Goal: Task Accomplishment & Management: Use online tool/utility

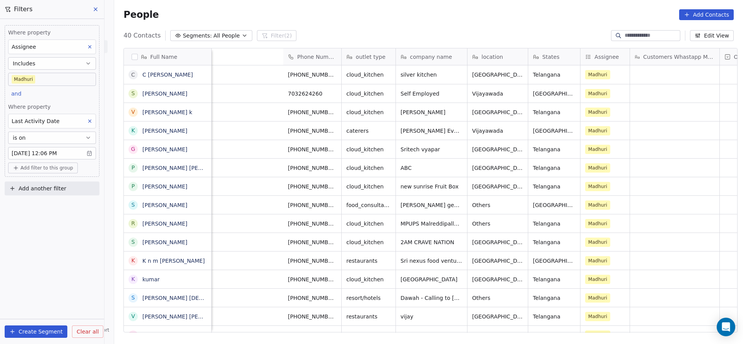
scroll to position [294, 624]
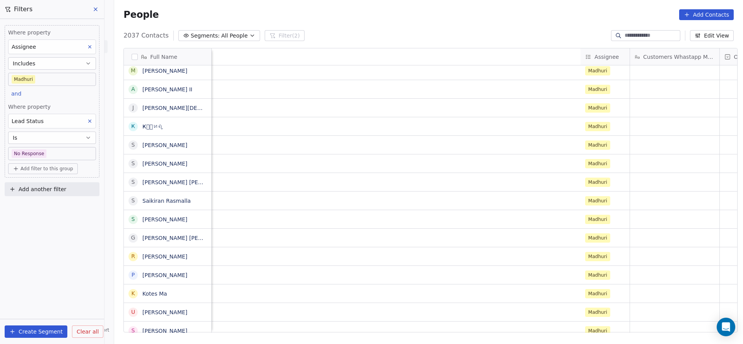
scroll to position [0, 585]
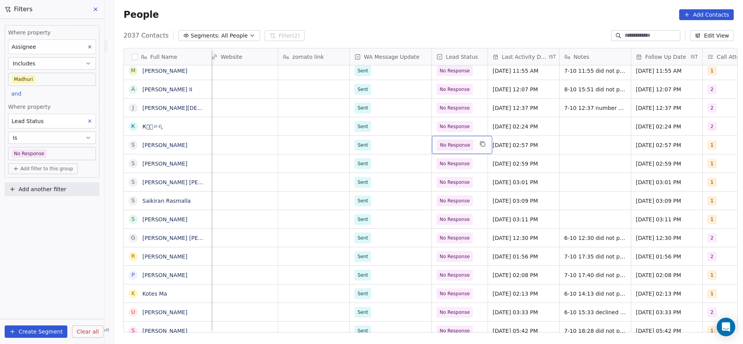
click at [450, 147] on span "No Response" at bounding box center [455, 145] width 30 height 8
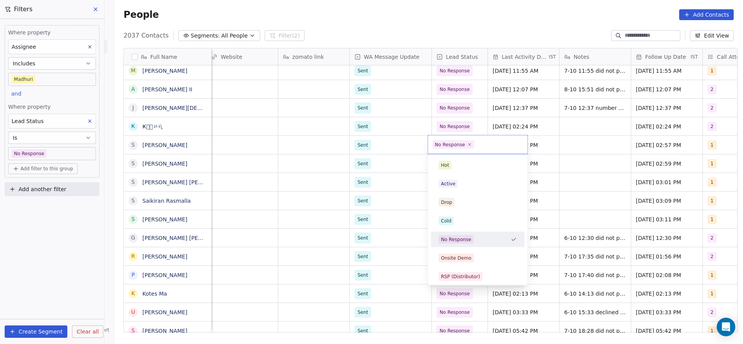
click at [563, 141] on html "On2Cook India Pvt. Ltd. Contacts People Marketing Workflows Campaigns Metrics &…" at bounding box center [371, 172] width 743 height 344
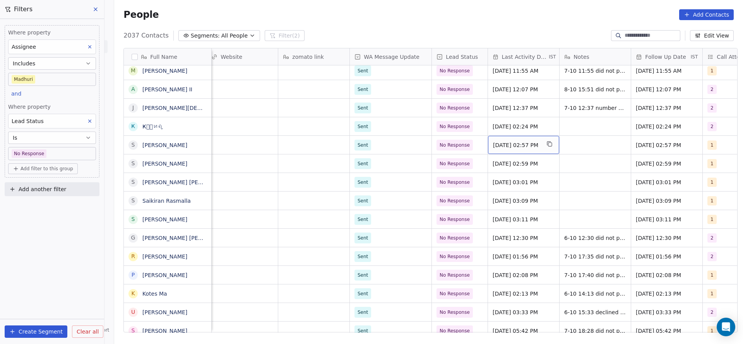
click at [505, 149] on div "Oct 07, 2025 02:57 PM" at bounding box center [523, 145] width 71 height 18
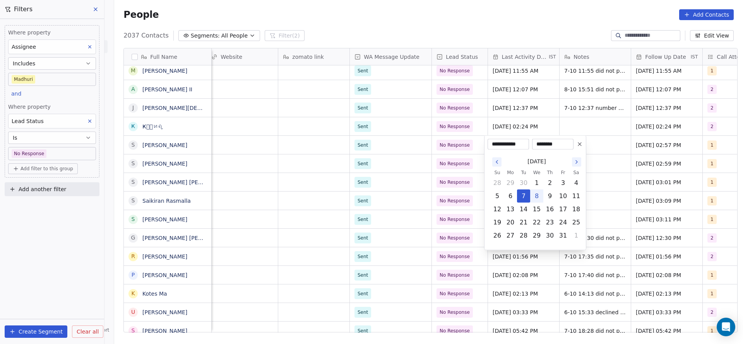
click at [543, 190] on td "9" at bounding box center [549, 196] width 13 height 13
click at [541, 196] on button "8" at bounding box center [537, 196] width 12 height 12
type input "**********"
click at [592, 135] on html "On2Cook India Pvt. Ltd. Contacts People Marketing Workflows Campaigns Metrics &…" at bounding box center [371, 172] width 743 height 344
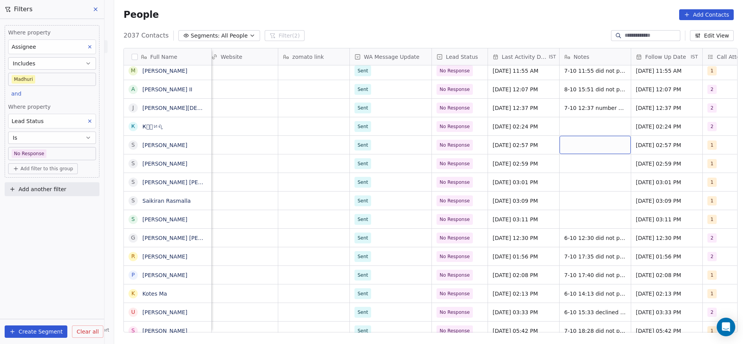
click at [593, 141] on div "grid" at bounding box center [595, 145] width 71 height 18
type textarea "*"
type textarea "**********"
click at [505, 171] on html "On2Cook India Pvt. Ltd. Contacts People Marketing Workflows Campaigns Metrics &…" at bounding box center [371, 172] width 743 height 344
click at [471, 146] on div "No Response" at bounding box center [462, 145] width 60 height 18
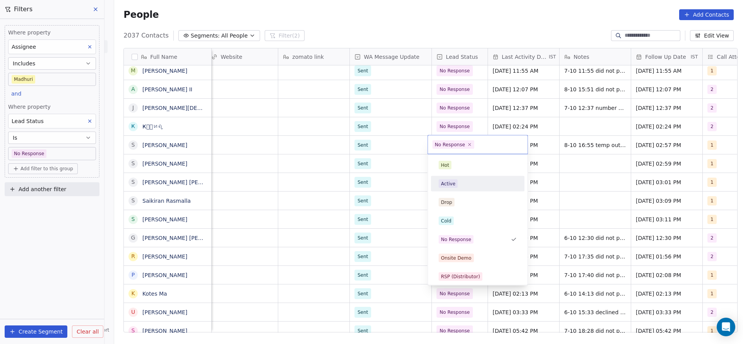
scroll to position [58, 0]
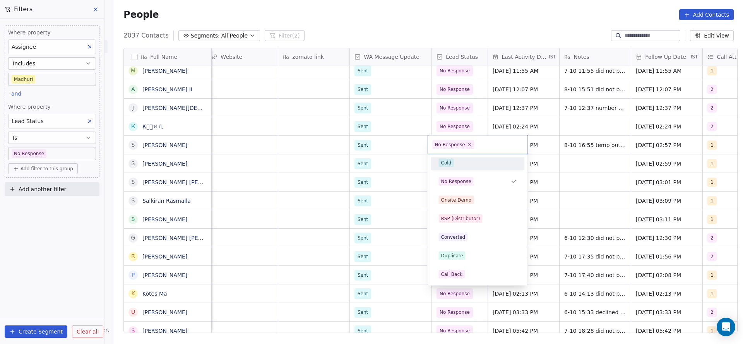
click at [473, 169] on div "Cold" at bounding box center [478, 162] width 94 height 15
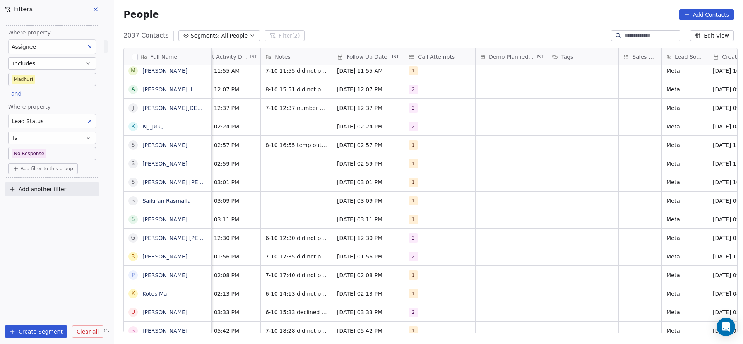
scroll to position [0, 762]
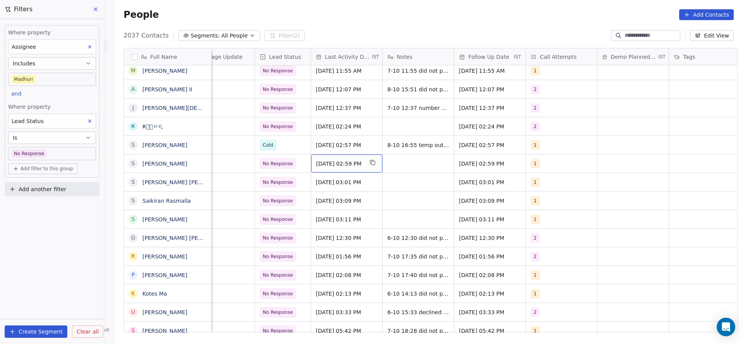
click at [351, 161] on span "Oct 07, 2025 02:59 PM" at bounding box center [339, 164] width 47 height 8
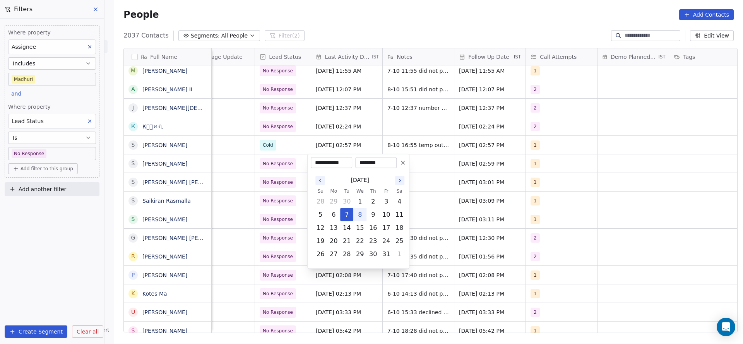
click at [361, 214] on button "8" at bounding box center [360, 215] width 12 height 12
type input "**********"
click at [257, 202] on html "On2Cook India Pvt. Ltd. Contacts People Marketing Workflows Campaigns Metrics &…" at bounding box center [371, 172] width 743 height 344
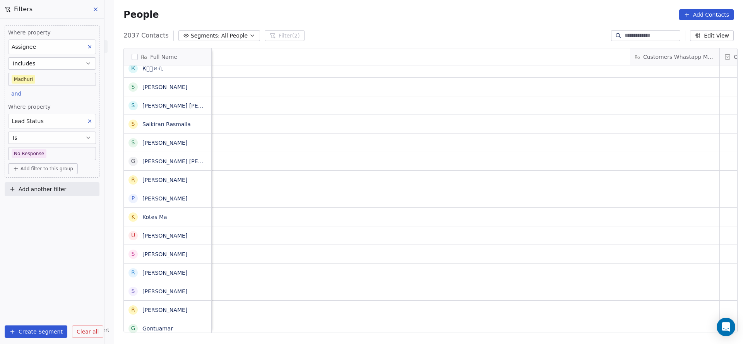
scroll to position [0, 692]
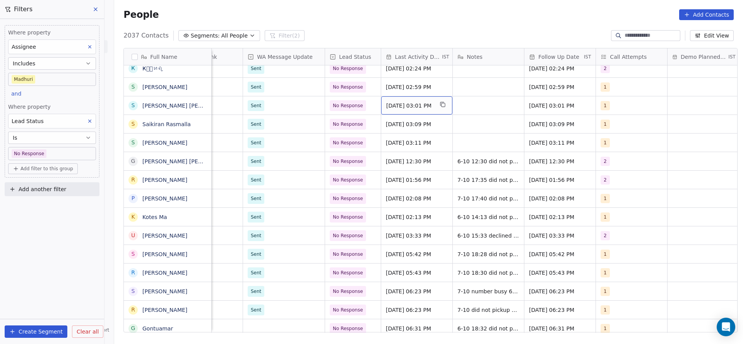
click at [409, 105] on span "Oct 07, 2025 03:01 PM" at bounding box center [409, 106] width 47 height 8
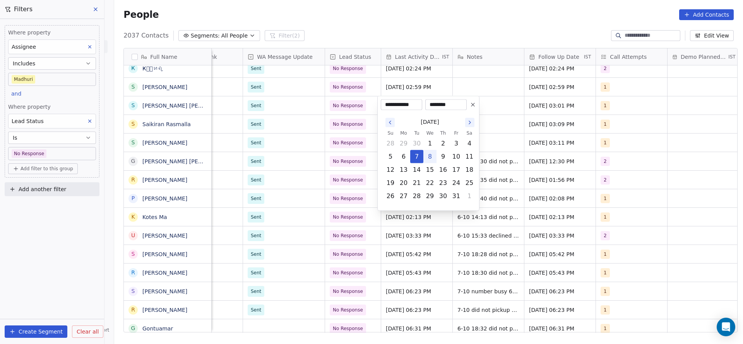
click at [427, 157] on button "8" at bounding box center [430, 157] width 12 height 12
type input "**********"
click at [337, 150] on html "On2Cook India Pvt. Ltd. Contacts People Marketing Workflows Campaigns Metrics &…" at bounding box center [371, 172] width 743 height 344
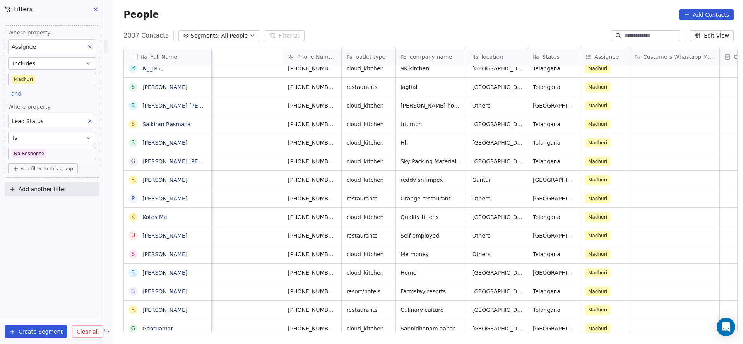
scroll to position [0, 678]
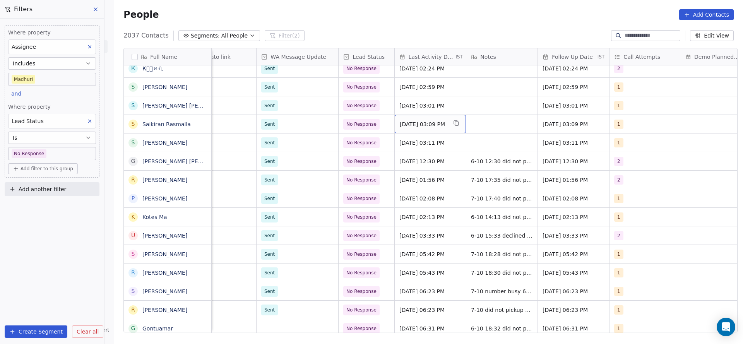
click at [427, 126] on span "Oct 07, 2025 03:09 PM" at bounding box center [423, 124] width 47 height 8
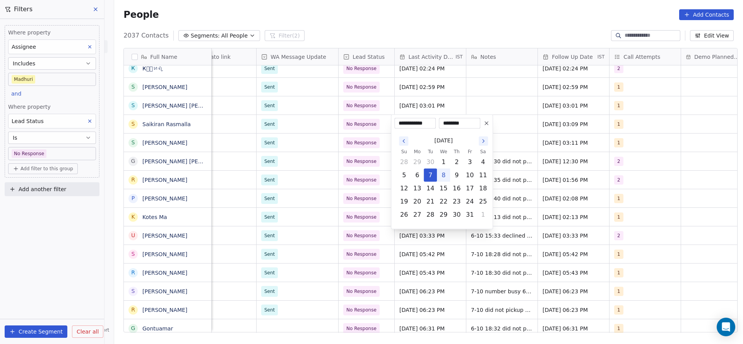
click at [445, 180] on button "8" at bounding box center [443, 175] width 12 height 12
type input "**********"
click at [367, 189] on html "On2Cook India Pvt. Ltd. Contacts People Marketing Workflows Campaigns Metrics &…" at bounding box center [371, 172] width 743 height 344
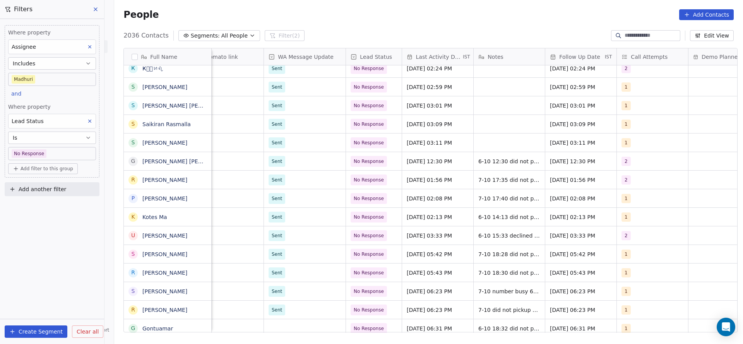
scroll to position [0, 787]
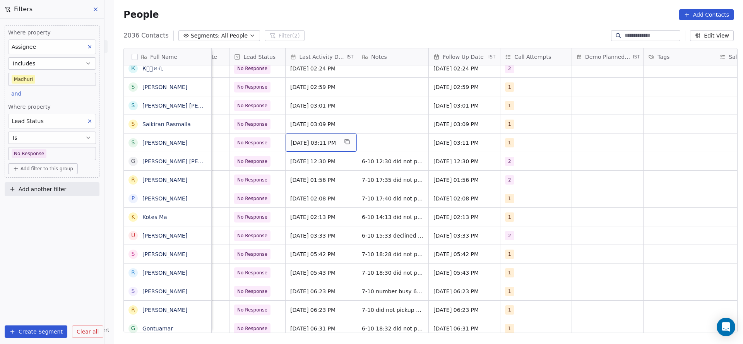
click at [312, 144] on span "[DATE] 03:11 PM" at bounding box center [314, 143] width 47 height 8
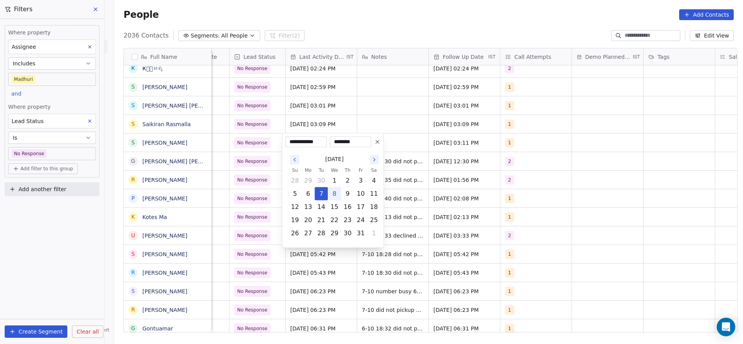
click at [336, 195] on button "8" at bounding box center [334, 194] width 12 height 12
type input "**********"
click at [424, 189] on html "On2Cook India Pvt. Ltd. Contacts People Marketing Workflows Campaigns Metrics &…" at bounding box center [371, 172] width 743 height 344
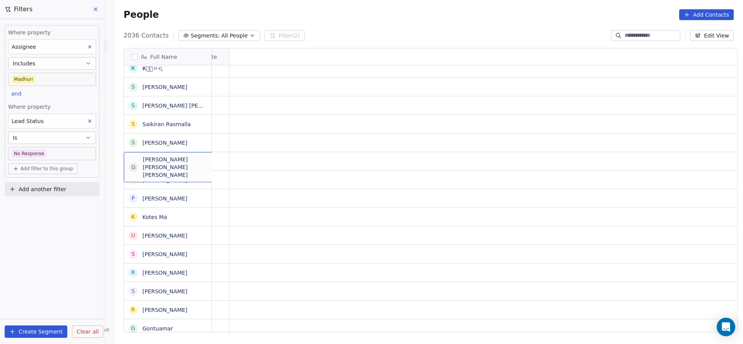
scroll to position [0, 0]
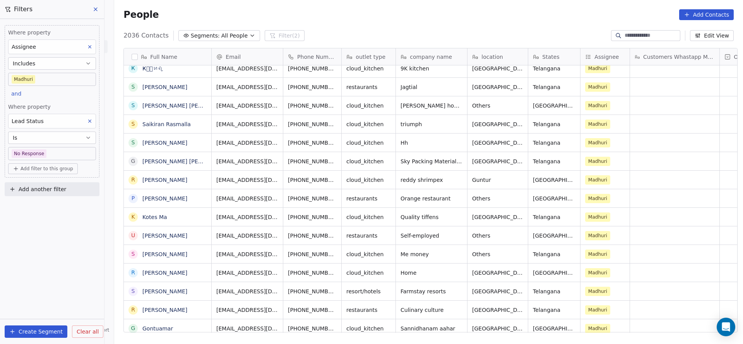
drag, startPoint x: 336, startPoint y: 333, endPoint x: 399, endPoint y: 330, distance: 63.6
click at [399, 330] on div "Email Phone Number outlet type company name location States Assignee Customers …" at bounding box center [475, 190] width 526 height 285
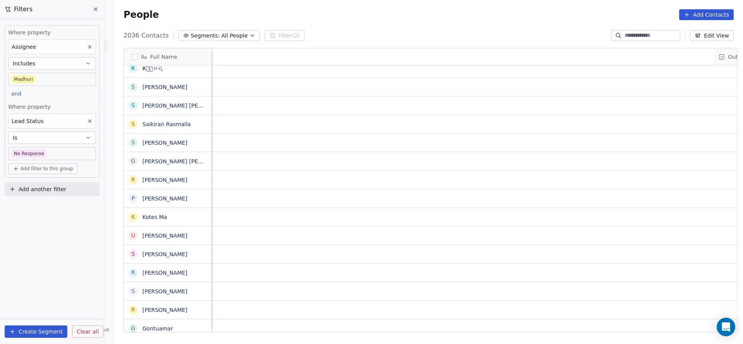
scroll to position [0, 730]
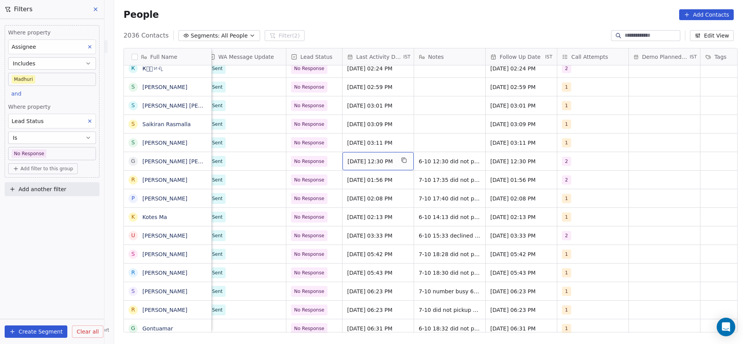
click at [360, 159] on span "Oct 07, 2025 12:30 PM" at bounding box center [371, 162] width 47 height 8
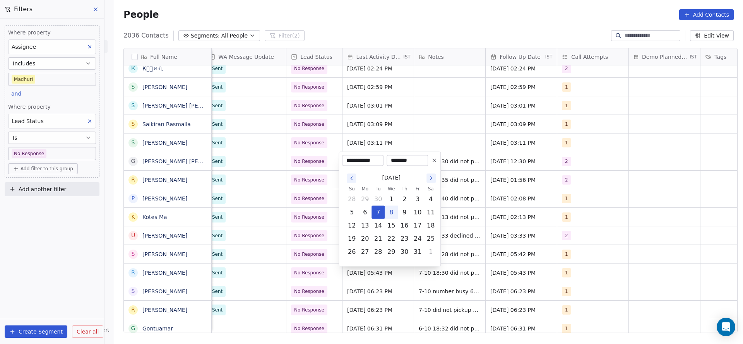
click at [395, 212] on button "8" at bounding box center [391, 212] width 12 height 12
type input "**********"
drag, startPoint x: 247, startPoint y: 181, endPoint x: 358, endPoint y: 170, distance: 111.6
click at [247, 181] on html "On2Cook India Pvt. Ltd. Contacts People Marketing Workflows Campaigns Metrics &…" at bounding box center [371, 172] width 743 height 344
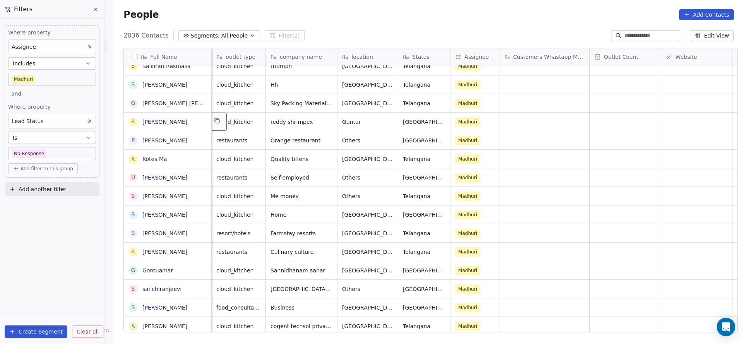
scroll to position [0, 72]
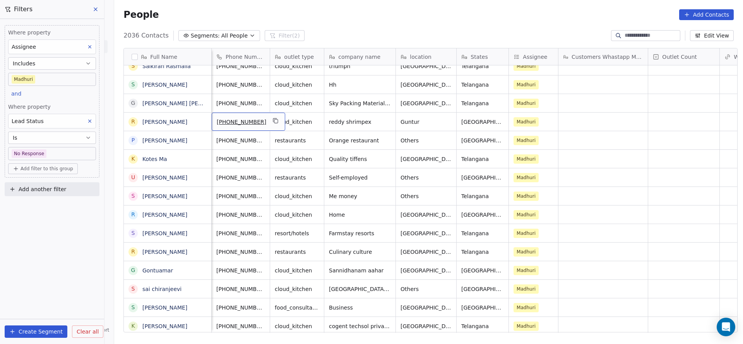
click at [271, 121] on button "grid" at bounding box center [275, 120] width 9 height 9
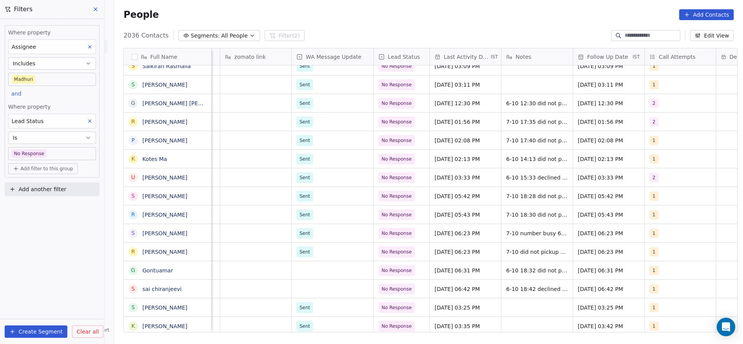
scroll to position [0, 776]
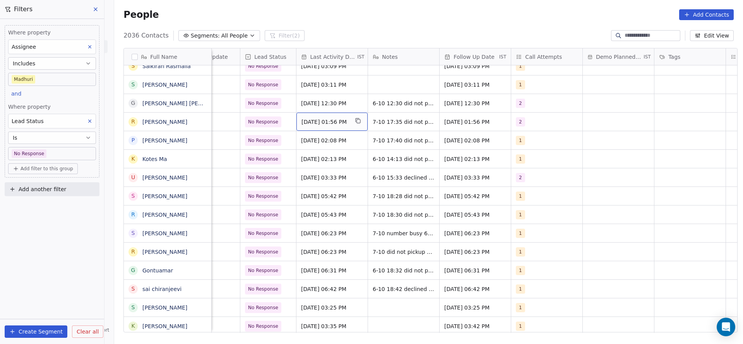
click at [333, 121] on span "Oct 07, 2025 01:56 PM" at bounding box center [325, 122] width 47 height 8
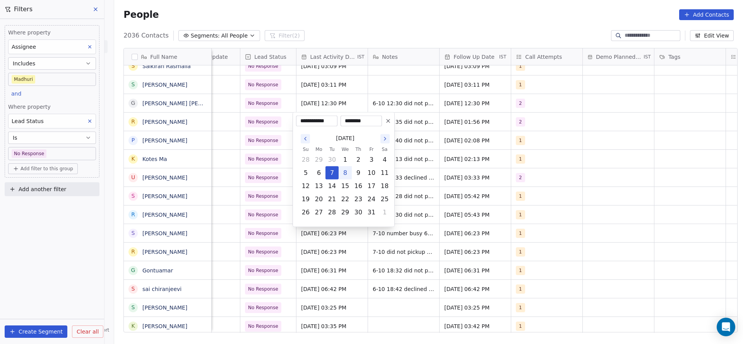
click at [345, 175] on button "8" at bounding box center [345, 173] width 12 height 12
type input "**********"
click at [263, 163] on html "On2Cook India Pvt. Ltd. Contacts People Marketing Workflows Campaigns Metrics &…" at bounding box center [371, 172] width 743 height 344
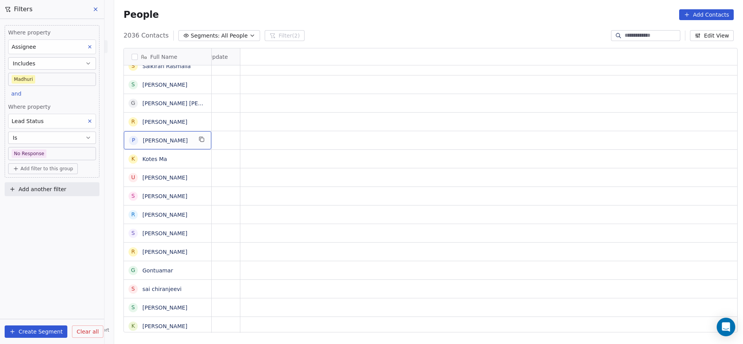
scroll to position [0, 0]
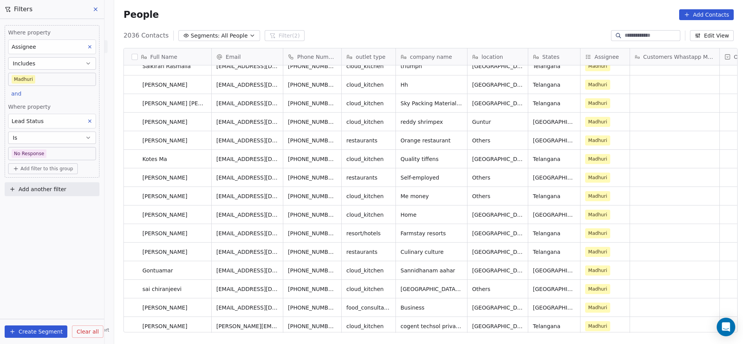
drag, startPoint x: 353, startPoint y: 324, endPoint x: 368, endPoint y: 325, distance: 14.8
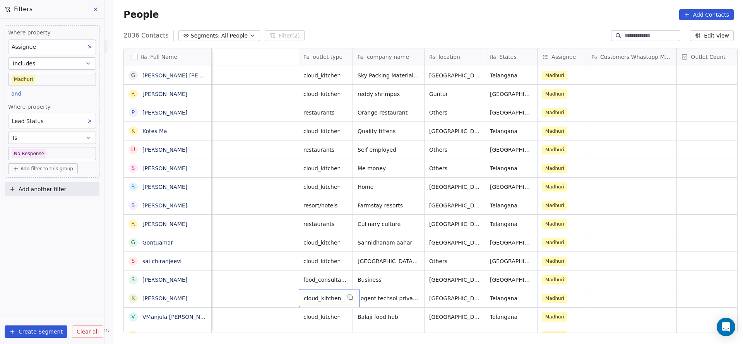
scroll to position [0, 660]
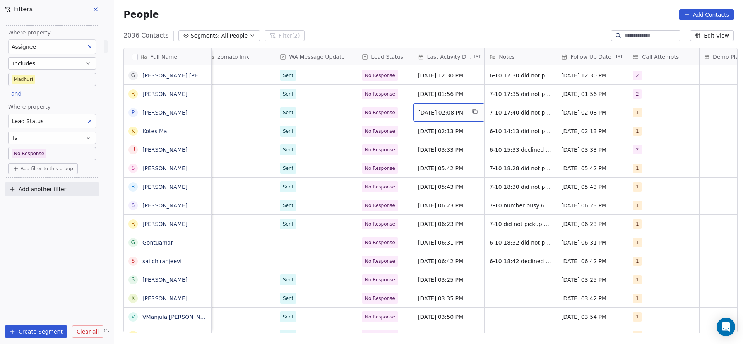
click at [459, 111] on span "Oct 07, 2025 02:08 PM" at bounding box center [441, 113] width 47 height 8
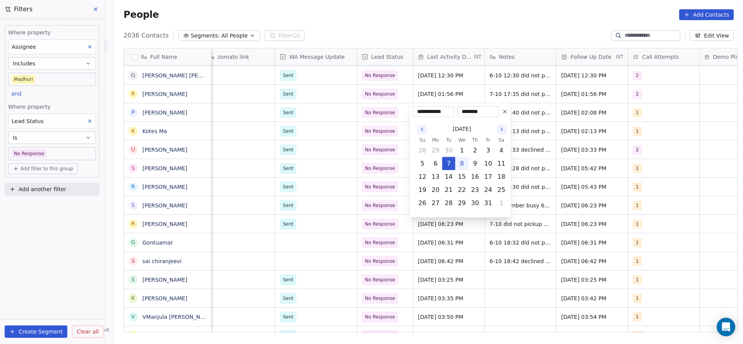
click at [460, 160] on button "8" at bounding box center [462, 164] width 12 height 12
type input "**********"
click at [375, 162] on html "On2Cook India Pvt. Ltd. Contacts People Marketing Workflows Campaigns Metrics &…" at bounding box center [371, 172] width 743 height 344
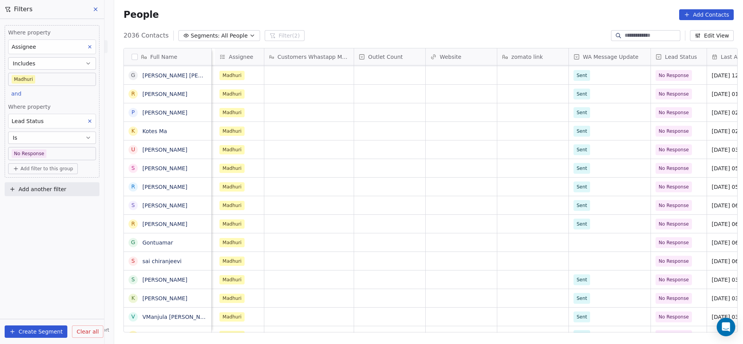
scroll to position [0, 632]
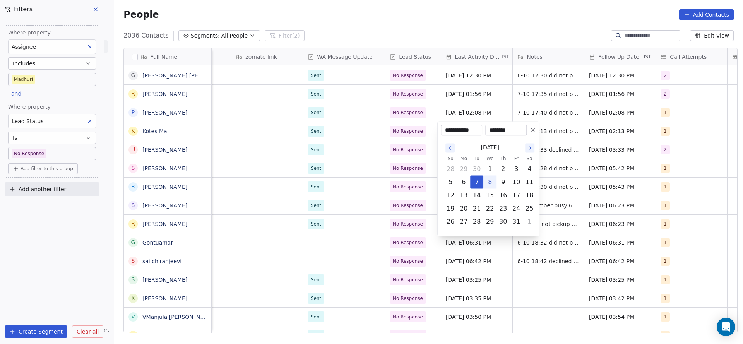
click at [487, 182] on button "8" at bounding box center [490, 182] width 12 height 12
type input "**********"
click at [385, 187] on html "On2Cook India Pvt. Ltd. Contacts People Marketing Workflows Campaigns Metrics &…" at bounding box center [371, 172] width 743 height 344
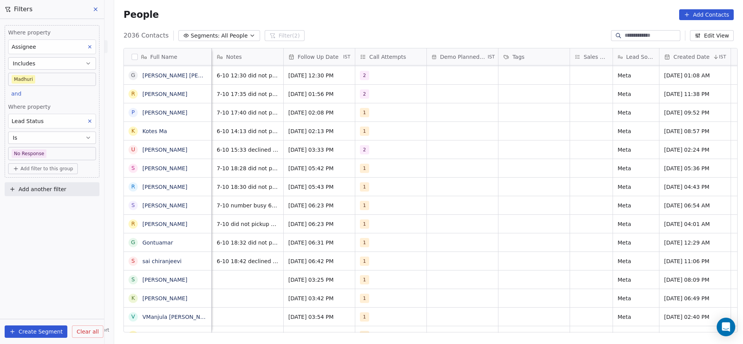
scroll to position [0, 805]
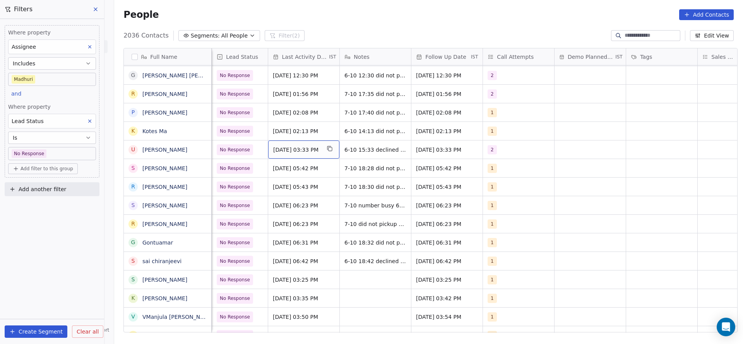
click at [284, 154] on div "Oct 07, 2025 03:33 PM" at bounding box center [303, 150] width 71 height 18
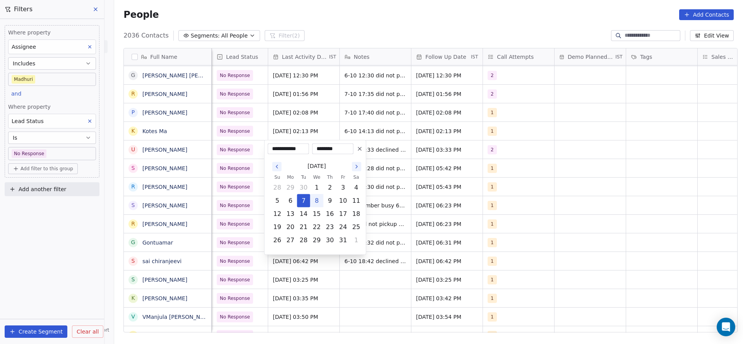
click at [314, 205] on button "8" at bounding box center [317, 201] width 12 height 12
type input "**********"
click at [315, 204] on button "8" at bounding box center [317, 201] width 12 height 12
click at [288, 106] on html "On2Cook India Pvt. Ltd. Contacts People Marketing Workflows Campaigns Metrics &…" at bounding box center [371, 172] width 743 height 344
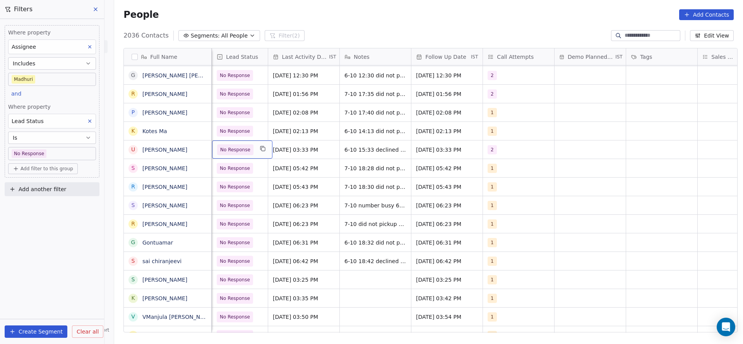
click at [242, 157] on div "No Response" at bounding box center [242, 150] width 60 height 18
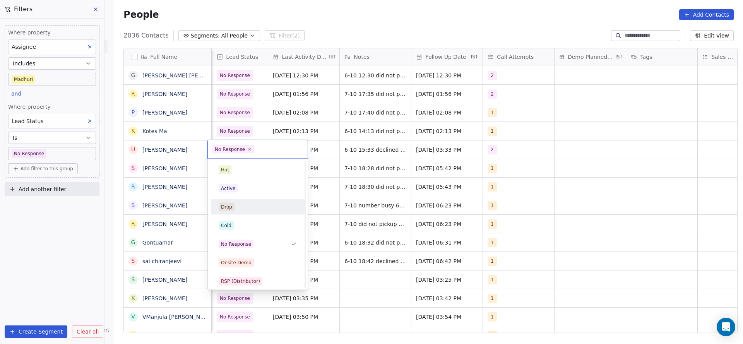
scroll to position [58, 0]
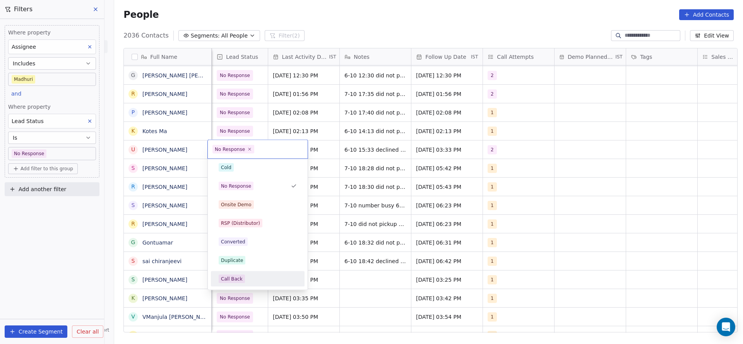
click at [240, 280] on span "Call Back" at bounding box center [232, 279] width 26 height 9
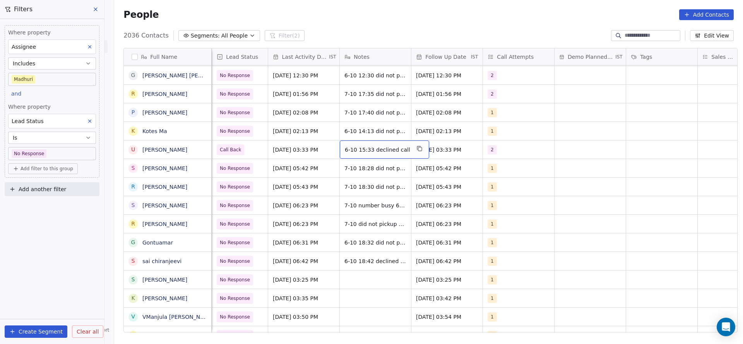
click at [368, 149] on span "6-10 15:33 declined call" at bounding box center [377, 150] width 65 height 8
click at [341, 147] on textarea "**********" at bounding box center [376, 153] width 81 height 24
click at [180, 156] on html "On2Cook India Pvt. Ltd. Contacts People Marketing Workflows Campaigns Metrics &…" at bounding box center [371, 172] width 743 height 344
click at [201, 147] on icon "grid" at bounding box center [202, 148] width 3 height 3
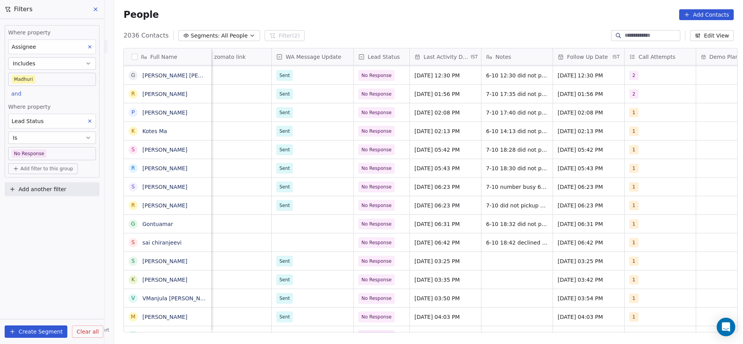
scroll to position [0, 671]
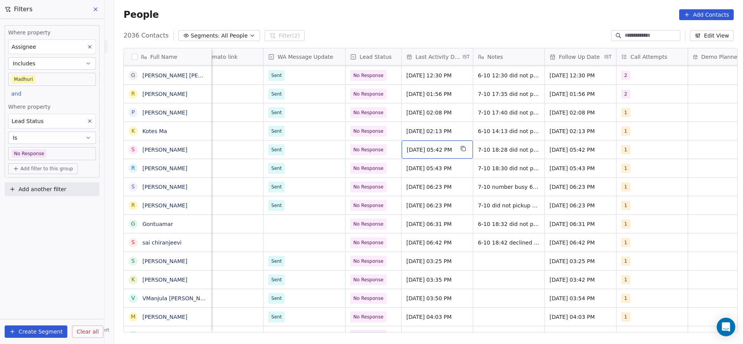
click at [440, 152] on span "Oct 07, 2025 05:42 PM" at bounding box center [430, 150] width 47 height 8
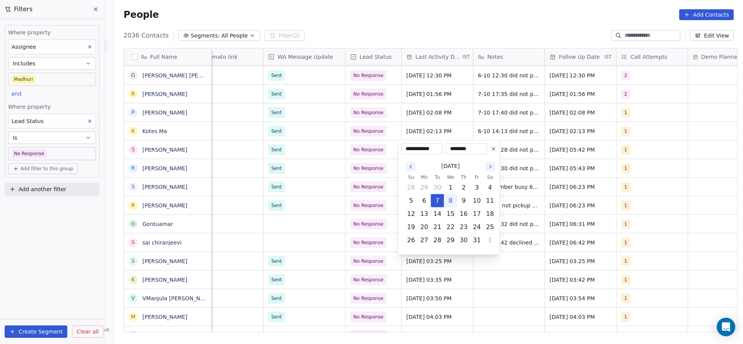
click at [449, 201] on button "8" at bounding box center [450, 201] width 12 height 12
type input "**********"
click at [358, 202] on html "On2Cook India Pvt. Ltd. Contacts People Marketing Workflows Campaigns Metrics &…" at bounding box center [371, 172] width 743 height 344
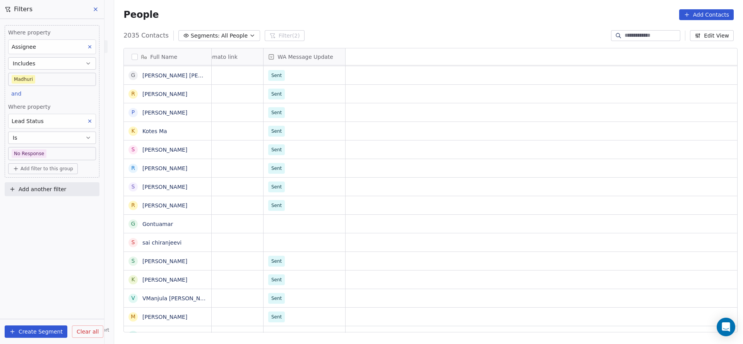
scroll to position [0, 0]
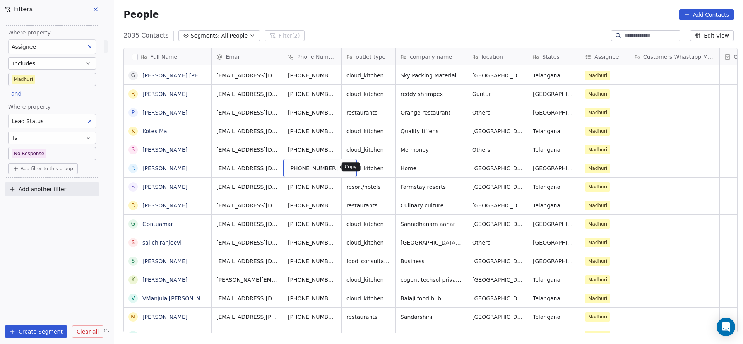
click at [343, 170] on button "grid" at bounding box center [347, 167] width 9 height 9
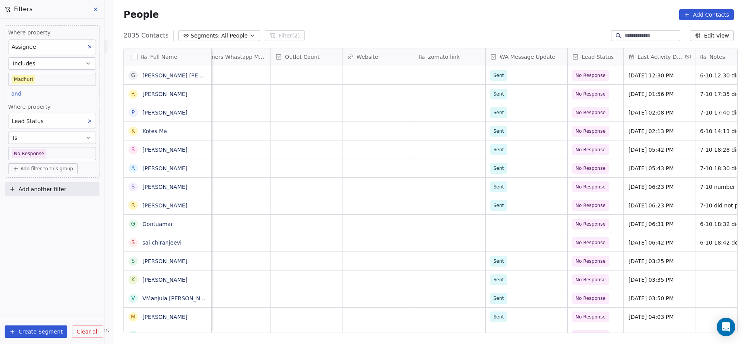
scroll to position [0, 716]
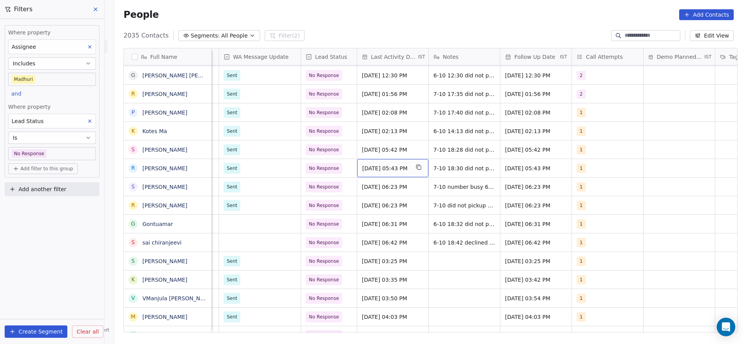
click at [385, 167] on span "Oct 07, 2025 05:43 PM" at bounding box center [385, 169] width 47 height 8
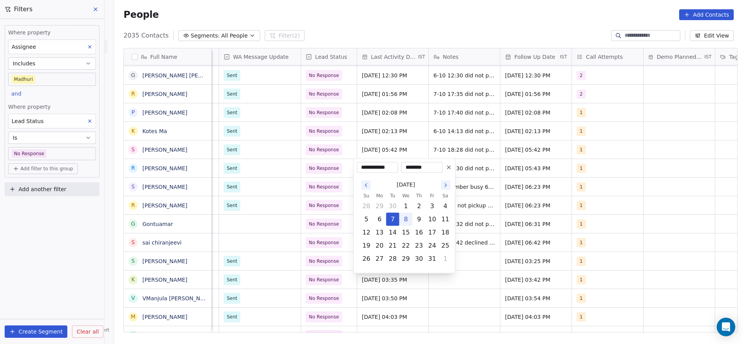
click at [404, 218] on button "8" at bounding box center [406, 219] width 12 height 12
type input "**********"
click at [311, 180] on html "On2Cook India Pvt. Ltd. Contacts People Marketing Workflows Campaigns Metrics &…" at bounding box center [371, 172] width 743 height 344
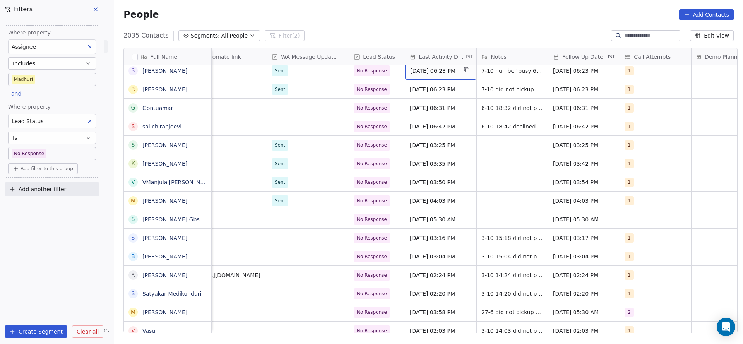
scroll to position [576, 0]
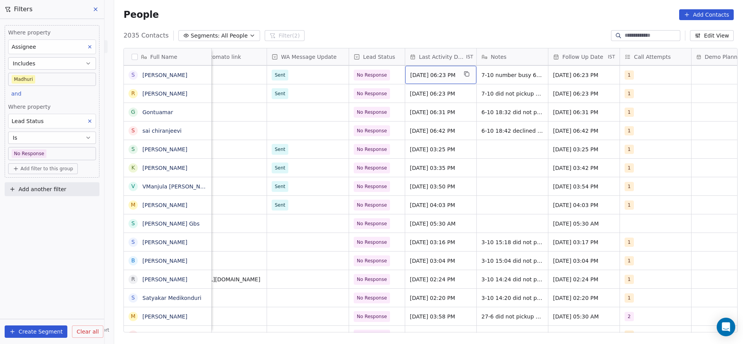
click at [434, 74] on span "Oct 07, 2025 06:23 PM" at bounding box center [433, 75] width 47 height 8
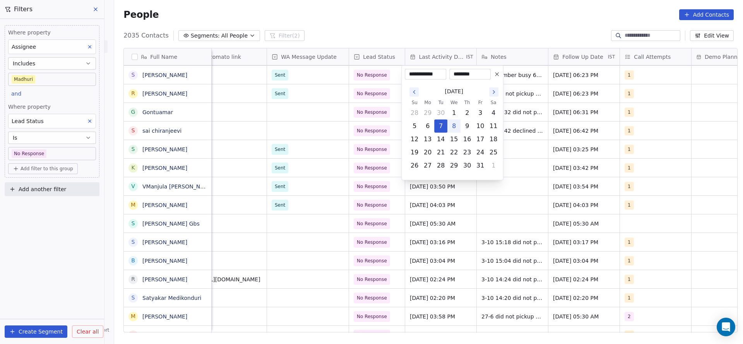
click at [451, 123] on button "8" at bounding box center [454, 126] width 12 height 12
type input "**********"
click at [365, 130] on html "On2Cook India Pvt. Ltd. Contacts People Marketing Workflows Campaigns Metrics &…" at bounding box center [371, 172] width 743 height 344
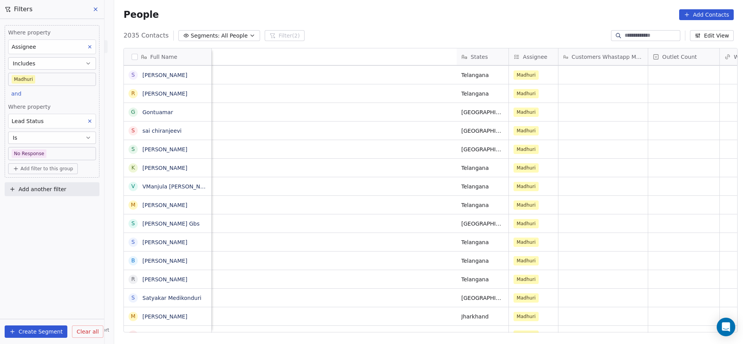
scroll to position [0, 564]
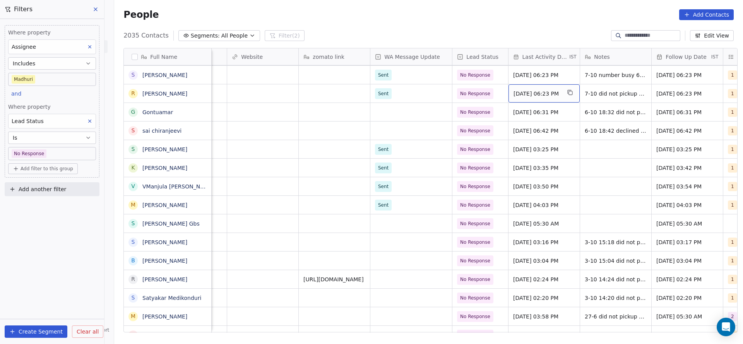
click at [553, 95] on span "Oct 07, 2025 06:23 PM" at bounding box center [537, 94] width 47 height 8
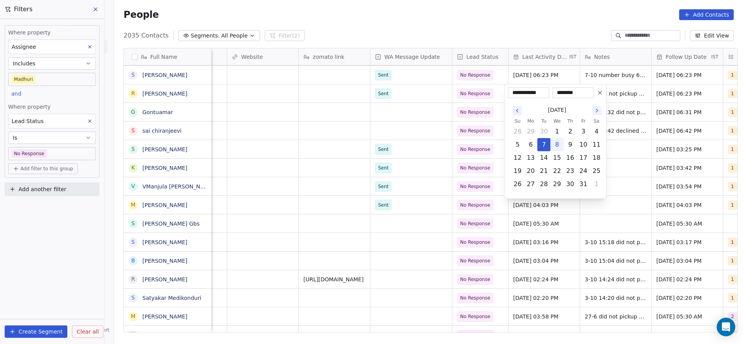
drag, startPoint x: 555, startPoint y: 146, endPoint x: 451, endPoint y: 156, distance: 105.0
click at [549, 146] on tr "5 6 7 8 9 10 11" at bounding box center [557, 144] width 92 height 13
click at [325, 165] on html "On2Cook India Pvt. Ltd. Contacts People Marketing Workflows Campaigns Metrics &…" at bounding box center [371, 172] width 743 height 344
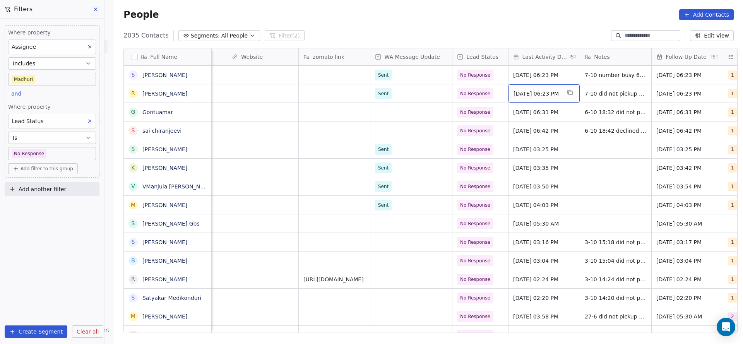
click at [527, 92] on span "Oct 07, 2025 06:23 PM" at bounding box center [537, 94] width 47 height 8
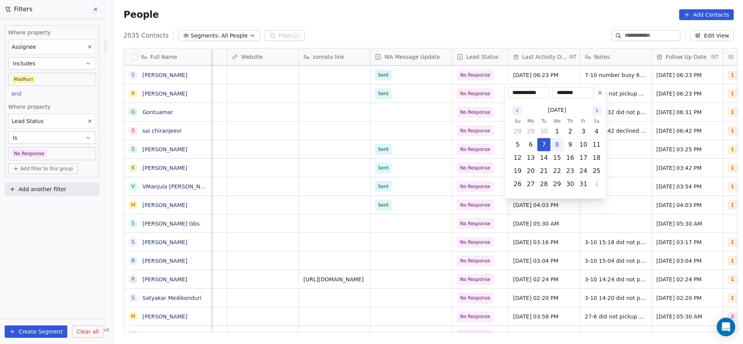
drag, startPoint x: 559, startPoint y: 146, endPoint x: 507, endPoint y: 147, distance: 51.5
click at [545, 146] on tr "5 6 7 8 9 10 11" at bounding box center [557, 144] width 92 height 13
click at [390, 146] on html "On2Cook India Pvt. Ltd. Contacts People Marketing Workflows Campaigns Metrics &…" at bounding box center [371, 172] width 743 height 344
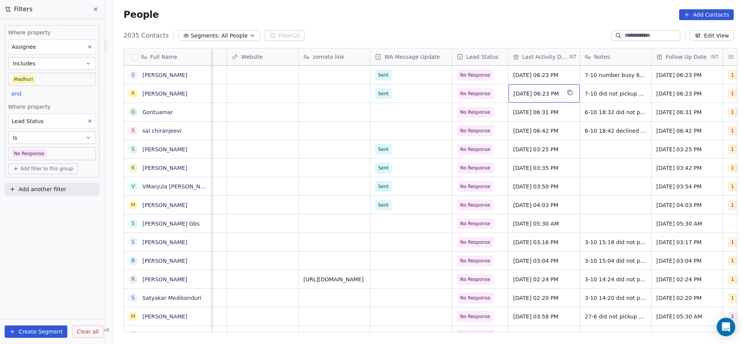
click at [528, 101] on div "Oct 07, 2025 06:23 PM" at bounding box center [544, 93] width 71 height 18
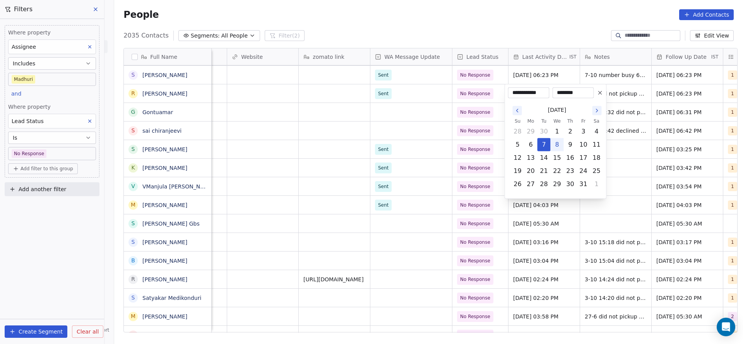
click at [555, 145] on button "8" at bounding box center [557, 145] width 12 height 12
type input "**********"
click at [382, 137] on html "On2Cook India Pvt. Ltd. Contacts People Marketing Workflows Campaigns Metrics &…" at bounding box center [371, 172] width 743 height 344
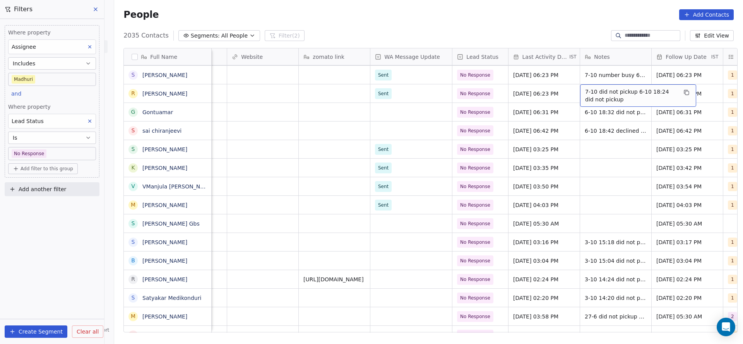
click at [588, 91] on span "7-10 did not pickup 6-10 18:24 did not pickup" at bounding box center [631, 95] width 92 height 15
click at [588, 91] on textarea "**********" at bounding box center [633, 96] width 115 height 24
click at [593, 89] on textarea "**********" at bounding box center [633, 96] width 115 height 24
type textarea "**********"
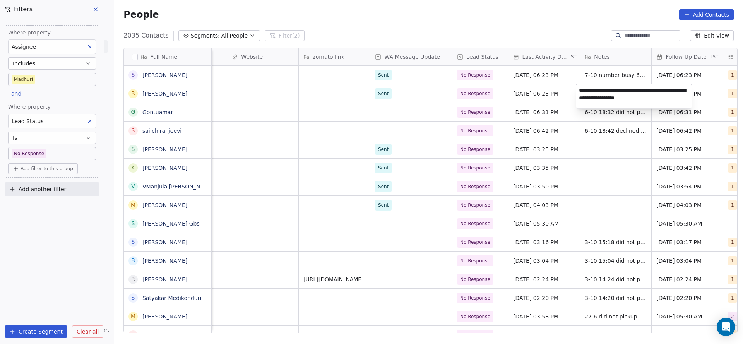
click at [475, 156] on html "On2Cook India Pvt. Ltd. Contacts People Marketing Workflows Campaigns Metrics &…" at bounding box center [371, 172] width 743 height 344
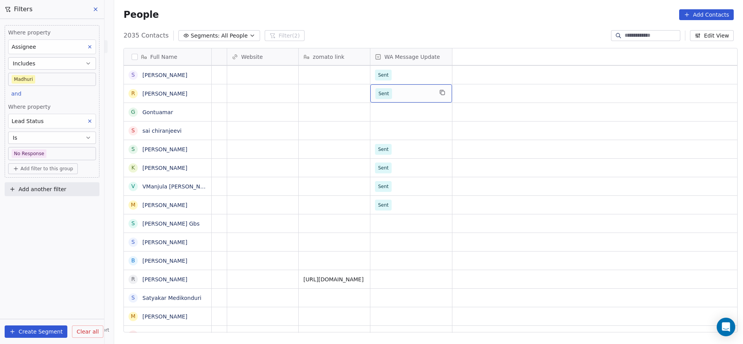
scroll to position [0, 0]
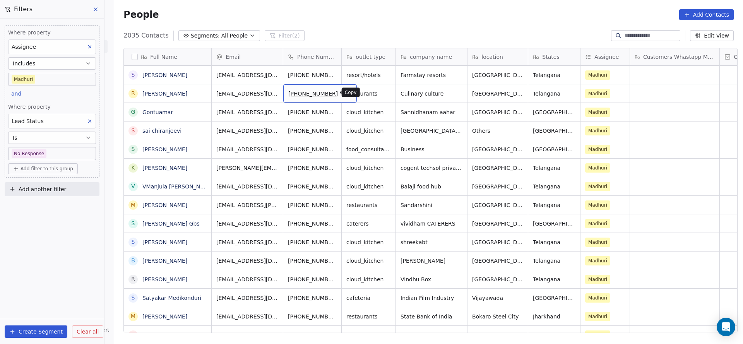
click at [343, 95] on button "grid" at bounding box center [347, 92] width 9 height 9
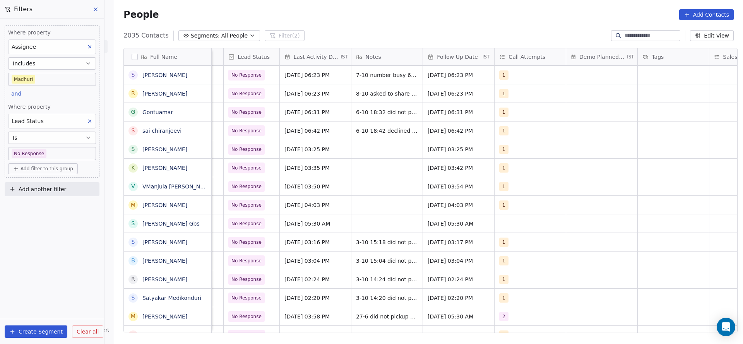
scroll to position [0, 800]
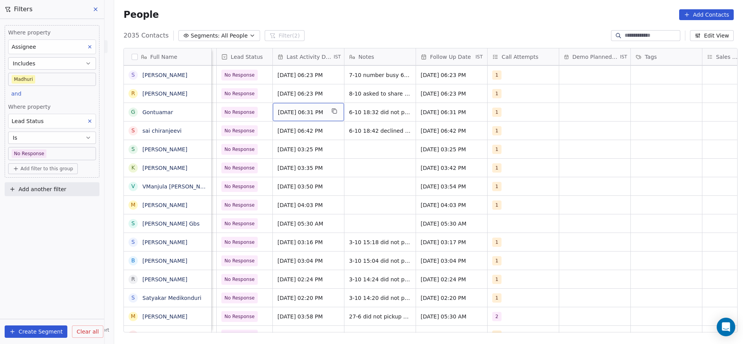
click at [292, 108] on span "Oct 06, 2025 06:31 PM" at bounding box center [301, 112] width 47 height 8
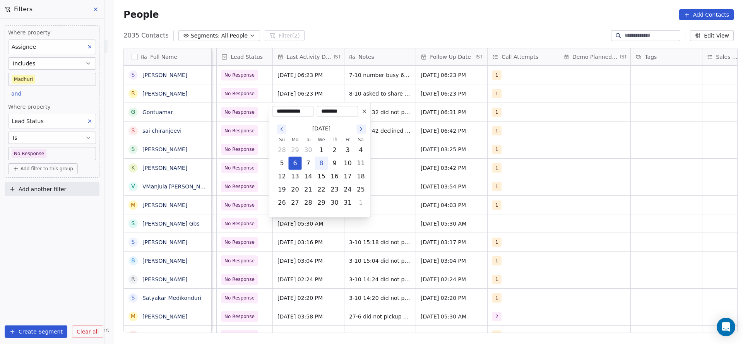
click at [322, 158] on button "8" at bounding box center [321, 163] width 12 height 12
type input "**********"
click at [236, 140] on html "On2Cook India Pvt. Ltd. Contacts People Marketing Workflows Campaigns Metrics &…" at bounding box center [371, 172] width 743 height 344
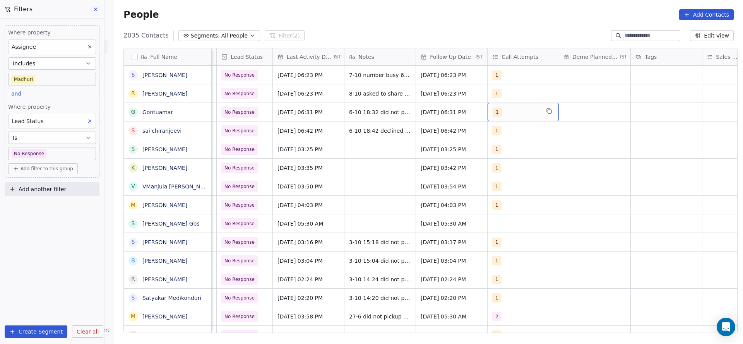
click at [509, 105] on div "1" at bounding box center [523, 112] width 71 height 18
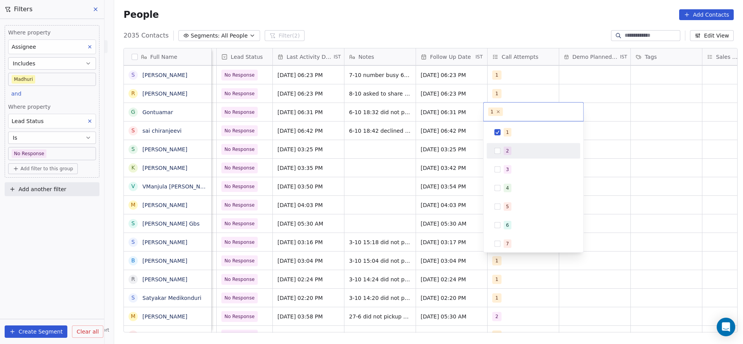
click at [507, 151] on div "2" at bounding box center [507, 150] width 3 height 7
drag, startPoint x: 507, startPoint y: 131, endPoint x: 481, endPoint y: 95, distance: 44.7
click at [477, 130] on html "On2Cook India Pvt. Ltd. Contacts People Marketing Workflows Campaigns Metrics &…" at bounding box center [371, 172] width 743 height 344
click at [353, 144] on html "On2Cook India Pvt. Ltd. Contacts People Marketing Workflows Campaigns Metrics &…" at bounding box center [371, 172] width 743 height 344
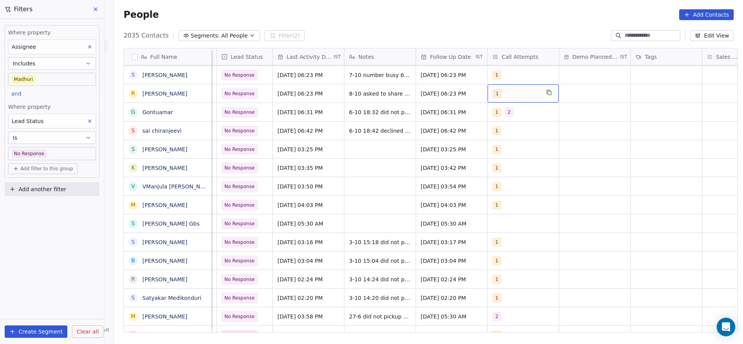
click at [493, 93] on span "1" at bounding box center [497, 93] width 9 height 9
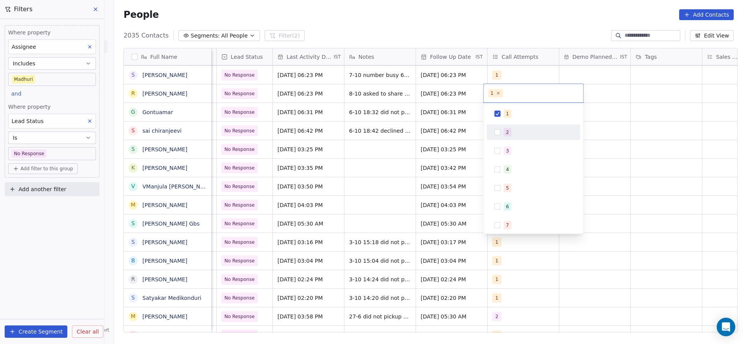
click at [498, 134] on button "Suggestions" at bounding box center [498, 132] width 6 height 6
drag, startPoint x: 501, startPoint y: 113, endPoint x: 421, endPoint y: 120, distance: 80.8
click at [498, 113] on div "1" at bounding box center [533, 114] width 87 height 12
drag, startPoint x: 421, startPoint y: 120, endPoint x: 490, endPoint y: 83, distance: 77.9
click at [427, 120] on html "On2Cook India Pvt. Ltd. Contacts People Marketing Workflows Campaigns Metrics &…" at bounding box center [371, 172] width 743 height 344
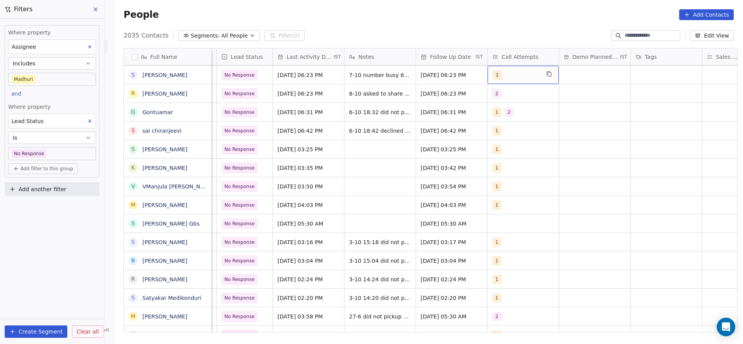
click at [496, 81] on div "1" at bounding box center [523, 75] width 71 height 18
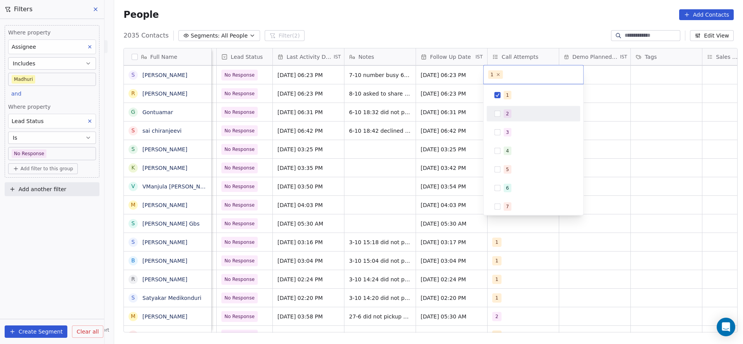
click at [505, 113] on span "2" at bounding box center [508, 114] width 8 height 9
drag, startPoint x: 505, startPoint y: 96, endPoint x: 480, endPoint y: 96, distance: 25.2
click at [502, 96] on div "1" at bounding box center [533, 95] width 87 height 12
click at [425, 125] on html "On2Cook India Pvt. Ltd. Contacts People Marketing Workflows Campaigns Metrics &…" at bounding box center [371, 172] width 743 height 344
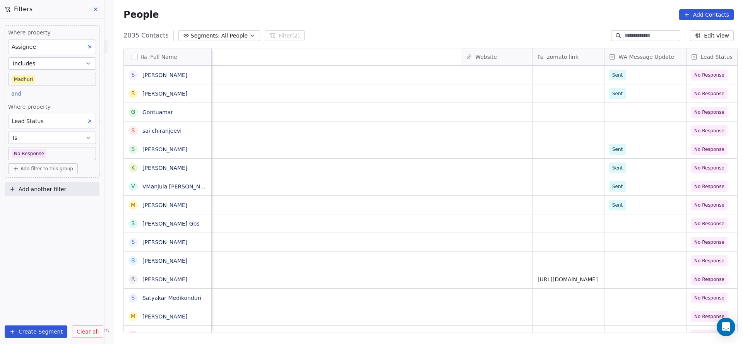
scroll to position [0, 851]
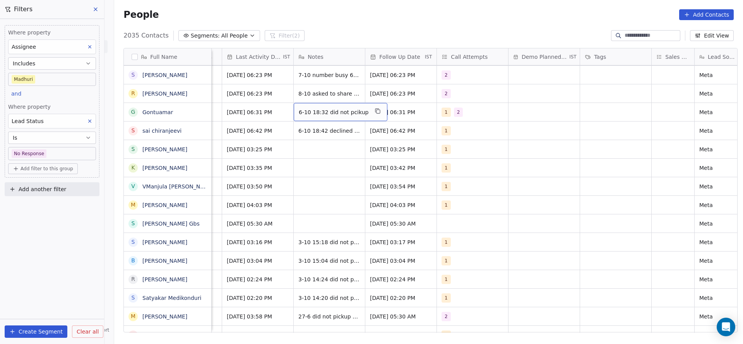
click at [300, 114] on span "6-10 18:32 did not pcikup" at bounding box center [334, 112] width 70 height 8
click at [293, 108] on textarea "**********" at bounding box center [333, 115] width 86 height 24
type textarea "**********"
click at [293, 115] on textarea "**********" at bounding box center [333, 115] width 86 height 24
click at [261, 113] on html "On2Cook India Pvt. Ltd. Contacts People Marketing Workflows Campaigns Metrics &…" at bounding box center [371, 172] width 743 height 344
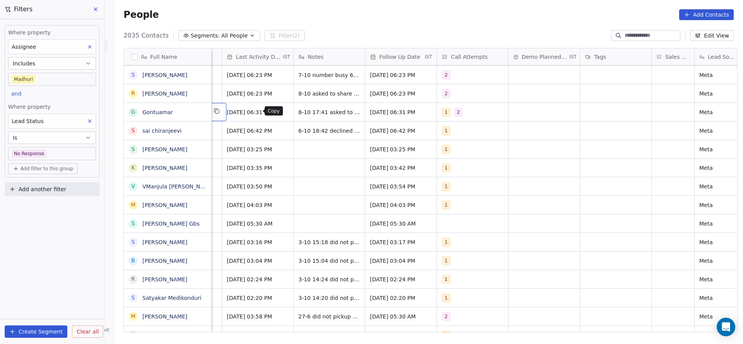
scroll to position [0, 805]
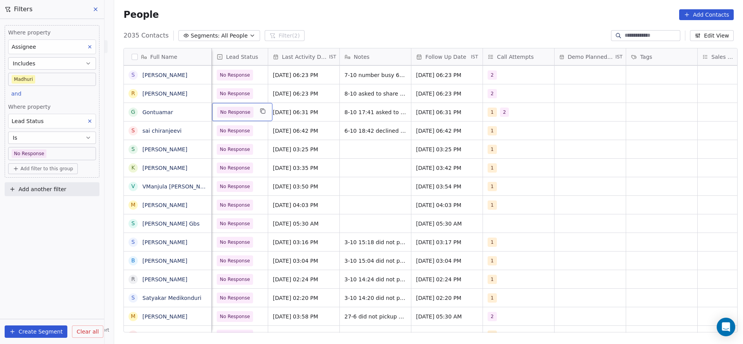
click at [233, 115] on span "No Response" at bounding box center [235, 112] width 30 height 8
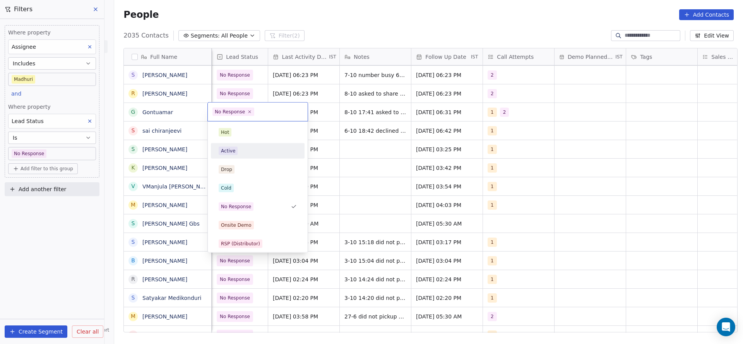
click at [236, 147] on span "Active" at bounding box center [228, 151] width 19 height 9
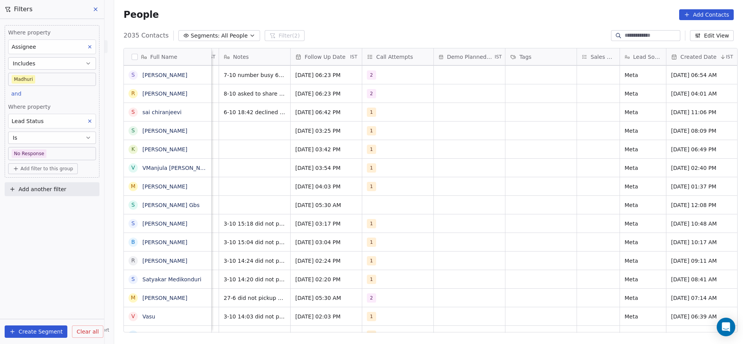
scroll to position [0, 716]
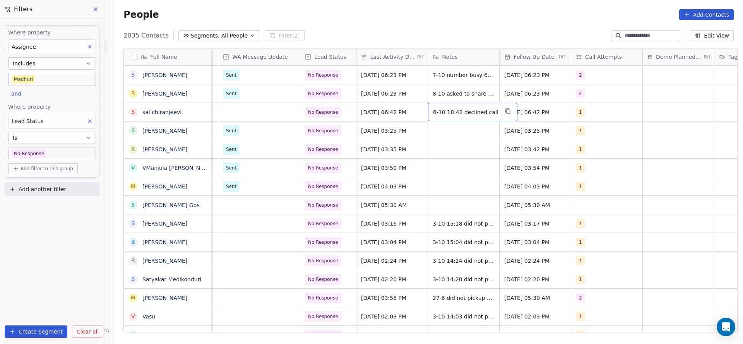
click at [448, 111] on span "6-10 18:42 declined call" at bounding box center [465, 112] width 65 height 8
click at [428, 110] on div "6-10 18:42 declined call" at bounding box center [472, 112] width 89 height 18
click at [427, 110] on textarea "**********" at bounding box center [464, 115] width 81 height 24
type textarea "**********"
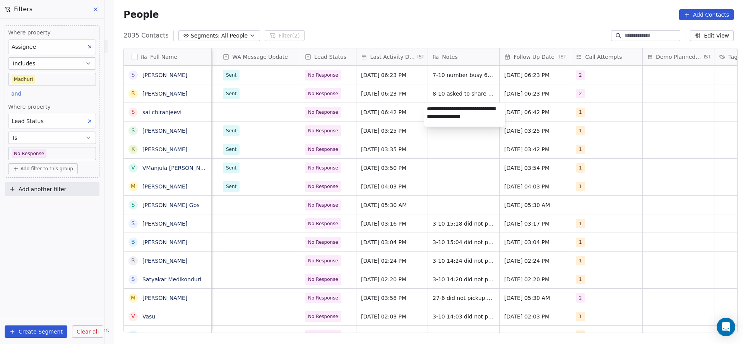
click at [326, 132] on html "On2Cook India Pvt. Ltd. Contacts People Marketing Workflows Campaigns Metrics &…" at bounding box center [371, 172] width 743 height 344
click at [382, 115] on span "Oct 06, 2025 06:42 PM" at bounding box center [385, 112] width 47 height 8
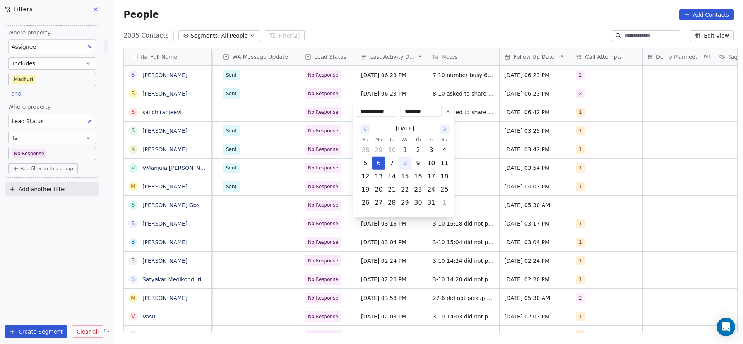
click at [403, 166] on button "8" at bounding box center [405, 163] width 12 height 12
type input "**********"
click at [260, 132] on html "On2Cook India Pvt. Ltd. Contacts People Marketing Workflows Campaigns Metrics &…" at bounding box center [371, 172] width 743 height 344
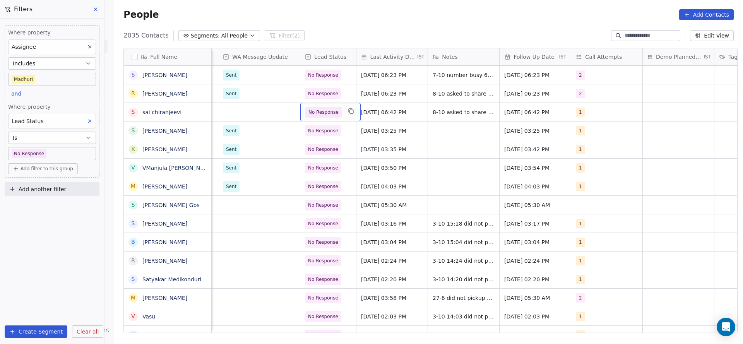
click at [330, 113] on span "No Response" at bounding box center [324, 112] width 30 height 8
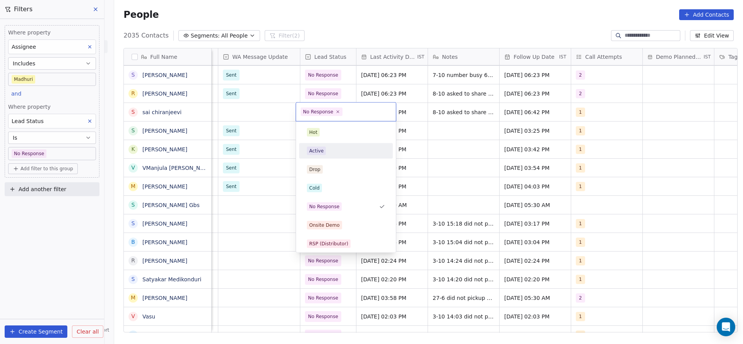
click at [332, 155] on div "Active" at bounding box center [345, 151] width 87 height 12
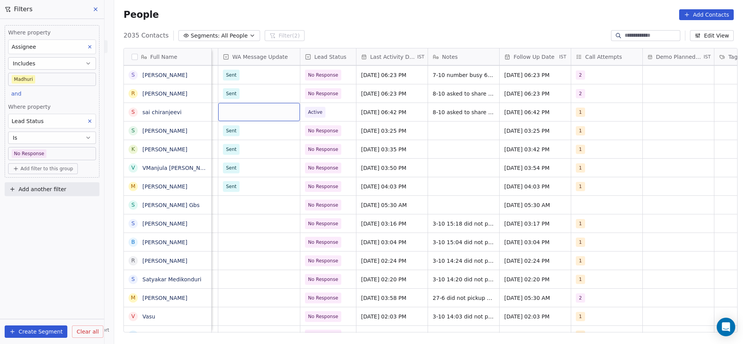
click at [260, 117] on div "grid" at bounding box center [259, 112] width 82 height 18
click at [252, 136] on div "Sent" at bounding box center [264, 132] width 78 height 9
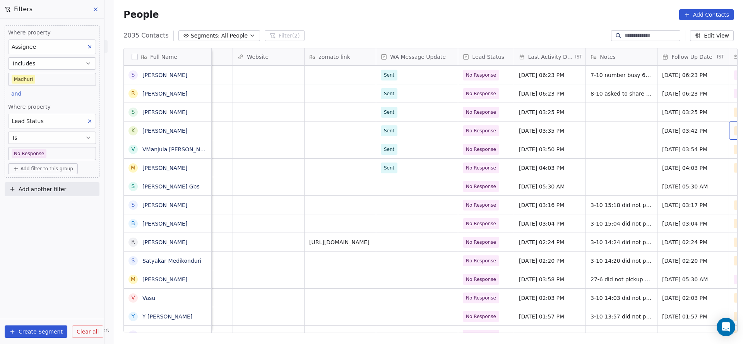
scroll to position [0, 631]
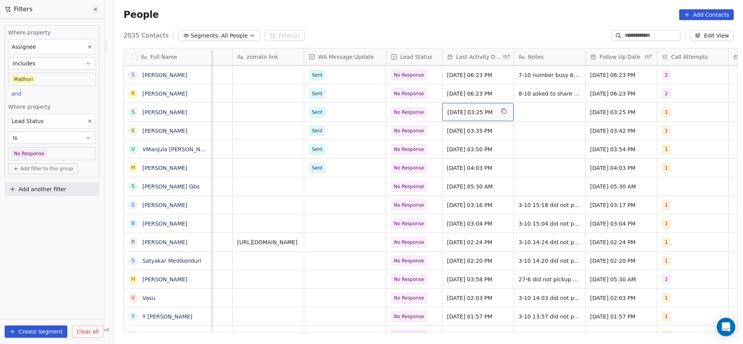
click at [447, 109] on span "Oct 07, 2025 03:25 PM" at bounding box center [470, 112] width 47 height 8
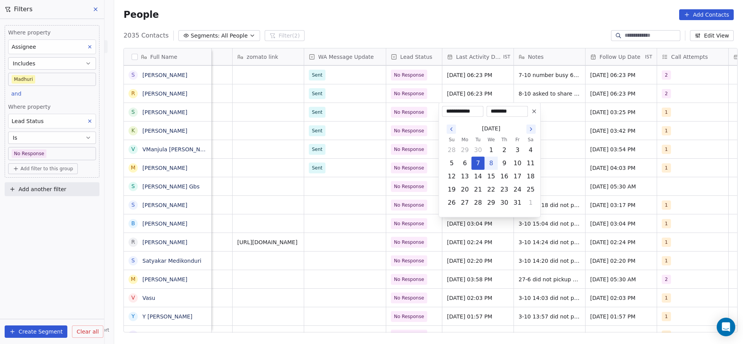
click at [488, 162] on button "8" at bounding box center [491, 163] width 12 height 12
type input "**********"
click at [545, 128] on html "On2Cook India Pvt. Ltd. Contacts People Marketing Workflows Campaigns Metrics &…" at bounding box center [371, 172] width 743 height 344
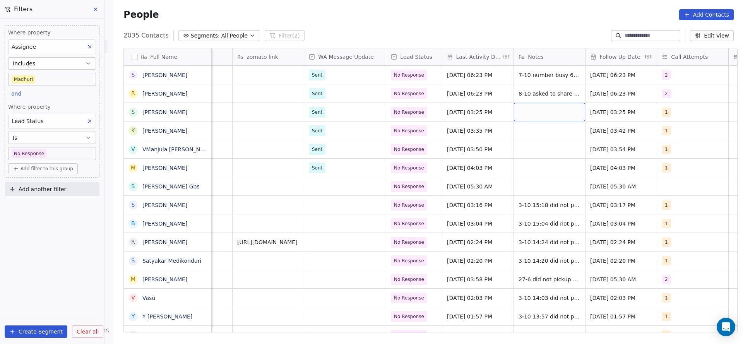
click at [549, 112] on div "grid" at bounding box center [549, 112] width 71 height 18
type textarea "**********"
click at [427, 113] on html "On2Cook India Pvt. Ltd. Contacts People Marketing Workflows Campaigns Metrics &…" at bounding box center [371, 172] width 743 height 344
click at [396, 116] on span "No Response" at bounding box center [409, 112] width 36 height 11
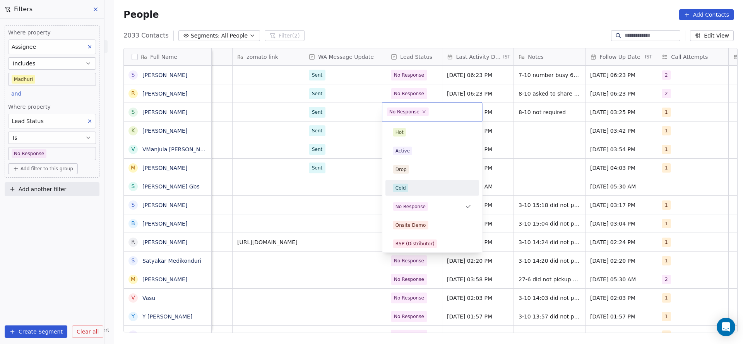
click at [403, 186] on div "Cold" at bounding box center [401, 188] width 10 height 7
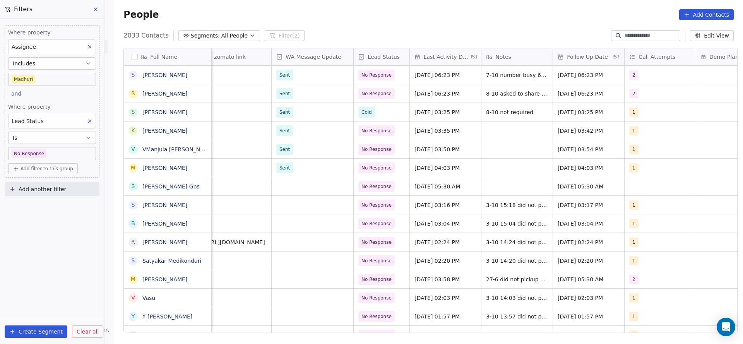
scroll to position [0, 698]
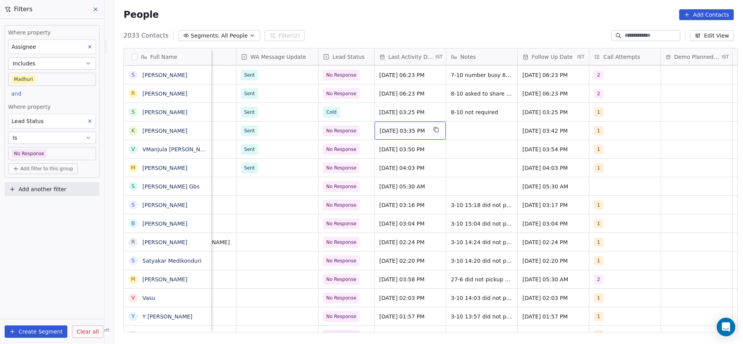
click at [398, 130] on span "Oct 07, 2025 03:35 PM" at bounding box center [403, 131] width 47 height 8
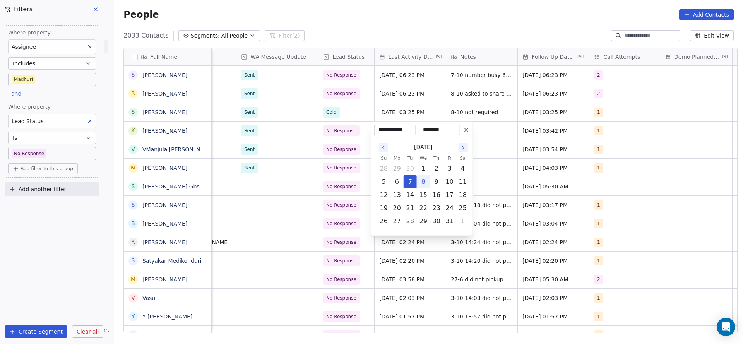
click at [423, 181] on button "8" at bounding box center [423, 182] width 12 height 12
type input "**********"
click at [271, 181] on html "On2Cook India Pvt. Ltd. Contacts People Marketing Workflows Campaigns Metrics &…" at bounding box center [371, 172] width 743 height 344
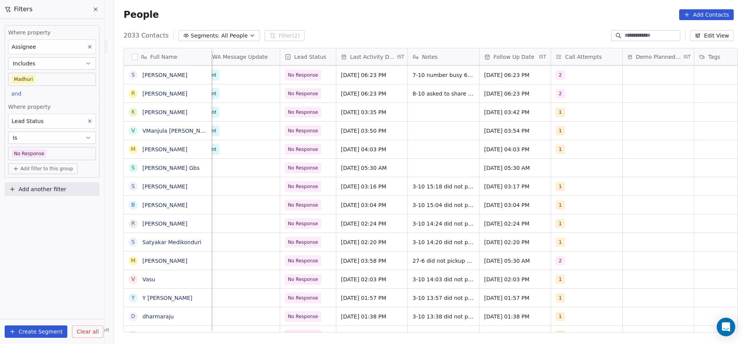
scroll to position [0, 795]
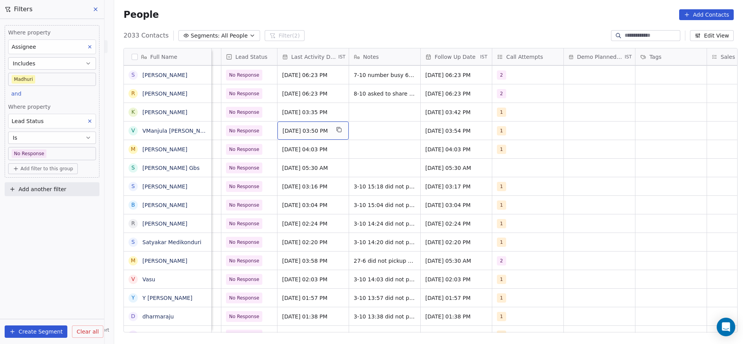
click at [318, 128] on span "Oct 07, 2025 03:50 PM" at bounding box center [306, 131] width 47 height 8
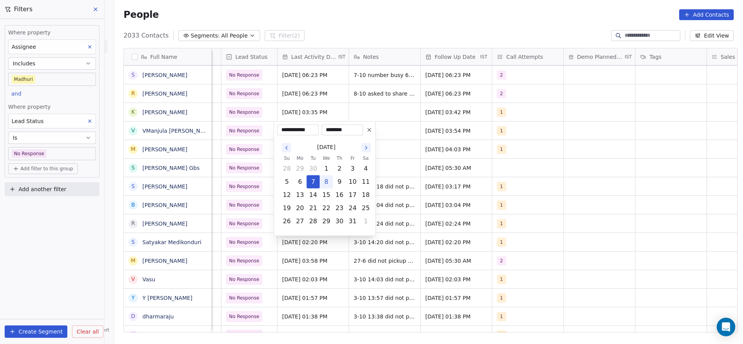
click at [329, 178] on button "8" at bounding box center [326, 182] width 12 height 12
type input "**********"
click at [253, 147] on html "On2Cook India Pvt. Ltd. Contacts People Marketing Workflows Campaigns Metrics &…" at bounding box center [371, 172] width 743 height 344
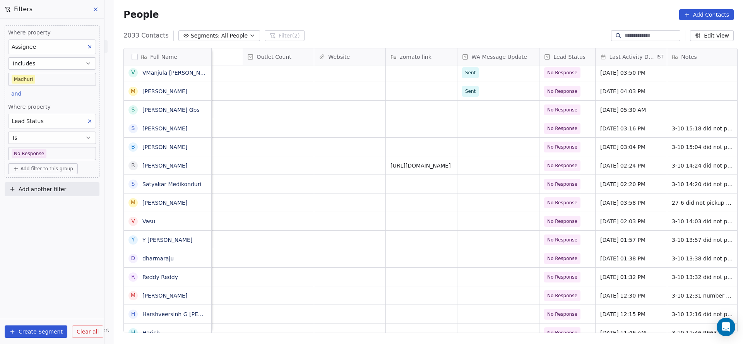
scroll to position [0, 751]
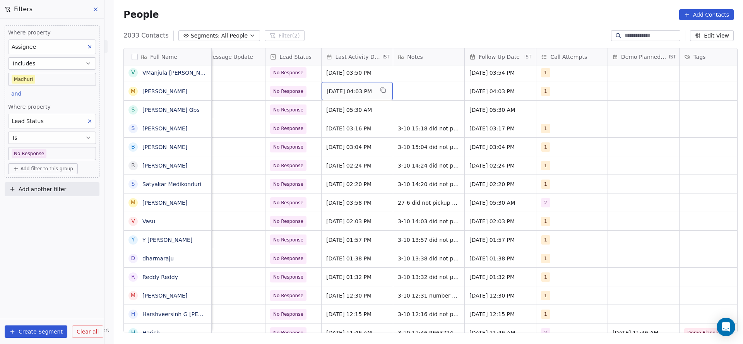
click at [345, 83] on div "Oct 07, 2025 04:03 PM" at bounding box center [357, 91] width 71 height 18
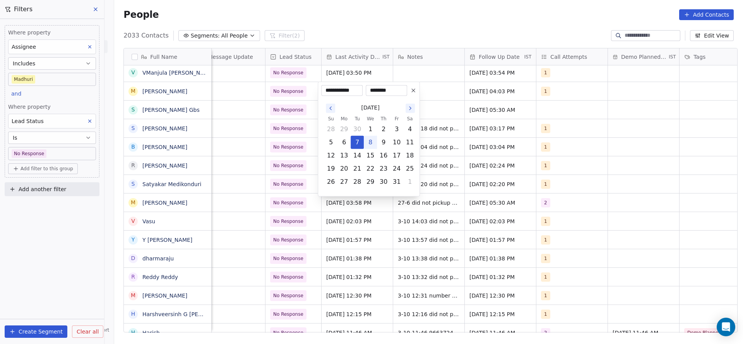
drag, startPoint x: 370, startPoint y: 140, endPoint x: 289, endPoint y: 125, distance: 82.2
click at [367, 139] on button "8" at bounding box center [370, 142] width 12 height 12
type input "**********"
click at [276, 119] on html "On2Cook India Pvt. Ltd. Contacts People Marketing Workflows Campaigns Metrics &…" at bounding box center [371, 172] width 743 height 344
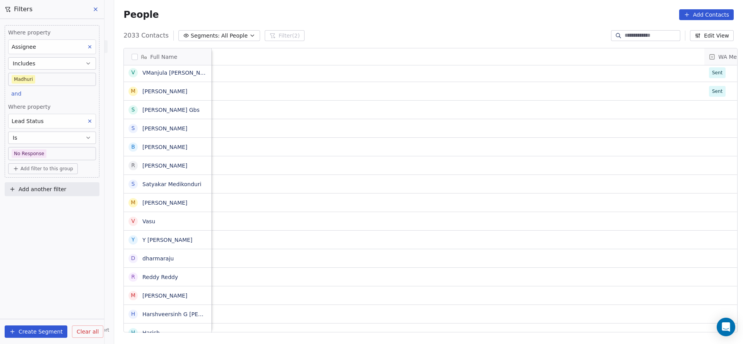
scroll to position [0, 953]
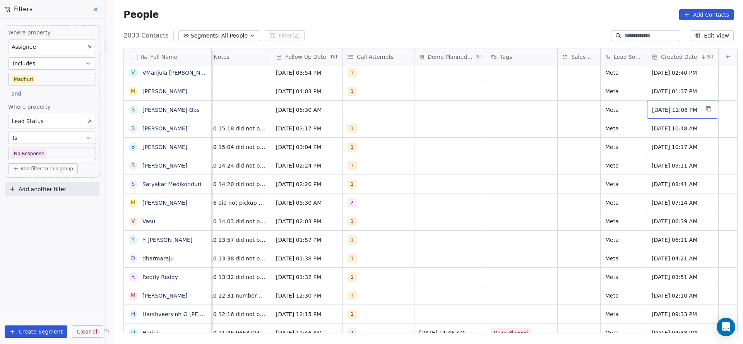
click at [667, 107] on span "Oct 03, 2025 12:08 PM" at bounding box center [675, 110] width 47 height 8
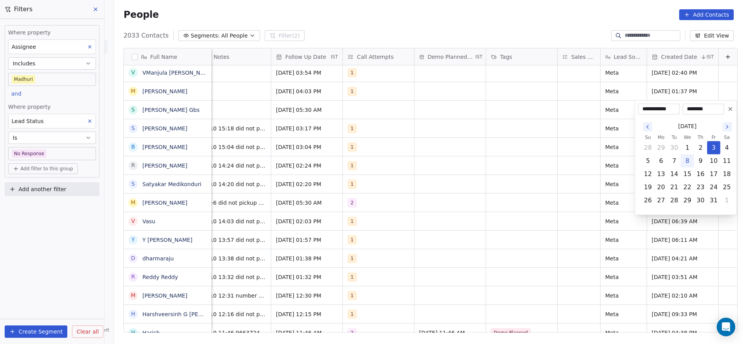
click at [651, 124] on button "Go to the Previous Month" at bounding box center [647, 126] width 9 height 9
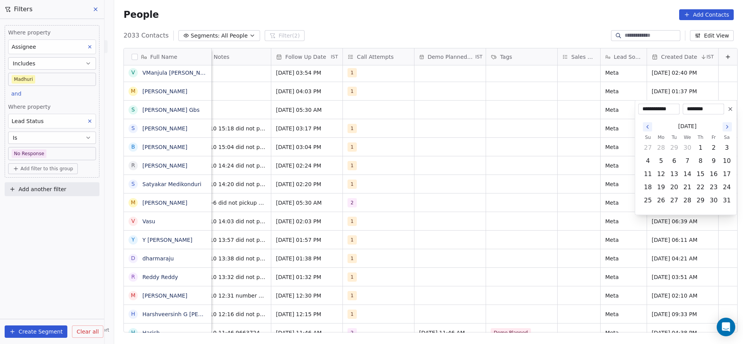
click at [651, 124] on button "Go to the Previous Month" at bounding box center [647, 126] width 9 height 9
click at [713, 152] on button "28" at bounding box center [714, 148] width 12 height 12
type input "**********"
click at [458, 187] on html "On2Cook India Pvt. Ltd. Contacts People Marketing Workflows Campaigns Metrics &…" at bounding box center [371, 172] width 743 height 344
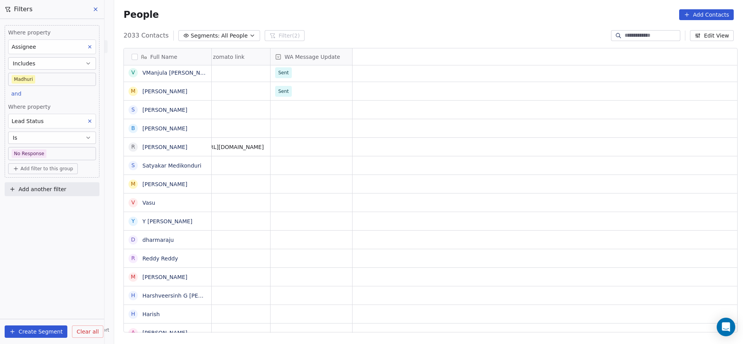
scroll to position [0, 0]
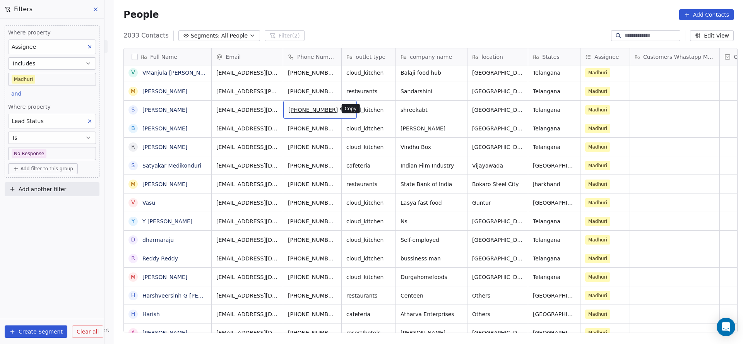
click at [345, 109] on icon "grid" at bounding box center [348, 109] width 6 height 6
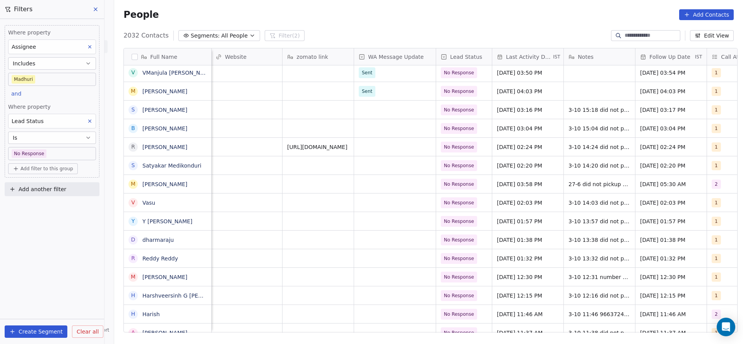
scroll to position [0, 693]
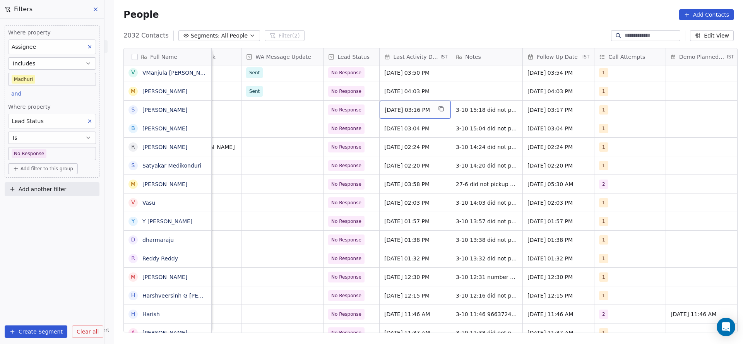
click at [410, 110] on span "Oct 03, 2025 03:16 PM" at bounding box center [408, 110] width 47 height 8
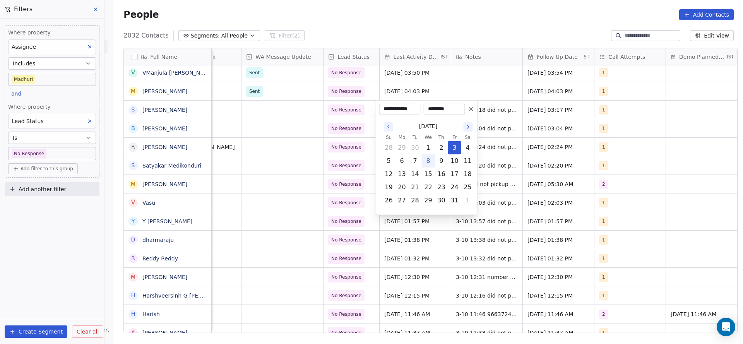
click at [429, 164] on button "8" at bounding box center [428, 161] width 12 height 12
type input "**********"
click at [310, 177] on html "On2Cook India Pvt. Ltd. Contacts People Marketing Workflows Campaigns Metrics &…" at bounding box center [371, 172] width 743 height 344
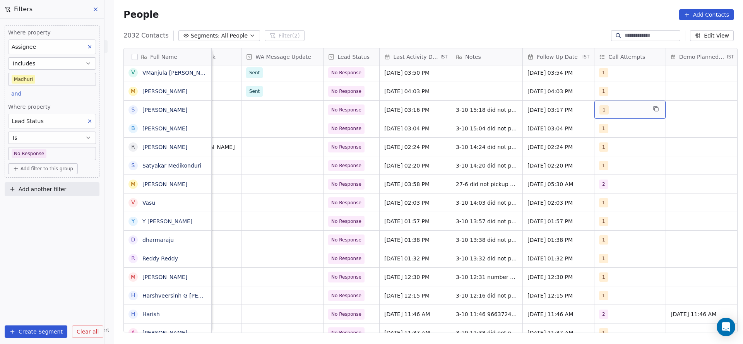
click at [629, 110] on div "1" at bounding box center [623, 109] width 47 height 9
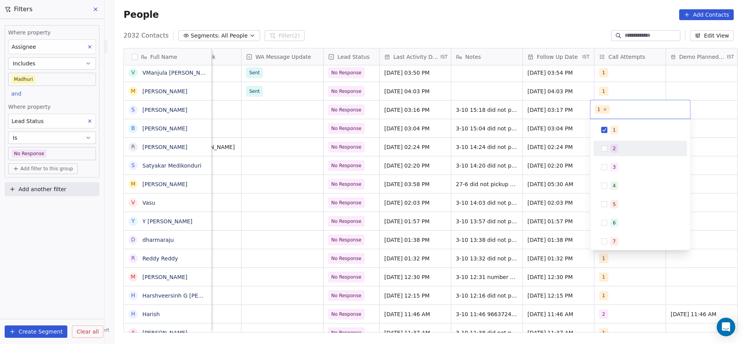
click at [615, 146] on div "2" at bounding box center [614, 148] width 3 height 7
click at [616, 126] on span "1" at bounding box center [615, 130] width 8 height 9
click at [466, 139] on html "On2Cook India Pvt. Ltd. Contacts People Marketing Workflows Campaigns Metrics &…" at bounding box center [371, 172] width 743 height 344
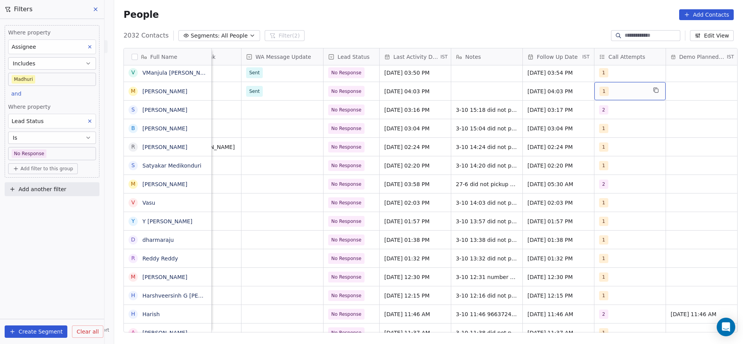
click at [614, 84] on div "1" at bounding box center [630, 91] width 71 height 18
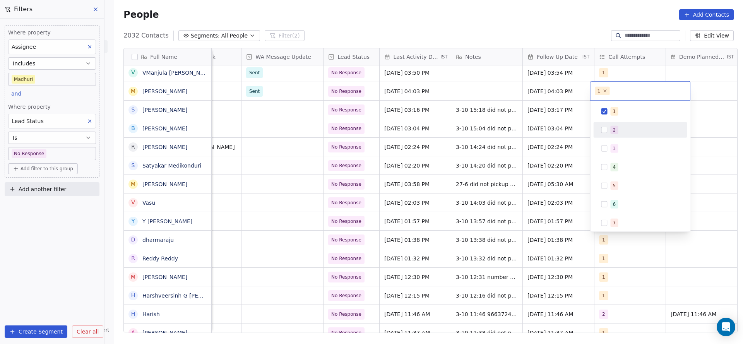
click at [612, 133] on span "2" at bounding box center [615, 130] width 8 height 9
click at [614, 111] on div "1" at bounding box center [614, 111] width 3 height 7
click at [545, 120] on html "On2Cook India Pvt. Ltd. Contacts People Marketing Workflows Campaigns Metrics &…" at bounding box center [371, 172] width 743 height 344
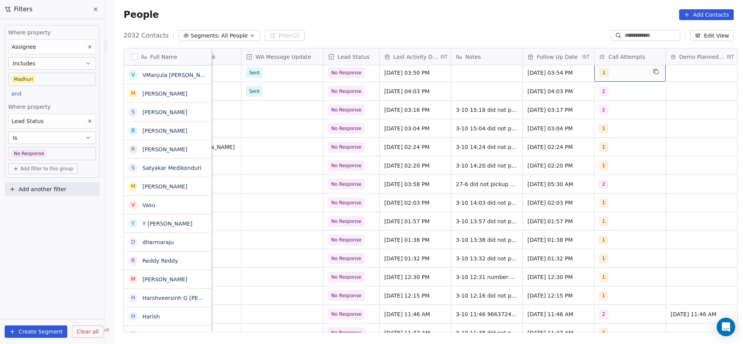
scroll to position [632, 0]
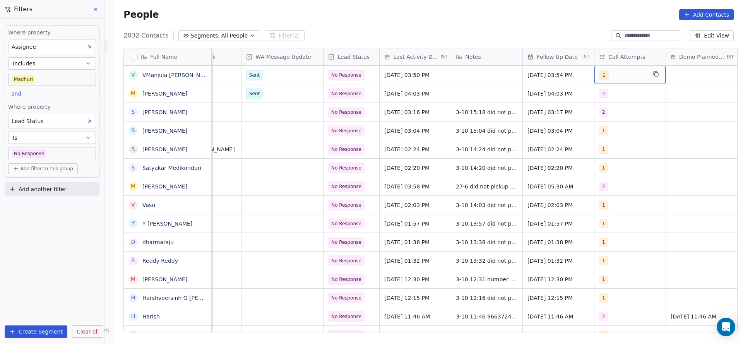
click at [607, 76] on div "1" at bounding box center [623, 74] width 47 height 9
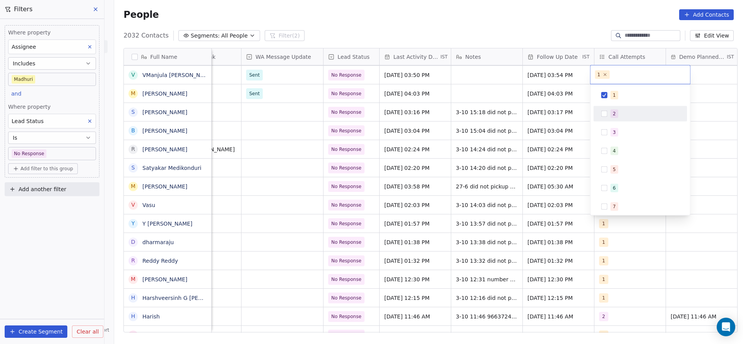
click at [617, 113] on span "2" at bounding box center [615, 114] width 8 height 9
click at [617, 94] on span "1" at bounding box center [615, 95] width 8 height 9
click at [541, 97] on html "On2Cook India Pvt. Ltd. Contacts People Marketing Workflows Campaigns Metrics &…" at bounding box center [371, 172] width 743 height 344
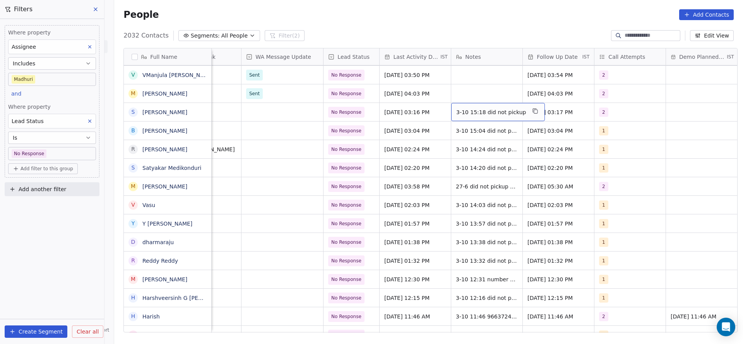
click at [475, 111] on span "3-10 15:18 did not pickup" at bounding box center [491, 112] width 70 height 8
click at [451, 106] on textarea "**********" at bounding box center [490, 115] width 86 height 24
type textarea "**********"
click at [401, 112] on html "On2Cook India Pvt. Ltd. Contacts People Marketing Workflows Campaigns Metrics &…" at bounding box center [371, 172] width 743 height 344
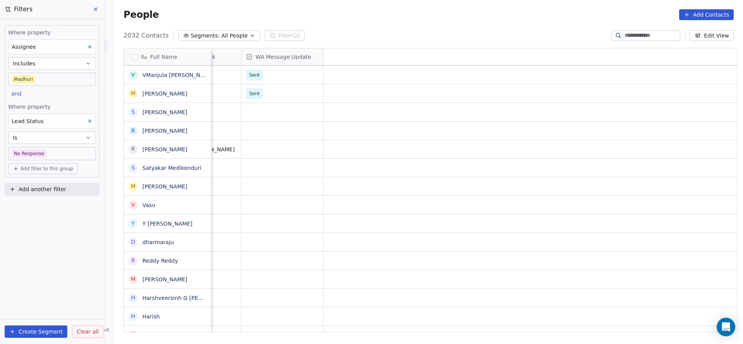
scroll to position [0, 0]
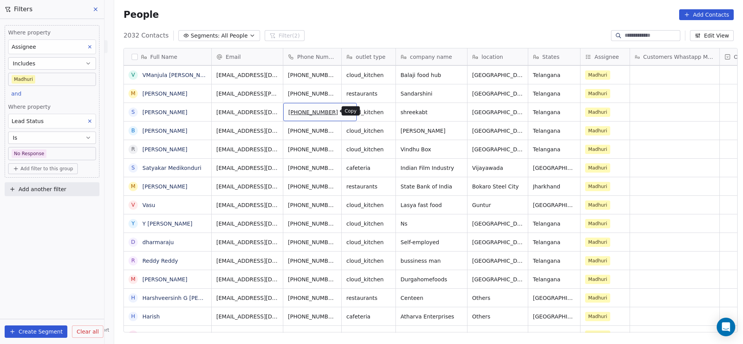
click at [345, 112] on icon "grid" at bounding box center [348, 111] width 6 height 6
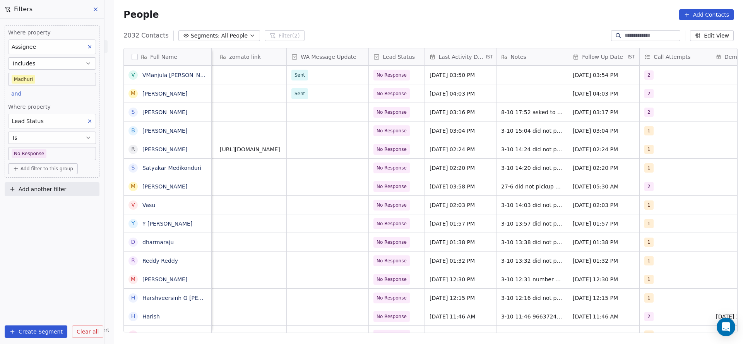
scroll to position [0, 650]
click at [397, 115] on span "No Response" at bounding box center [390, 112] width 30 height 8
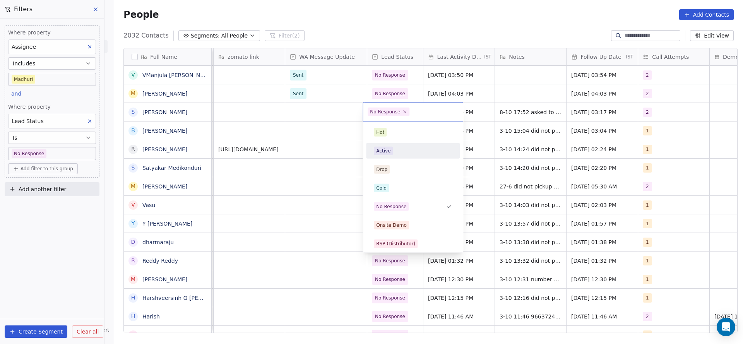
click at [395, 146] on div "Active" at bounding box center [412, 151] width 87 height 12
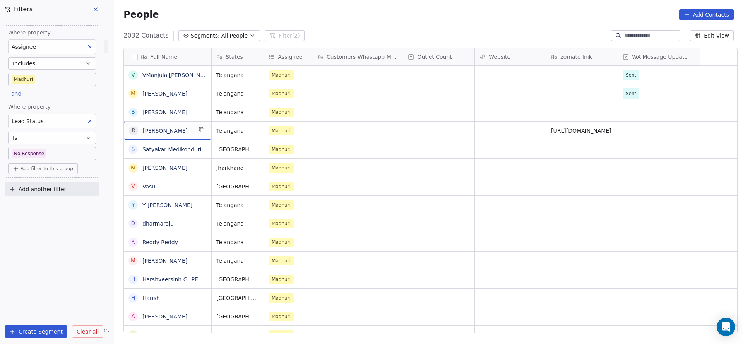
scroll to position [0, 0]
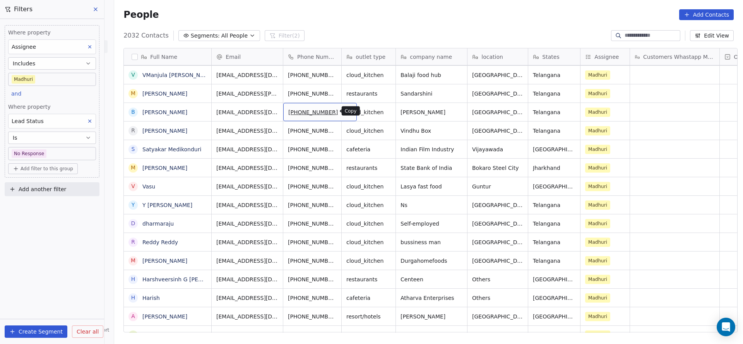
click at [343, 107] on button "grid" at bounding box center [347, 110] width 9 height 9
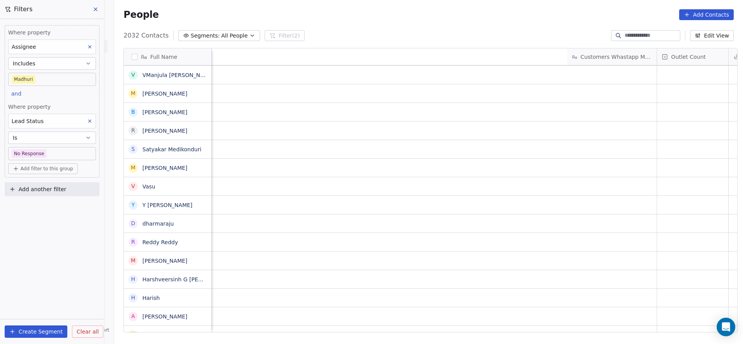
scroll to position [0, 708]
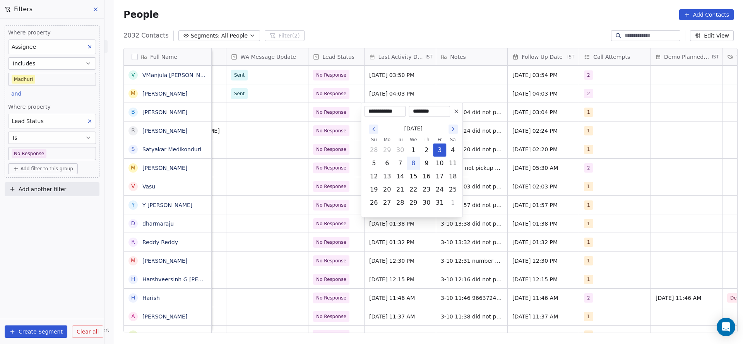
click at [411, 164] on button "8" at bounding box center [413, 163] width 12 height 12
type input "**********"
click at [301, 153] on html "On2Cook India Pvt. Ltd. Contacts People Marketing Workflows Campaigns Metrics &…" at bounding box center [371, 172] width 743 height 344
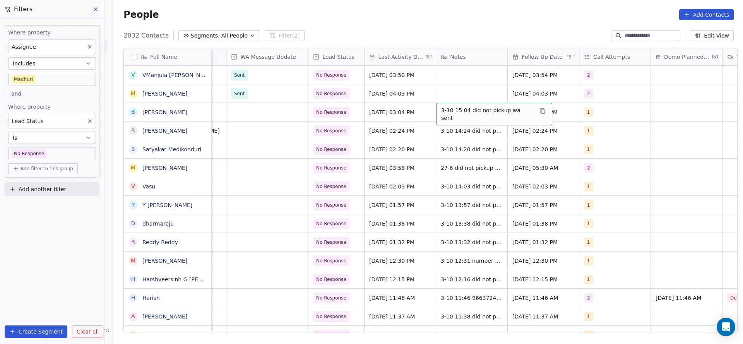
click at [477, 113] on span "3-10 15:04 did not pickup wa sent" at bounding box center [487, 113] width 92 height 15
click at [429, 110] on html "On2Cook India Pvt. Ltd. Contacts People Marketing Workflows Campaigns Metrics &…" at bounding box center [371, 172] width 743 height 344
click at [441, 109] on span "3-10 15:04 did not pickup wa sent" at bounding box center [487, 113] width 92 height 15
type textarea "**********"
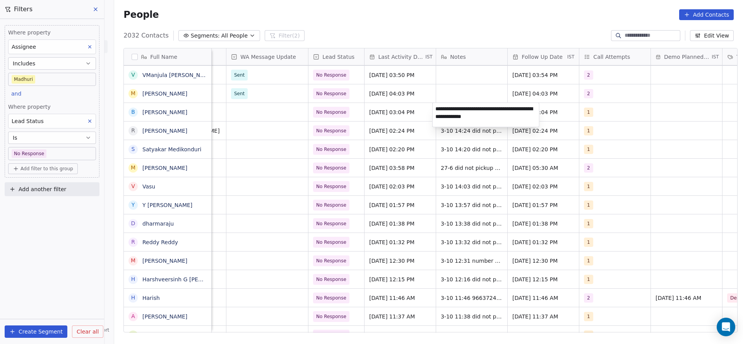
click at [371, 129] on html "On2Cook India Pvt. Ltd. Contacts People Marketing Workflows Campaigns Metrics &…" at bounding box center [371, 172] width 743 height 344
click at [340, 115] on span "No Response" at bounding box center [332, 112] width 30 height 8
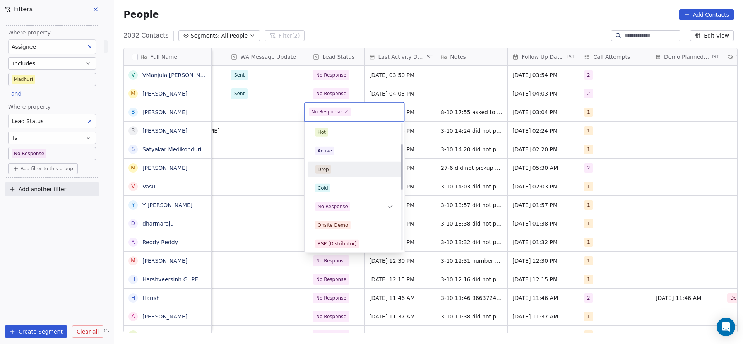
scroll to position [58, 0]
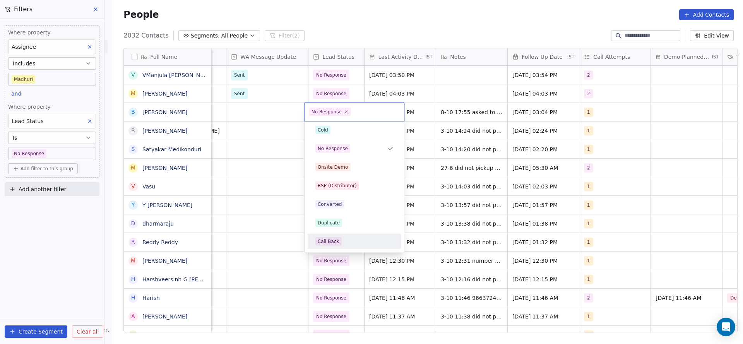
drag, startPoint x: 331, startPoint y: 240, endPoint x: 485, endPoint y: 152, distance: 177.9
click at [331, 240] on div "Call Back" at bounding box center [329, 241] width 22 height 7
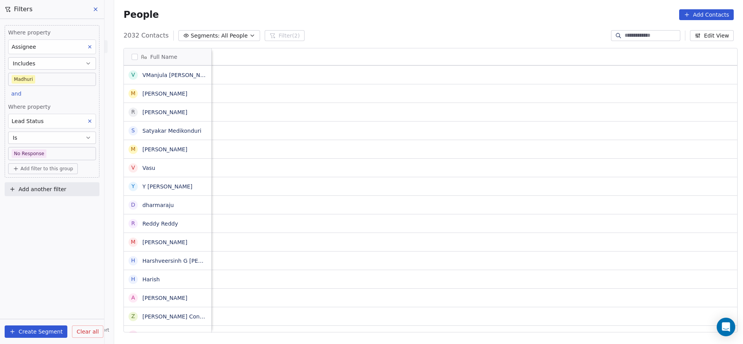
scroll to position [0, 840]
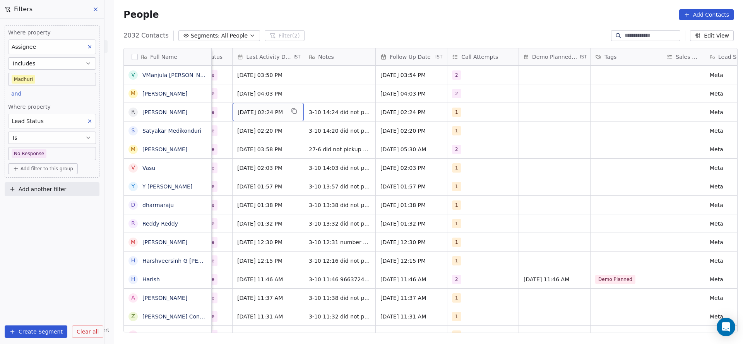
click at [254, 117] on div "Oct 03, 2025 02:24 PM" at bounding box center [268, 112] width 71 height 18
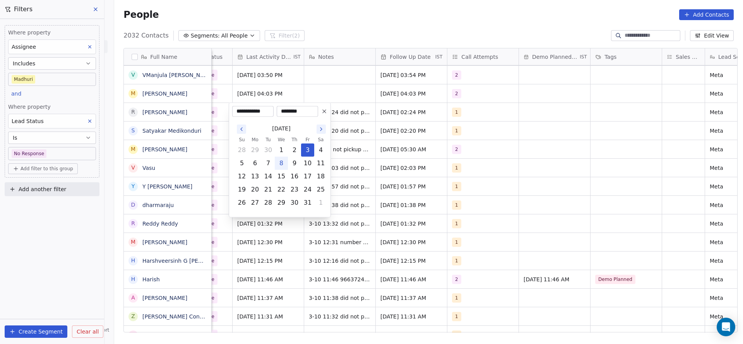
click at [285, 160] on button "8" at bounding box center [281, 163] width 12 height 12
type input "**********"
click at [370, 133] on html "On2Cook India Pvt. Ltd. Contacts People Marketing Workflows Campaigns Metrics &…" at bounding box center [371, 172] width 743 height 344
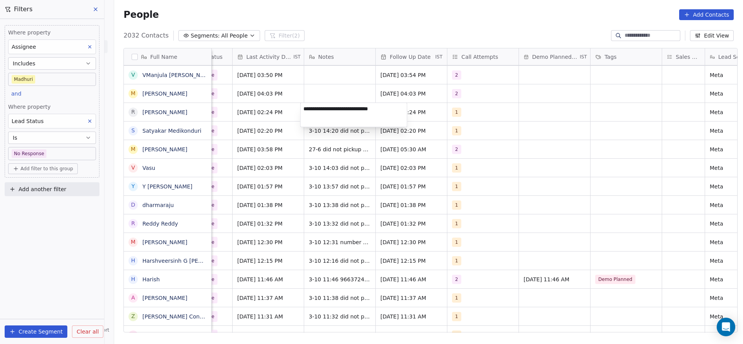
click at [304, 115] on textarea "**********" at bounding box center [354, 115] width 106 height 24
type textarea "**********"
click at [229, 106] on html "On2Cook India Pvt. Ltd. Contacts People Marketing Workflows Campaigns Metrics &…" at bounding box center [371, 172] width 743 height 344
click at [387, 113] on span "[DATE] 02:24 PM" at bounding box center [404, 112] width 47 height 8
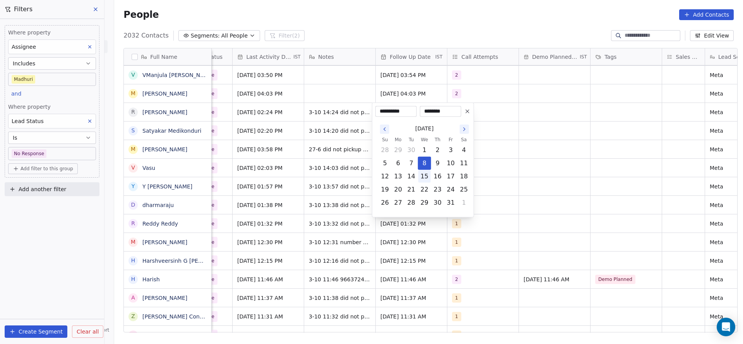
click at [419, 175] on button "15" at bounding box center [424, 176] width 12 height 12
type input "**********"
drag, startPoint x: 316, startPoint y: 154, endPoint x: 481, endPoint y: 97, distance: 174.8
click at [344, 137] on html "On2Cook India Pvt. Ltd. Contacts People Marketing Workflows Campaigns Metrics &…" at bounding box center [371, 172] width 743 height 344
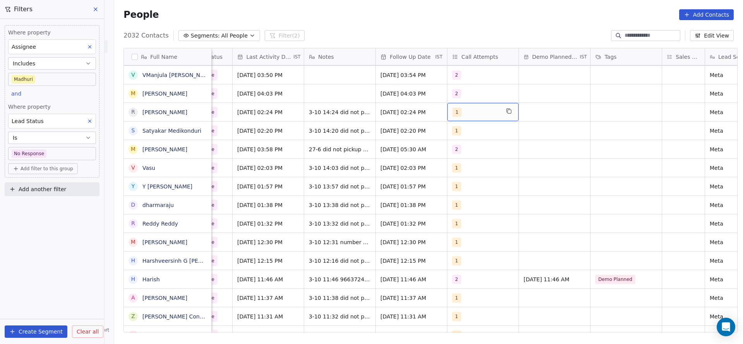
click at [473, 113] on div "1" at bounding box center [475, 112] width 47 height 9
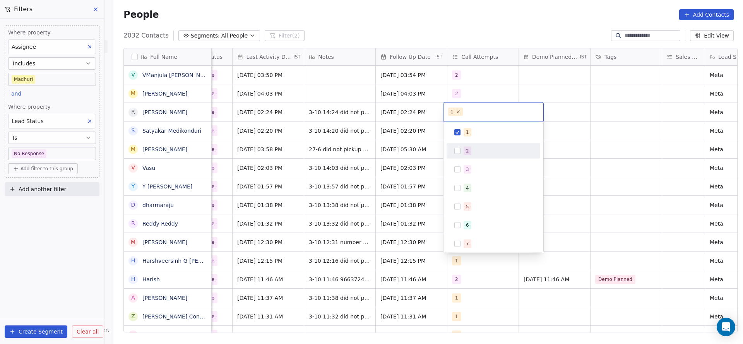
click at [473, 149] on div "2" at bounding box center [498, 151] width 69 height 9
drag, startPoint x: 474, startPoint y: 129, endPoint x: 377, endPoint y: 161, distance: 101.8
click at [473, 129] on div "1" at bounding box center [498, 132] width 69 height 9
click at [377, 161] on html "On2Cook India Pvt. Ltd. Contacts People Marketing Workflows Campaigns Metrics &…" at bounding box center [371, 172] width 743 height 344
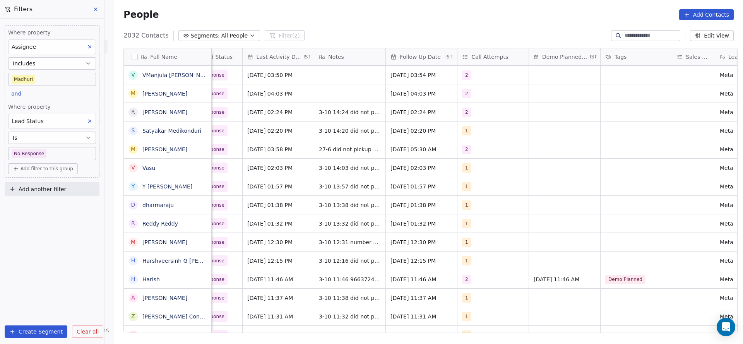
scroll to position [0, 838]
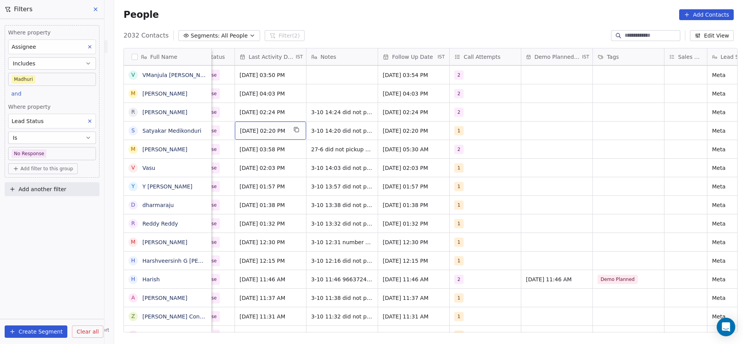
click at [268, 134] on span "Oct 03, 2025 02:20 PM" at bounding box center [263, 131] width 47 height 8
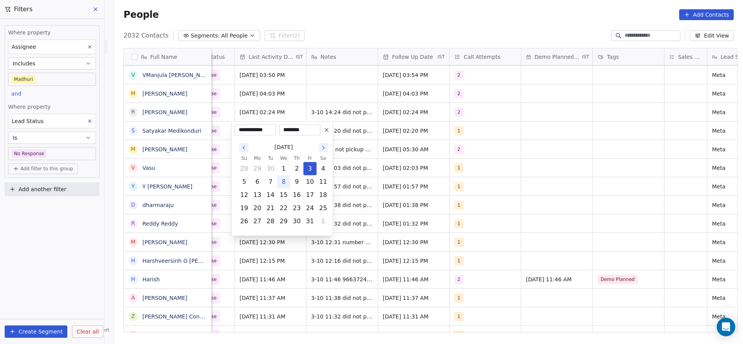
drag, startPoint x: 284, startPoint y: 181, endPoint x: 400, endPoint y: 145, distance: 121.7
click at [286, 181] on button "8" at bounding box center [284, 182] width 12 height 12
type input "**********"
click at [401, 144] on html "On2Cook India Pvt. Ltd. Contacts People Marketing Workflows Campaigns Metrics &…" at bounding box center [371, 172] width 743 height 344
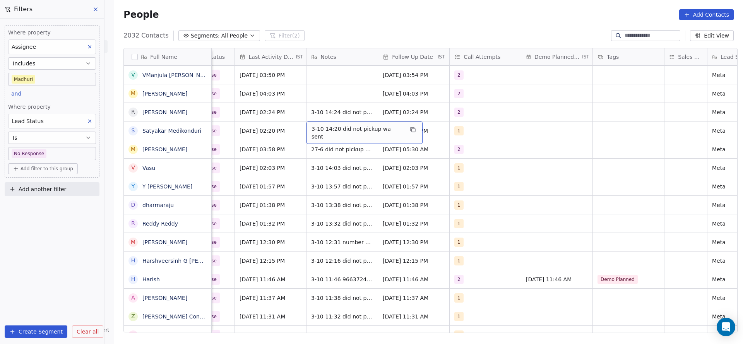
click at [348, 129] on span "3-10 14:20 did not pickup wa sent" at bounding box center [358, 132] width 92 height 15
click at [309, 129] on textarea "**********" at bounding box center [356, 134] width 106 height 24
click at [263, 136] on html "On2Cook India Pvt. Ltd. Contacts People Marketing Workflows Campaigns Metrics &…" at bounding box center [371, 172] width 743 height 344
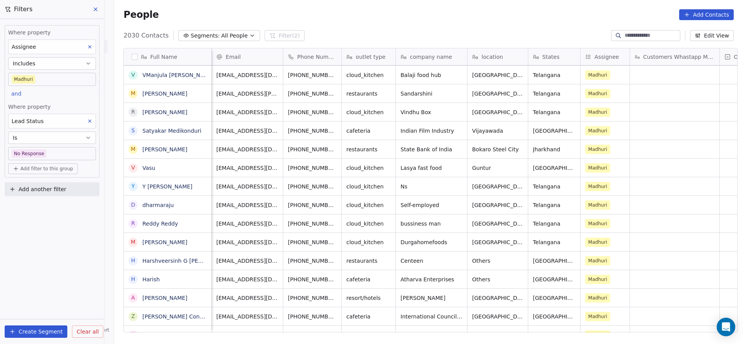
scroll to position [0, 617]
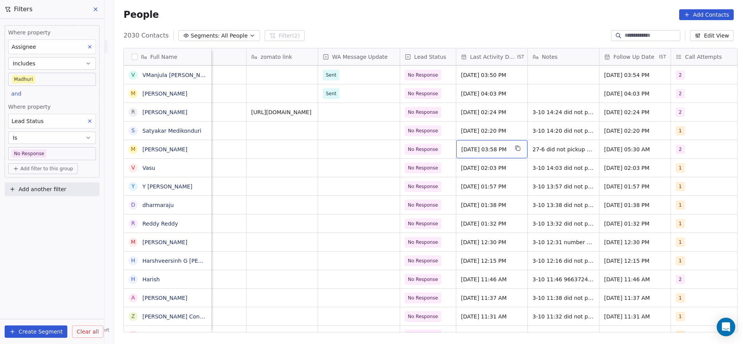
click at [492, 147] on span "Jun 27, 2025 03:58 PM" at bounding box center [484, 150] width 47 height 8
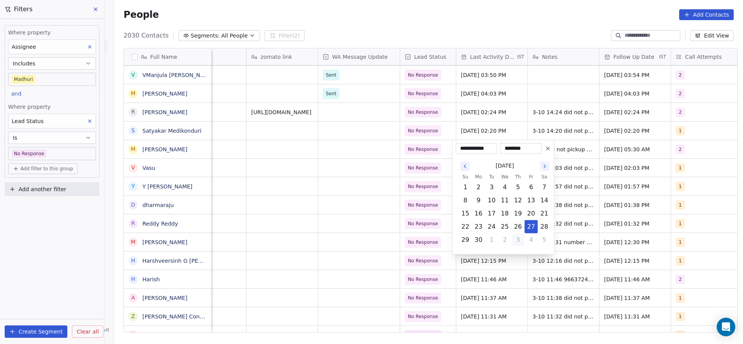
click at [521, 242] on button "3" at bounding box center [518, 240] width 12 height 12
click at [532, 235] on button "1" at bounding box center [531, 240] width 12 height 12
click at [519, 250] on button "4" at bounding box center [518, 253] width 12 height 12
click at [517, 241] on button "2" at bounding box center [518, 240] width 12 height 12
click at [508, 202] on button "8" at bounding box center [505, 200] width 12 height 12
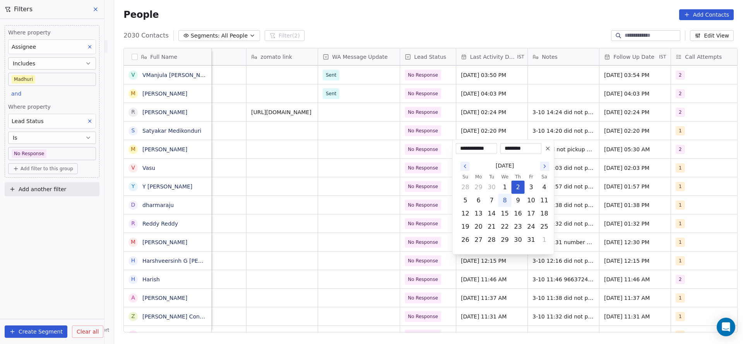
type input "**********"
click at [411, 209] on html "On2Cook India Pvt. Ltd. Contacts People Marketing Workflows Campaigns Metrics &…" at bounding box center [371, 172] width 743 height 344
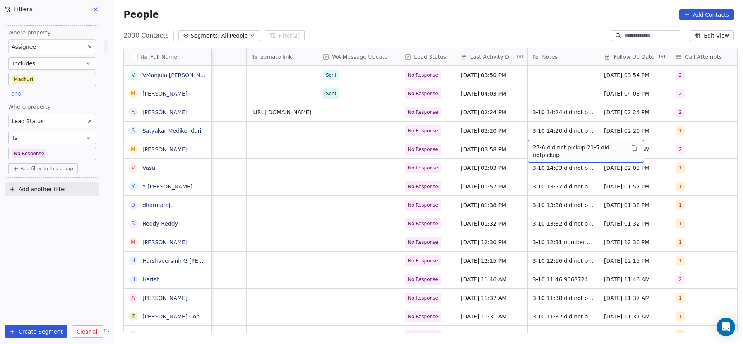
click at [551, 152] on span "27-6 did not pickup 21-5 did notpickup" at bounding box center [579, 151] width 92 height 15
click at [533, 141] on textarea "**********" at bounding box center [581, 152] width 115 height 24
type textarea "**********"
click at [453, 150] on html "On2Cook India Pvt. Ltd. Contacts People Marketing Workflows Campaigns Metrics &…" at bounding box center [371, 172] width 743 height 344
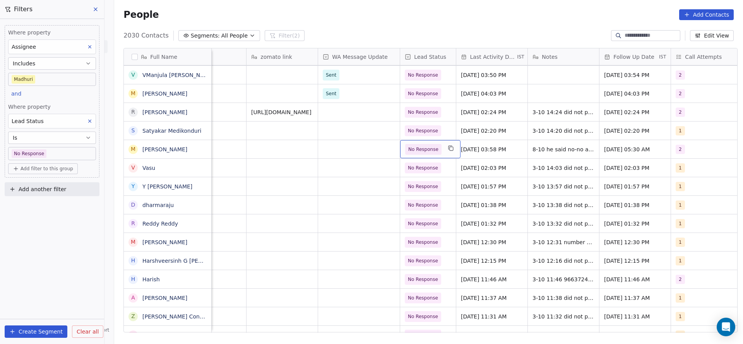
click at [430, 147] on span "No Response" at bounding box center [423, 150] width 30 height 8
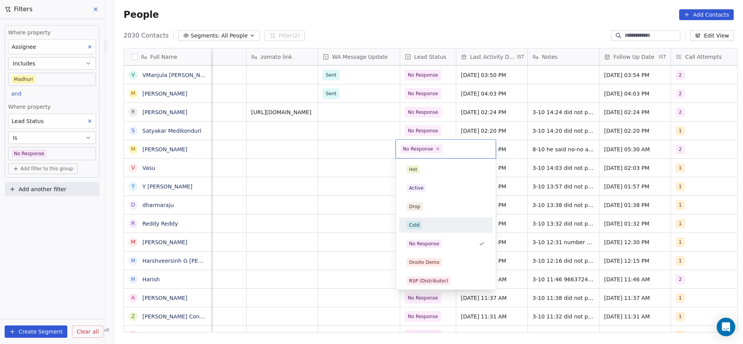
click at [432, 226] on div "Cold" at bounding box center [446, 225] width 78 height 9
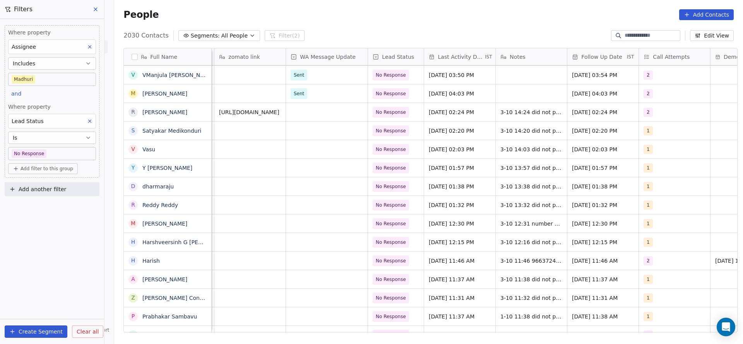
scroll to position [0, 652]
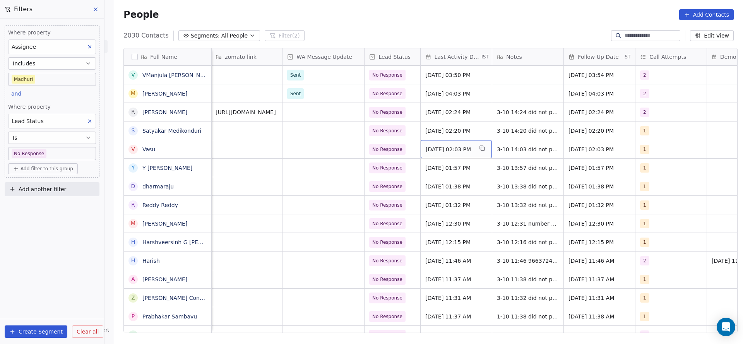
click at [446, 152] on span "Oct 03, 2025 02:03 PM" at bounding box center [449, 150] width 47 height 8
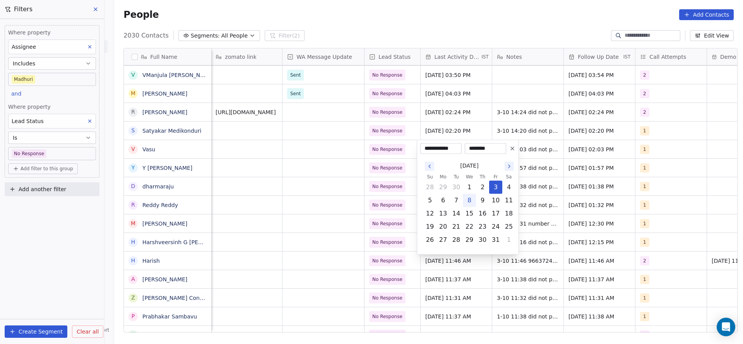
click at [471, 201] on button "8" at bounding box center [469, 200] width 12 height 12
type input "**********"
click at [309, 189] on html "On2Cook India Pvt. Ltd. Contacts People Marketing Workflows Campaigns Metrics &…" at bounding box center [371, 172] width 743 height 344
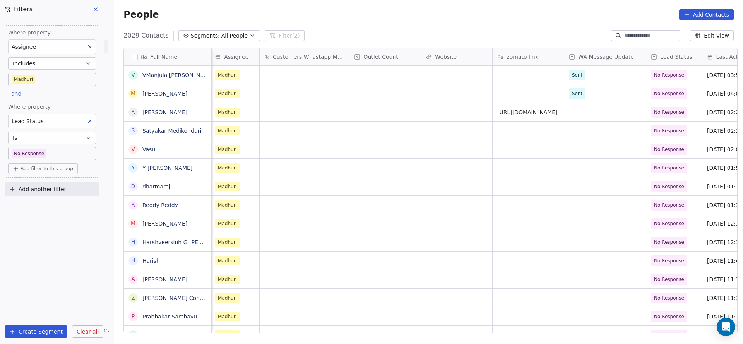
scroll to position [0, 607]
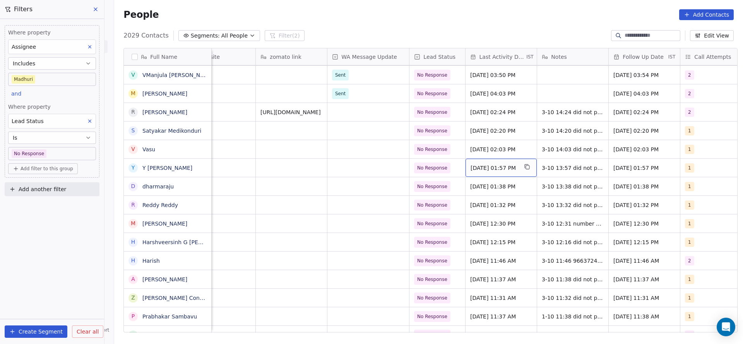
click at [487, 171] on span "Oct 03, 2025 01:57 PM" at bounding box center [494, 168] width 47 height 8
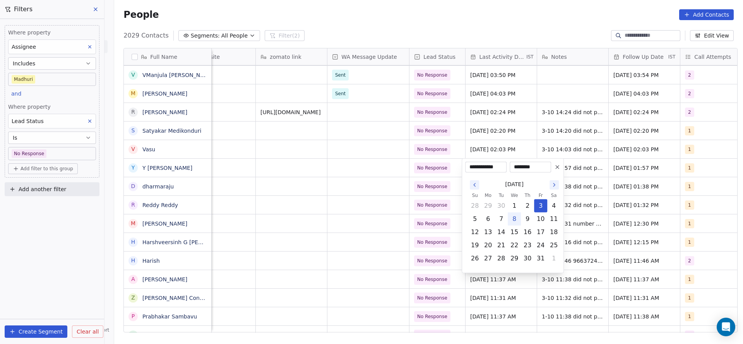
click at [517, 219] on button "8" at bounding box center [514, 219] width 12 height 12
type input "**********"
click at [384, 207] on html "On2Cook India Pvt. Ltd. Contacts People Marketing Workflows Campaigns Metrics &…" at bounding box center [371, 172] width 743 height 344
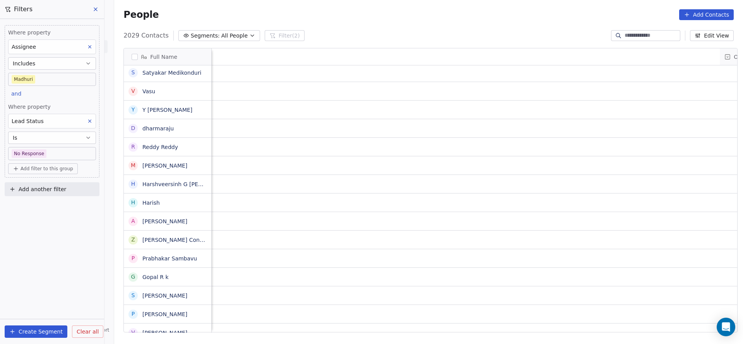
scroll to position [0, 730]
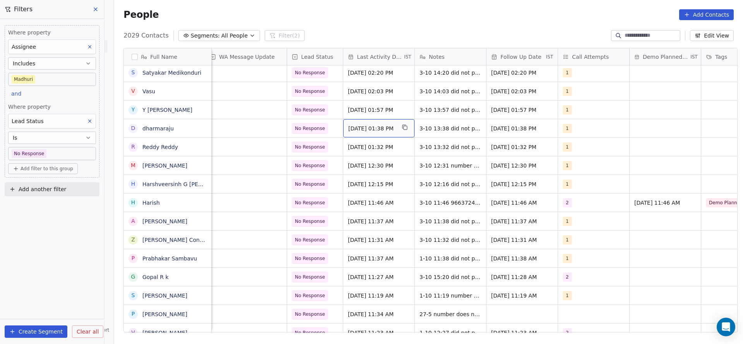
click at [369, 121] on div "Oct 03, 2025 01:38 PM" at bounding box center [378, 128] width 71 height 18
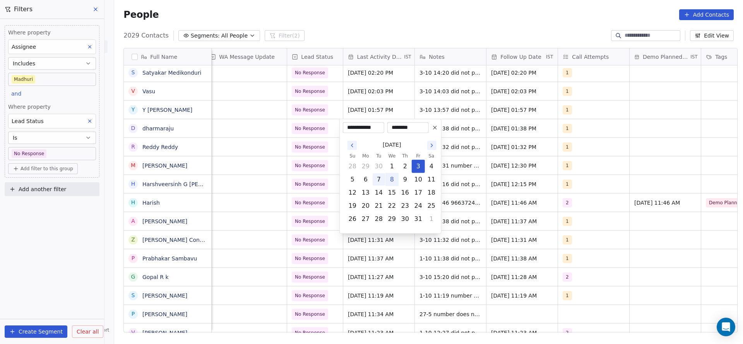
click at [391, 175] on button "8" at bounding box center [392, 179] width 12 height 12
type input "**********"
click at [279, 179] on html "On2Cook India Pvt. Ltd. Contacts People Marketing Workflows Campaigns Metrics &…" at bounding box center [371, 172] width 743 height 344
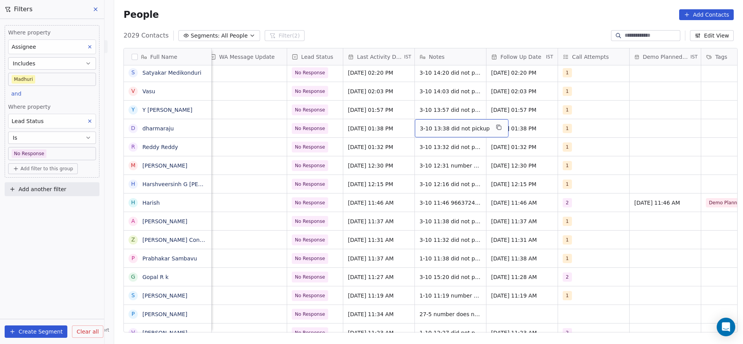
click at [437, 127] on span "3-10 13:38 did not pickup" at bounding box center [455, 129] width 70 height 8
click at [413, 126] on textarea "**********" at bounding box center [454, 131] width 86 height 24
type textarea "**********"
click at [371, 147] on html "On2Cook India Pvt. Ltd. Contacts People Marketing Workflows Campaigns Metrics &…" at bounding box center [371, 172] width 743 height 344
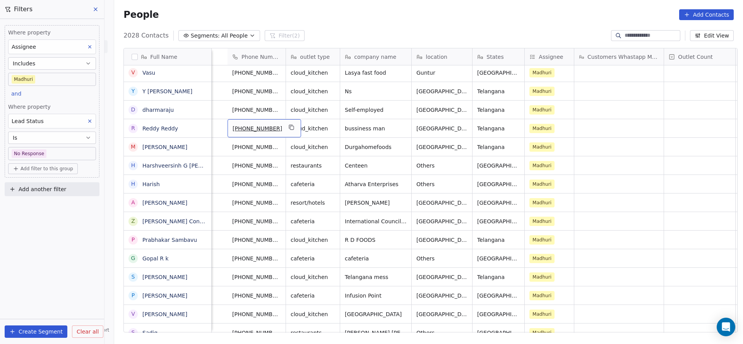
scroll to position [0, 502]
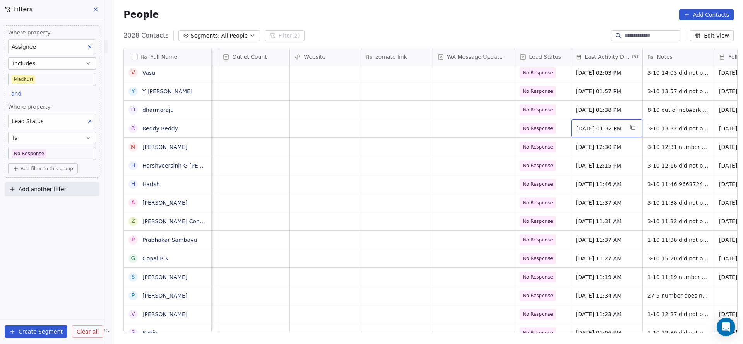
click at [607, 127] on span "Oct 03, 2025 01:32 PM" at bounding box center [599, 129] width 47 height 8
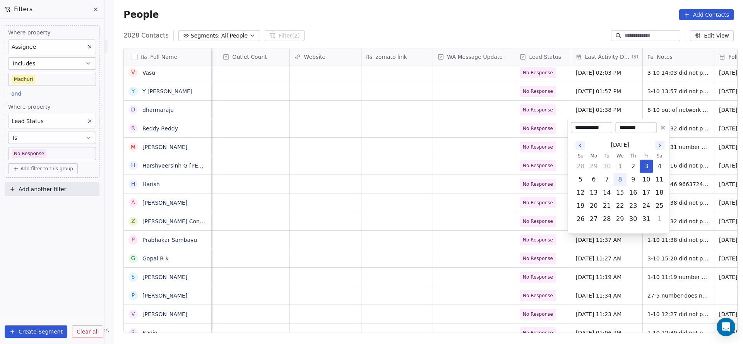
click at [623, 178] on button "8" at bounding box center [620, 179] width 12 height 12
type input "**********"
click at [527, 187] on html "On2Cook India Pvt. Ltd. Contacts People Marketing Workflows Campaigns Metrics &…" at bounding box center [371, 172] width 743 height 344
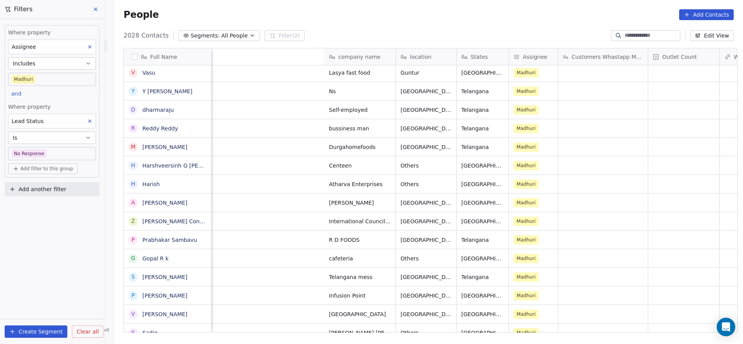
scroll to position [0, 675]
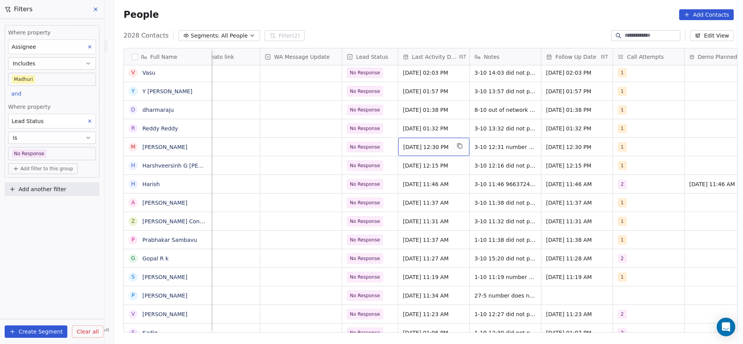
click at [422, 142] on div "Oct 03, 2025 12:30 PM" at bounding box center [433, 147] width 71 height 18
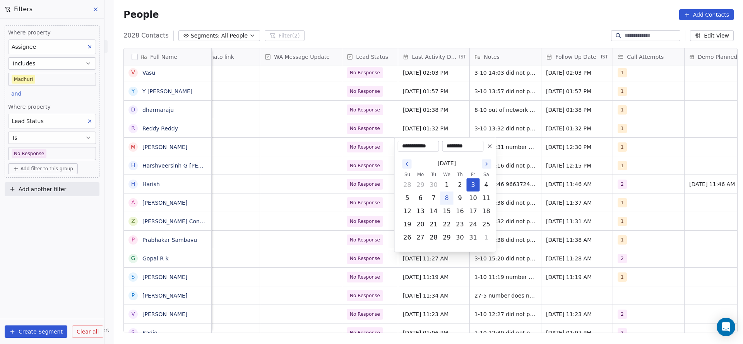
click at [444, 199] on button "8" at bounding box center [447, 198] width 12 height 12
type input "**********"
click at [364, 196] on html "On2Cook India Pvt. Ltd. Contacts People Marketing Workflows Campaigns Metrics &…" at bounding box center [371, 172] width 743 height 344
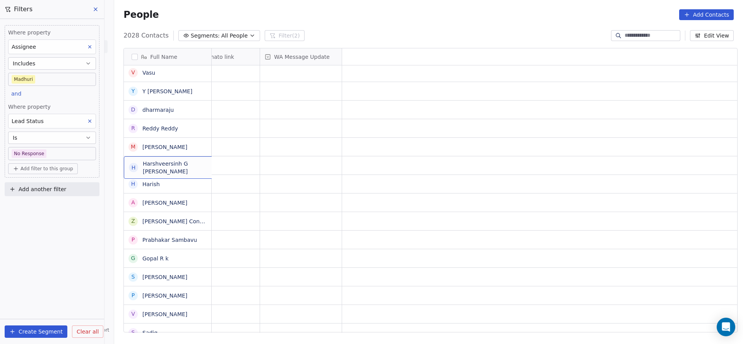
scroll to position [0, 0]
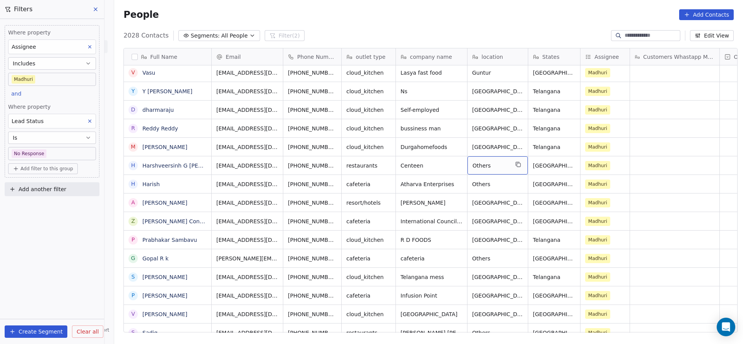
click at [491, 174] on div "Others" at bounding box center [498, 165] width 60 height 18
type textarea "*"
type textarea "**********"
click at [545, 165] on html "On2Cook India Pvt. Ltd. Contacts People Marketing Workflows Campaigns Metrics &…" at bounding box center [371, 172] width 743 height 344
click at [545, 165] on span "Andhra Pradesh" at bounding box center [561, 166] width 57 height 8
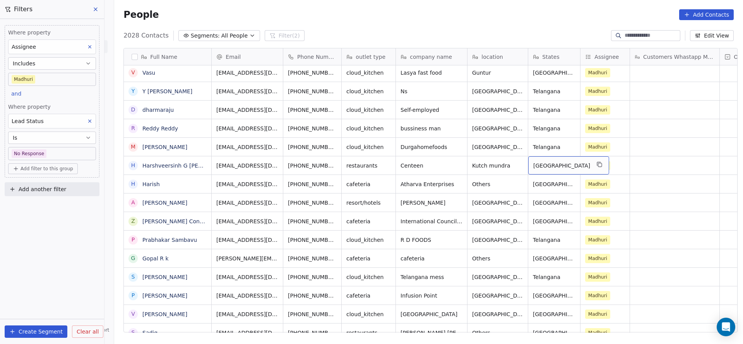
click at [545, 165] on span "Andhra Pradesh" at bounding box center [561, 166] width 57 height 8
type textarea "*"
type textarea "*******"
click at [490, 215] on html "On2Cook India Pvt. Ltd. Contacts People Marketing Workflows Campaigns Metrics &…" at bounding box center [371, 172] width 743 height 344
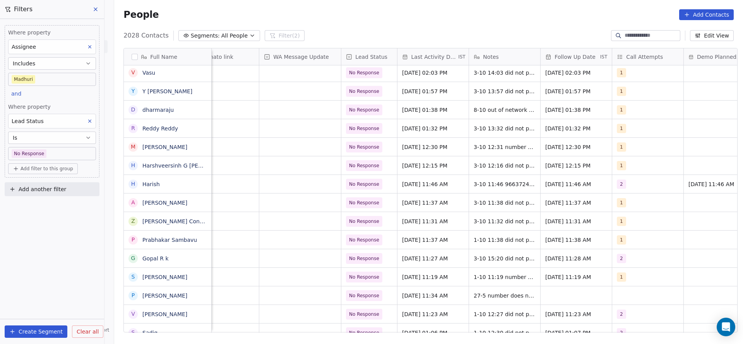
scroll to position [0, 679]
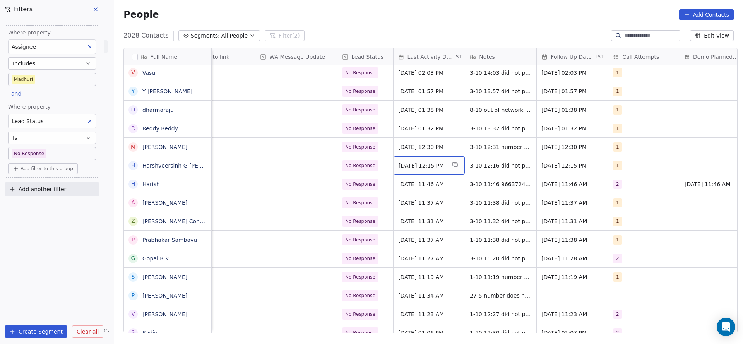
click at [414, 166] on span "Oct 03, 2025 12:15 PM" at bounding box center [422, 166] width 47 height 8
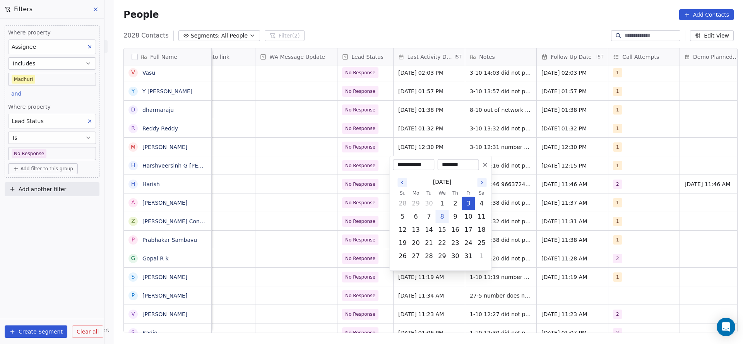
click at [441, 221] on button "8" at bounding box center [442, 217] width 12 height 12
type input "**********"
drag, startPoint x: 351, startPoint y: 222, endPoint x: 503, endPoint y: 157, distance: 165.6
click at [351, 222] on html "On2Cook India Pvt. Ltd. Contacts People Marketing Workflows Campaigns Metrics &…" at bounding box center [371, 172] width 743 height 344
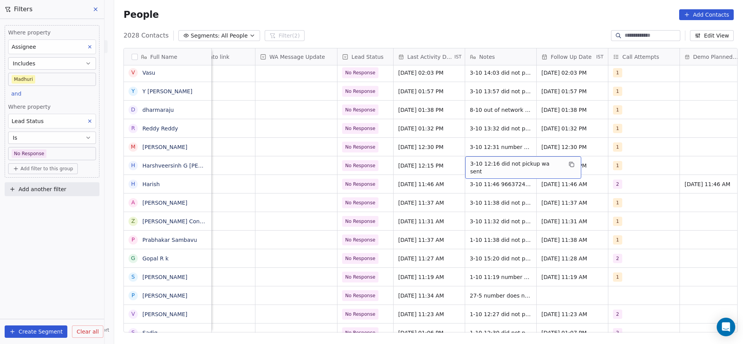
click at [501, 167] on span "3-10 12:16 did not pickup wa sent" at bounding box center [516, 167] width 92 height 15
click at [466, 161] on textarea "**********" at bounding box center [514, 168] width 106 height 24
type textarea "**********"
click at [394, 193] on html "On2Cook India Pvt. Ltd. Contacts People Marketing Workflows Campaigns Metrics &…" at bounding box center [371, 172] width 743 height 344
click at [368, 165] on span "No Response" at bounding box center [361, 166] width 30 height 8
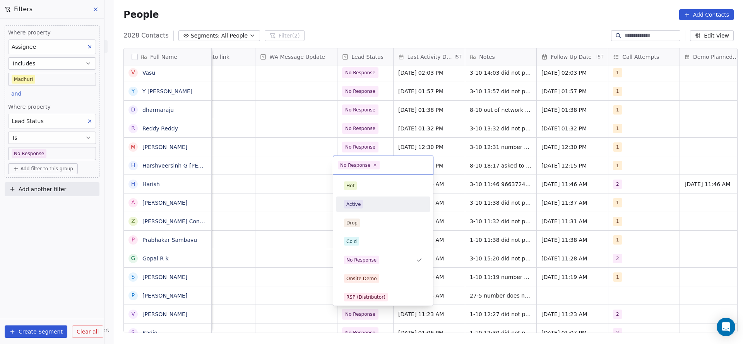
click at [363, 206] on div "Active" at bounding box center [383, 204] width 78 height 9
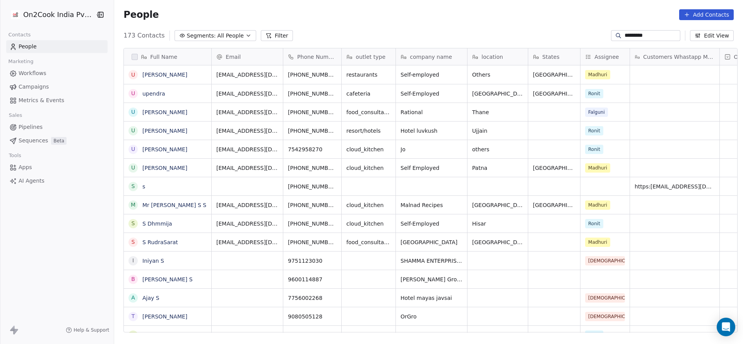
scroll to position [294, 624]
type input "*********"
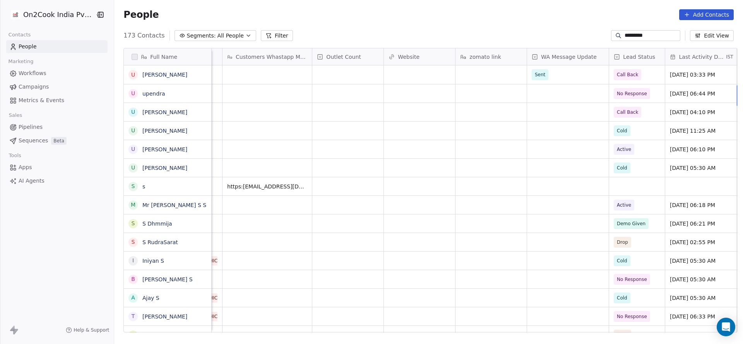
scroll to position [0, 735]
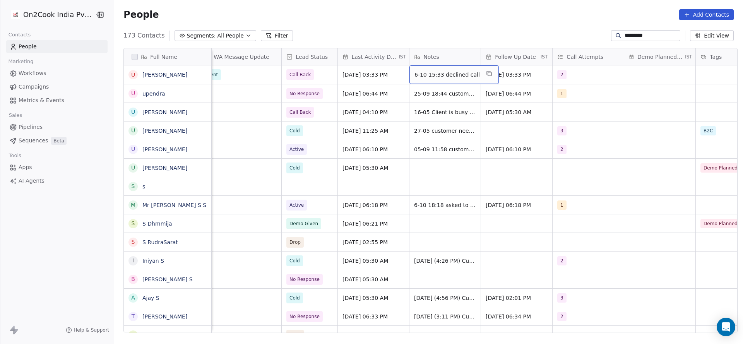
click at [442, 78] on span "6-10 15:33 declined call" at bounding box center [447, 75] width 65 height 8
click at [408, 75] on textarea "**********" at bounding box center [446, 78] width 81 height 24
type textarea "**********"
click at [643, 33] on html "On2Cook India Pvt. Ltd. Contacts People Marketing Workflows Campaigns Metrics &…" at bounding box center [371, 172] width 743 height 344
click at [643, 33] on input "*********" at bounding box center [652, 36] width 54 height 8
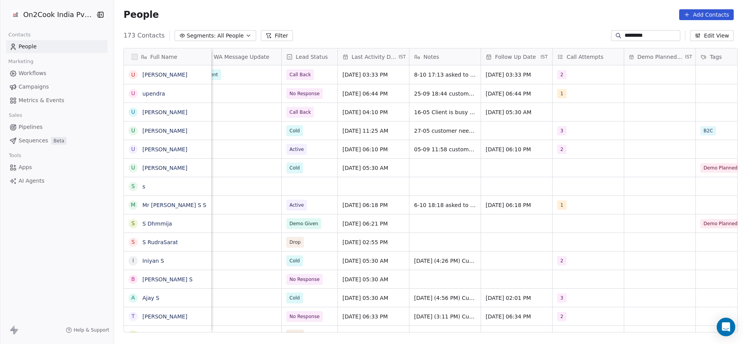
click at [643, 33] on input "*********" at bounding box center [652, 36] width 54 height 8
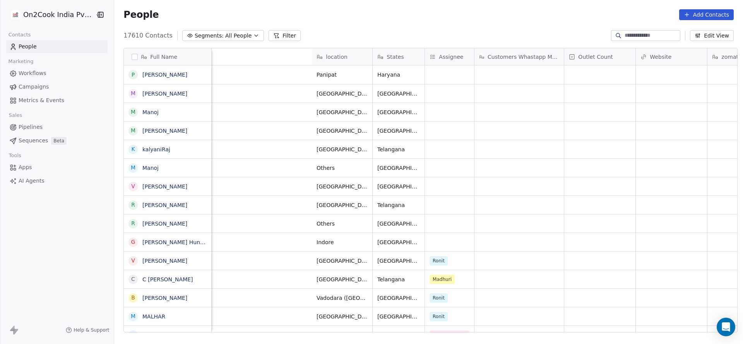
scroll to position [0, 467]
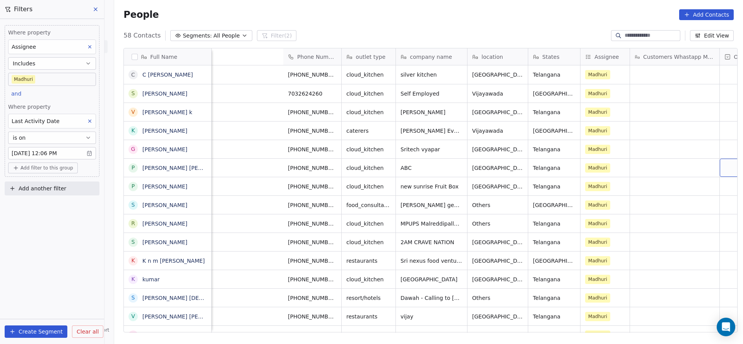
scroll to position [294, 624]
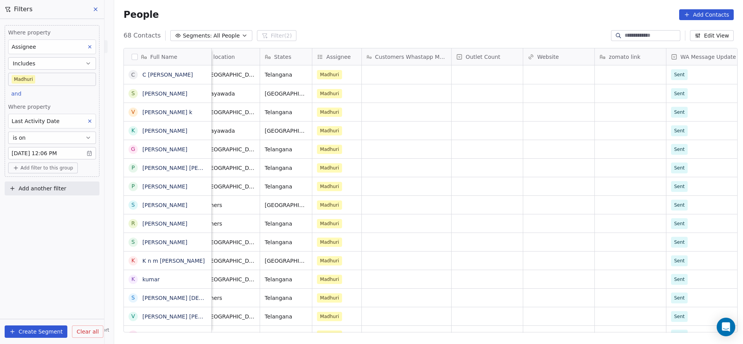
click at [41, 171] on button "Add filter to this group" at bounding box center [43, 168] width 70 height 11
click at [42, 180] on span "Contact properties" at bounding box center [41, 184] width 50 height 8
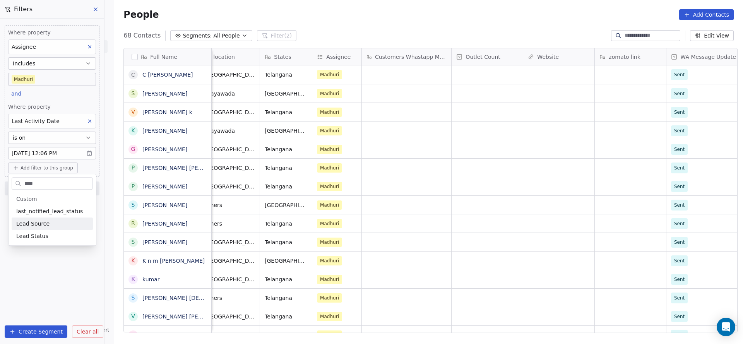
type input "****"
click at [53, 229] on div "Lead Source" at bounding box center [52, 224] width 81 height 12
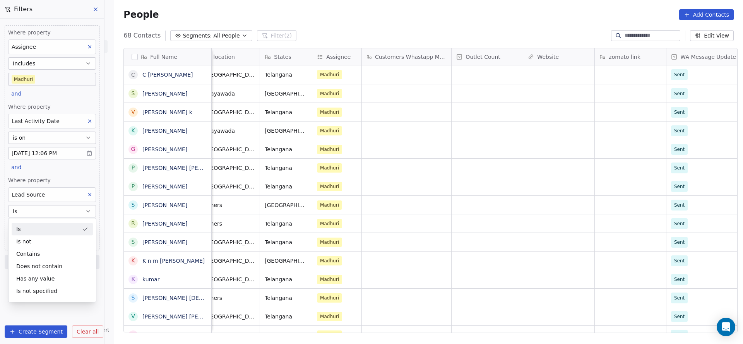
click at [50, 195] on div "Lead Source" at bounding box center [52, 194] width 88 height 15
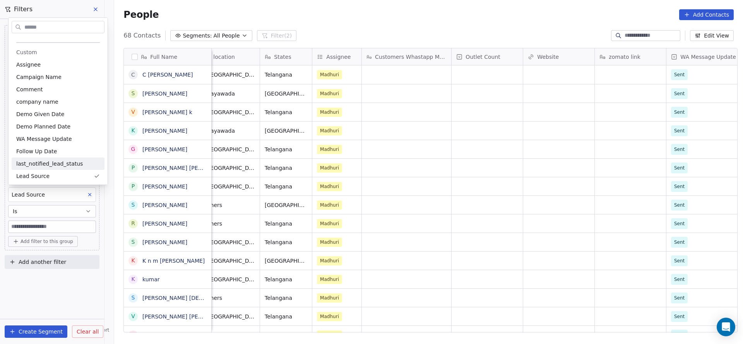
scroll to position [483, 0]
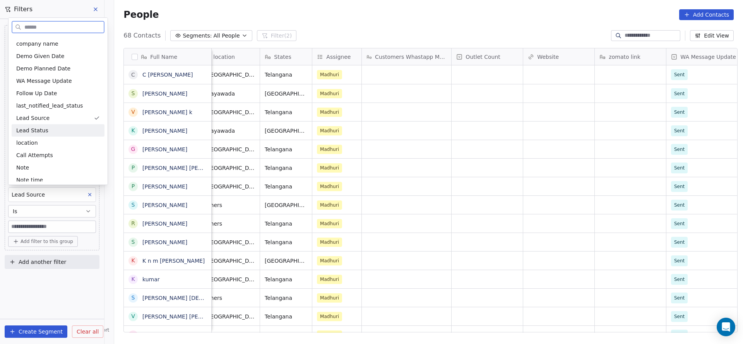
click at [38, 124] on div "Lead Status" at bounding box center [58, 130] width 93 height 12
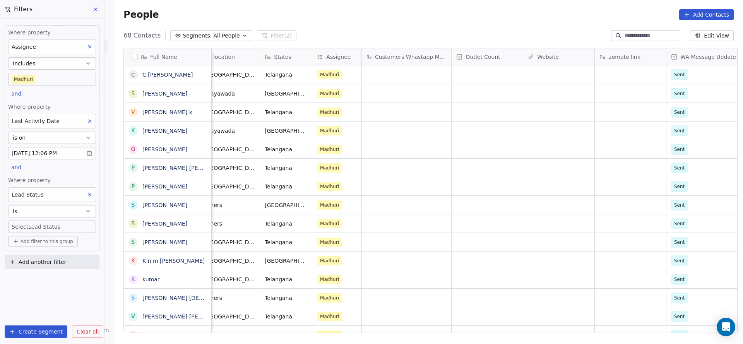
click at [44, 223] on body "On2Cook India Pvt. Ltd. Contacts People Marketing Workflows Campaigns Metrics &…" at bounding box center [371, 172] width 743 height 344
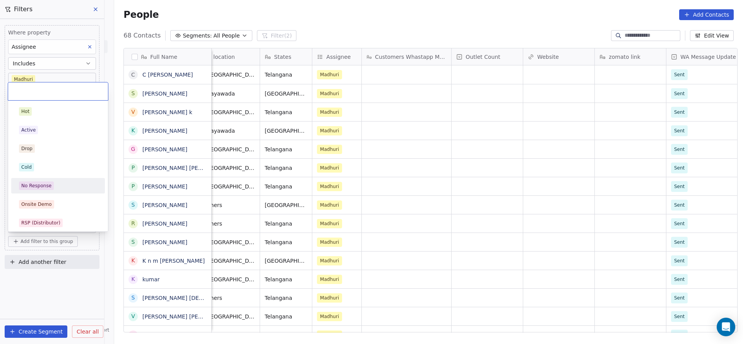
click at [52, 185] on span "No Response" at bounding box center [36, 186] width 35 height 9
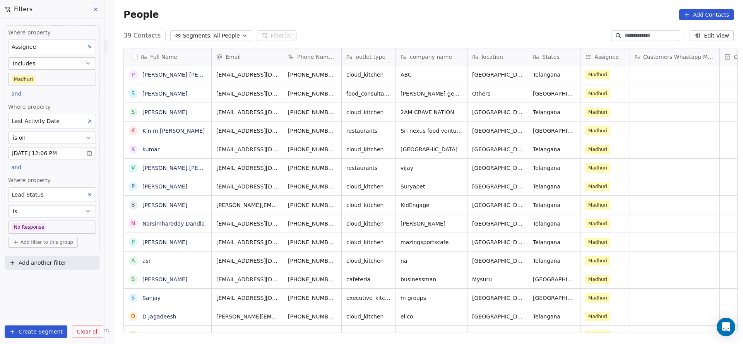
scroll to position [294, 624]
click at [73, 173] on div "Where property Assignee Includes Madhuri and Where property Last Activity Date …" at bounding box center [52, 138] width 95 height 226
click at [83, 82] on body "On2Cook India Pvt. Ltd. Contacts People Marketing Workflows Campaigns Metrics &…" at bounding box center [371, 172] width 743 height 344
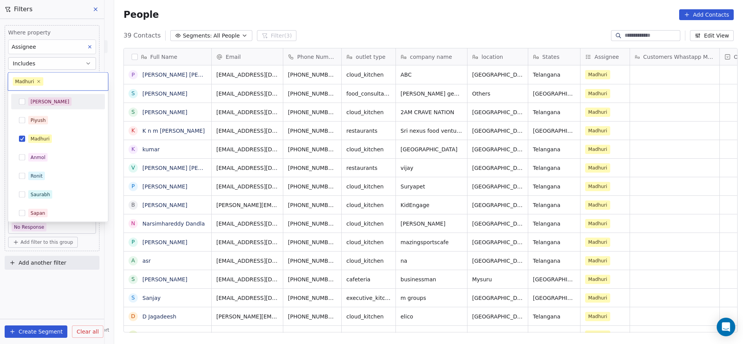
click at [47, 98] on div "Salim" at bounding box center [62, 102] width 69 height 9
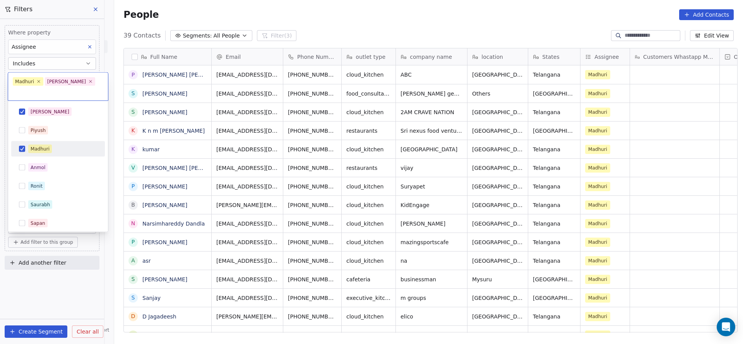
click at [44, 143] on div "Madhuri" at bounding box center [57, 149] width 87 height 12
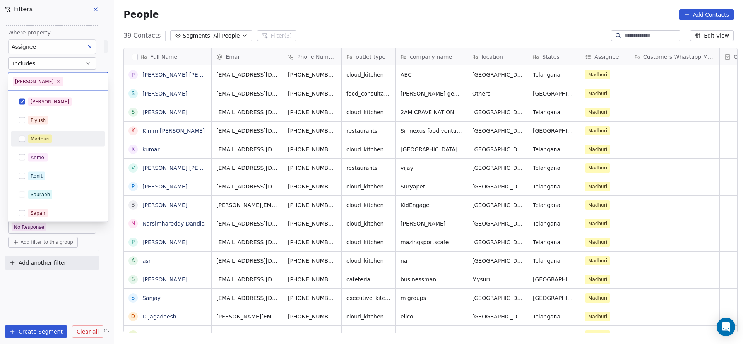
click at [215, 143] on html "On2Cook India Pvt. Ltd. Contacts People Marketing Workflows Campaigns Metrics &…" at bounding box center [371, 172] width 743 height 344
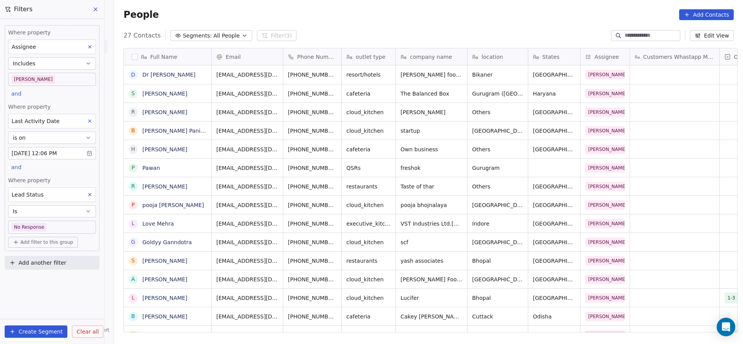
click at [65, 76] on body "On2Cook India Pvt. Ltd. Contacts People Marketing Workflows Campaigns Metrics &…" at bounding box center [371, 172] width 743 height 344
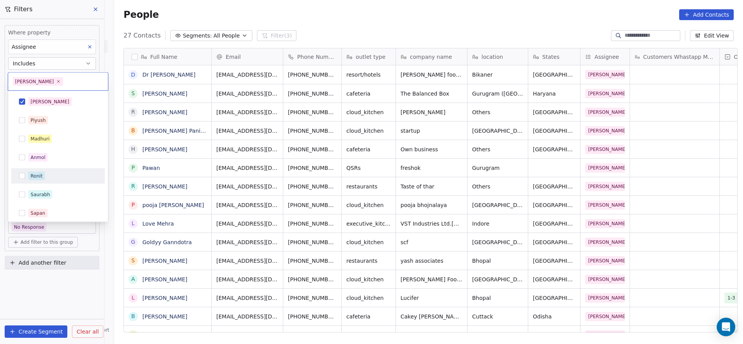
click at [37, 170] on div "Ronit" at bounding box center [57, 176] width 87 height 12
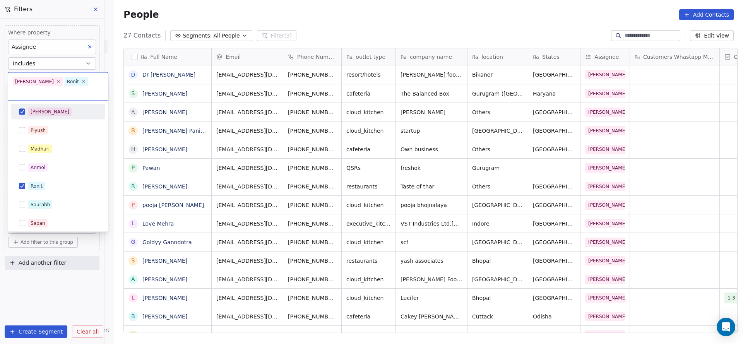
click at [48, 108] on div "Salim" at bounding box center [62, 112] width 69 height 9
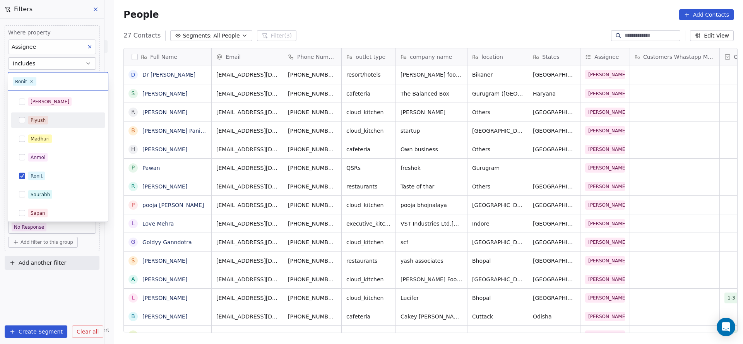
click at [199, 136] on html "On2Cook India Pvt. Ltd. Contacts People Marketing Workflows Campaigns Metrics &…" at bounding box center [371, 172] width 743 height 344
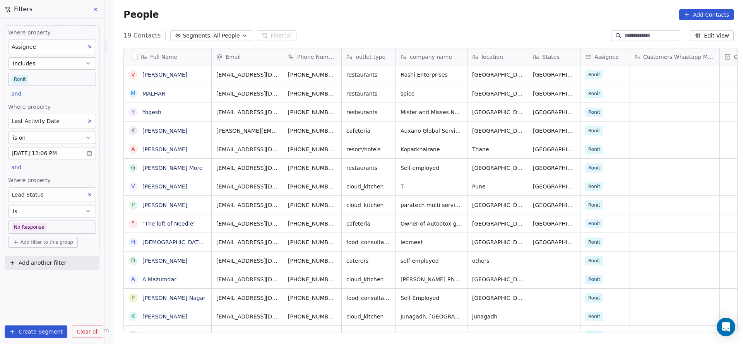
click at [51, 81] on body "On2Cook India Pvt. Ltd. Contacts People Marketing Workflows Campaigns Metrics &…" at bounding box center [371, 172] width 743 height 344
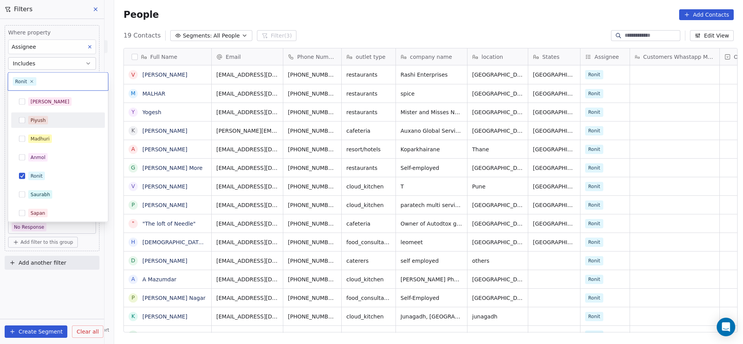
click at [45, 132] on div "Madhuri" at bounding box center [58, 138] width 94 height 15
click at [43, 170] on div "Ronit" at bounding box center [57, 176] width 87 height 12
click at [259, 143] on html "On2Cook India Pvt. Ltd. Contacts People Marketing Workflows Campaigns Metrics &…" at bounding box center [371, 172] width 743 height 344
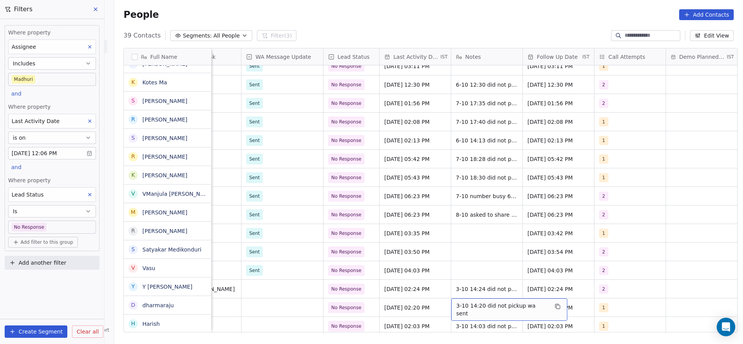
scroll to position [399, 0]
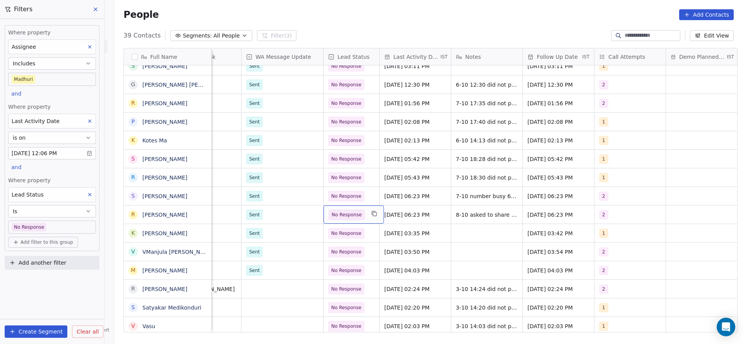
click at [332, 211] on span "No Response" at bounding box center [347, 215] width 30 height 8
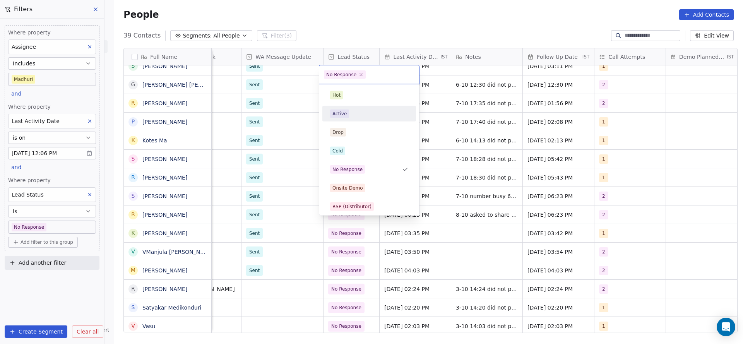
click at [351, 116] on div "Active" at bounding box center [369, 114] width 78 height 9
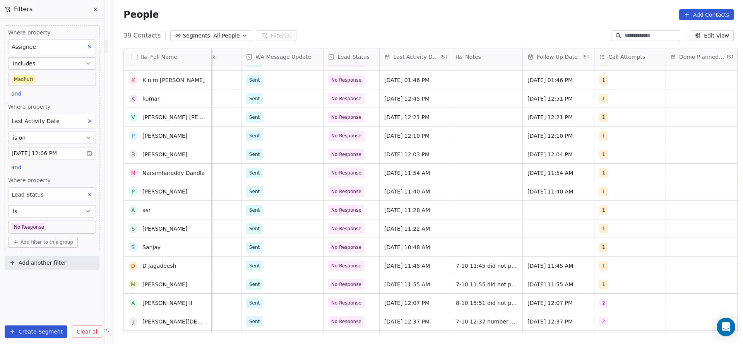
scroll to position [0, 0]
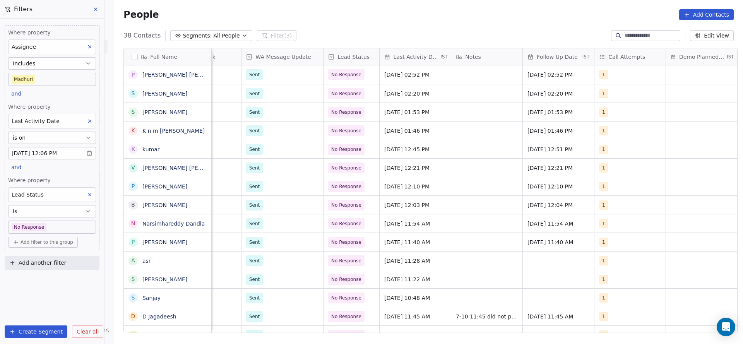
click at [89, 196] on button at bounding box center [90, 195] width 10 height 10
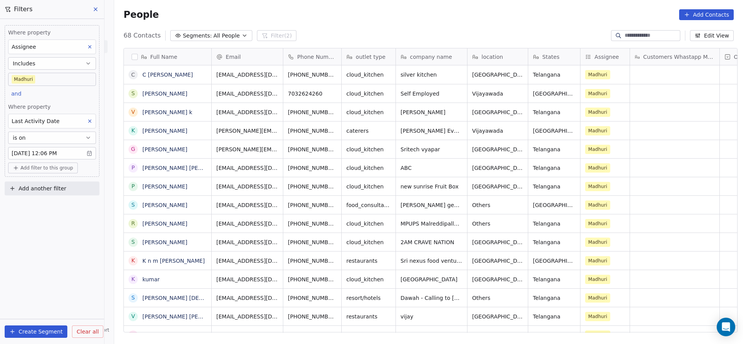
scroll to position [294, 624]
click at [61, 171] on button "Add filter to this group" at bounding box center [43, 168] width 70 height 11
click at [53, 182] on span "Contact properties" at bounding box center [41, 184] width 50 height 8
type input "***"
click at [50, 214] on div "Created Date" at bounding box center [52, 211] width 72 height 8
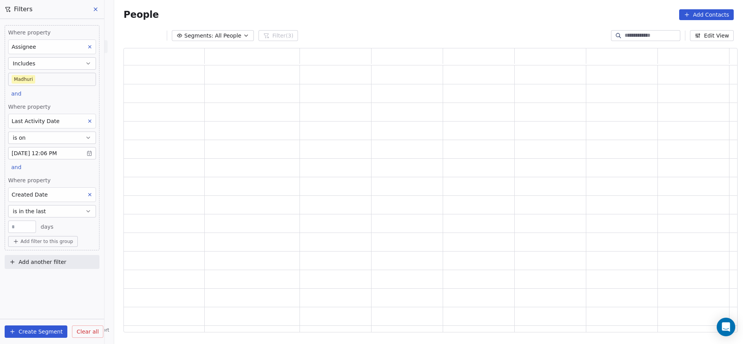
scroll to position [275, 605]
click at [46, 210] on button "is in the last" at bounding box center [52, 211] width 88 height 12
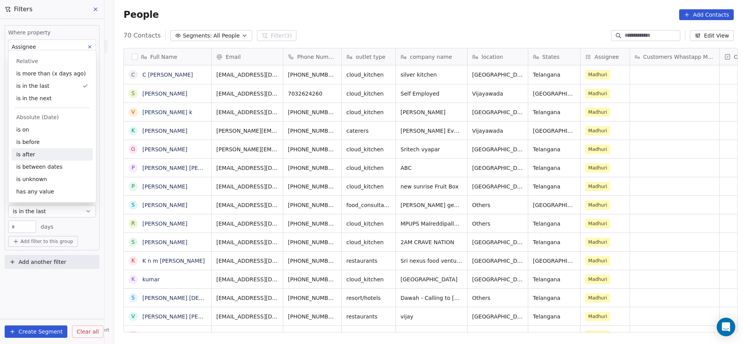
scroll to position [294, 624]
click at [43, 148] on div "is after" at bounding box center [52, 154] width 81 height 12
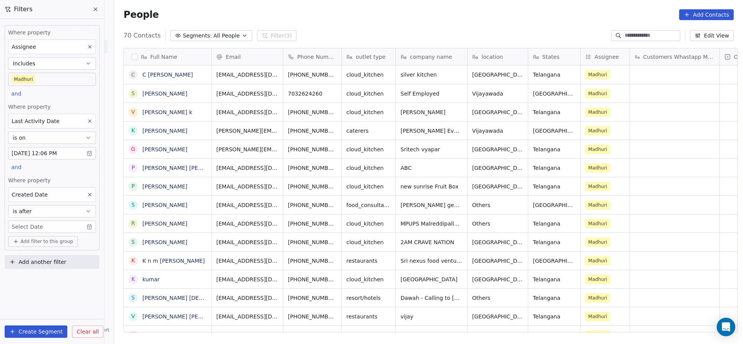
click at [38, 227] on body "On2Cook India Pvt. Ltd. Contacts People Marketing Workflows Campaigns Metrics &…" at bounding box center [371, 172] width 743 height 344
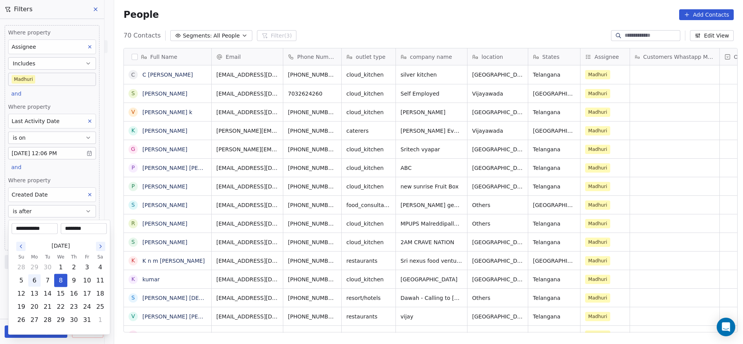
click at [38, 278] on button "6" at bounding box center [34, 280] width 12 height 12
type input "**********"
click at [62, 178] on html "On2Cook India Pvt. Ltd. Contacts People Marketing Workflows Campaigns Metrics &…" at bounding box center [371, 172] width 743 height 344
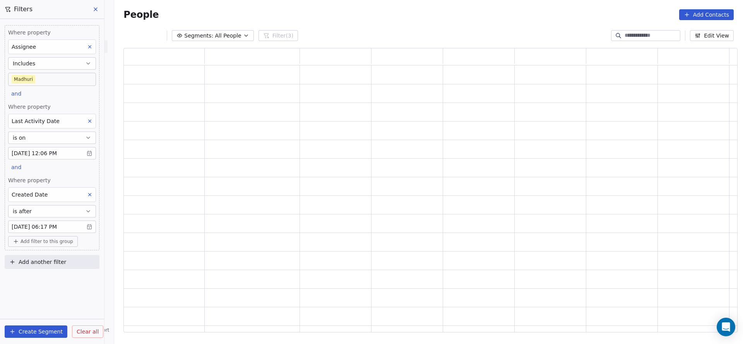
scroll to position [275, 605]
click at [50, 241] on span "Add filter to this group" at bounding box center [47, 241] width 53 height 6
click at [48, 254] on span "Contact properties" at bounding box center [41, 257] width 50 height 8
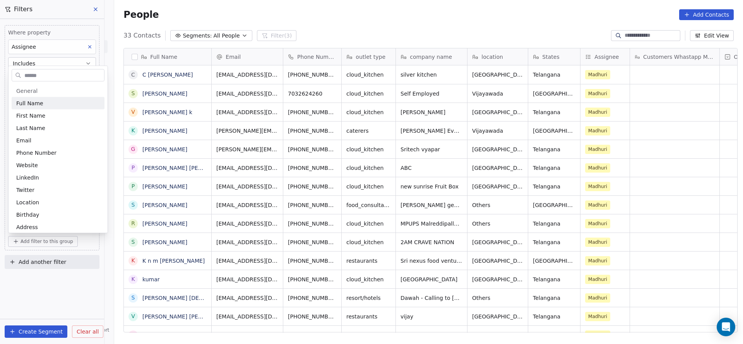
scroll to position [294, 624]
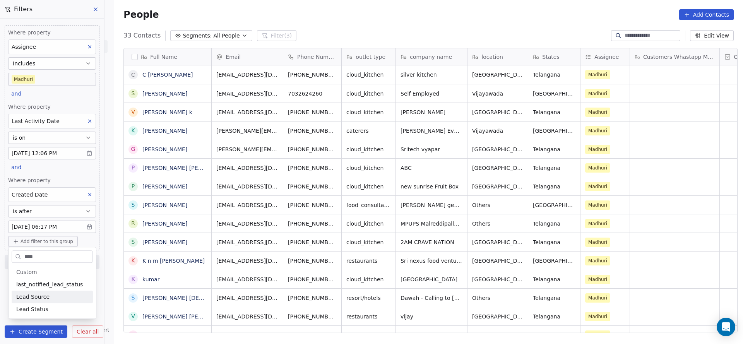
type input "****"
click at [55, 307] on div "Lead Status" at bounding box center [52, 309] width 72 height 8
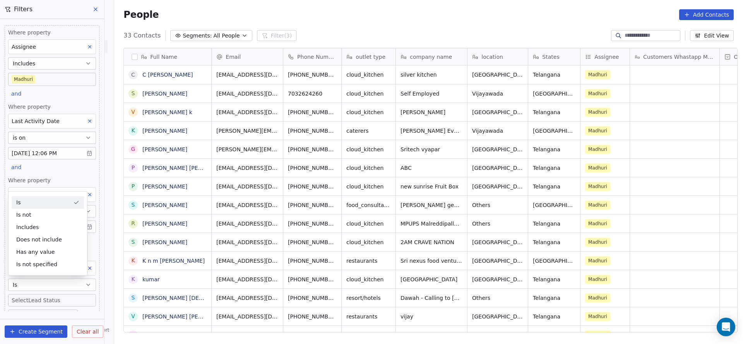
click at [59, 177] on span "Where property" at bounding box center [52, 181] width 88 height 8
click at [52, 296] on body "On2Cook India Pvt. Ltd. Contacts People Marketing Workflows Campaigns Metrics &…" at bounding box center [371, 172] width 743 height 344
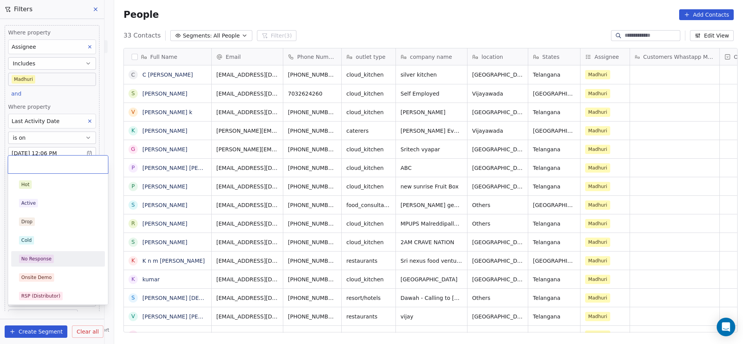
click at [58, 260] on div "No Response" at bounding box center [58, 259] width 78 height 9
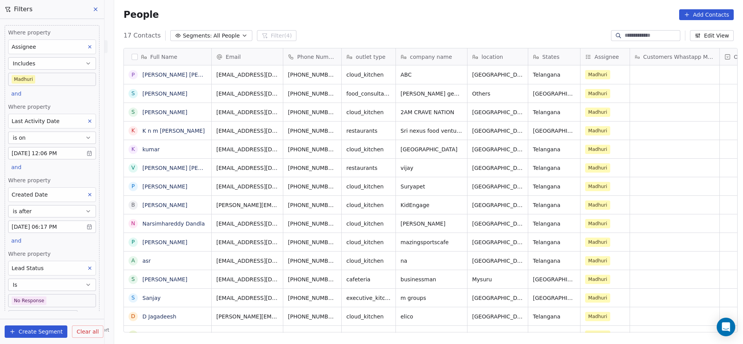
click at [54, 295] on body "On2Cook India Pvt. Ltd. Contacts People Marketing Workflows Campaigns Metrics &…" at bounding box center [371, 172] width 743 height 344
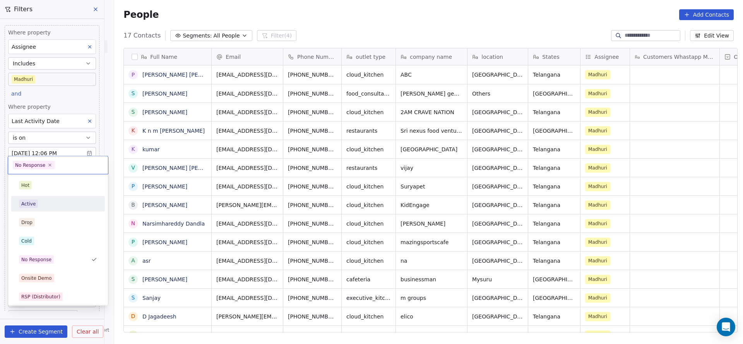
click at [60, 208] on div "Active" at bounding box center [57, 204] width 87 height 12
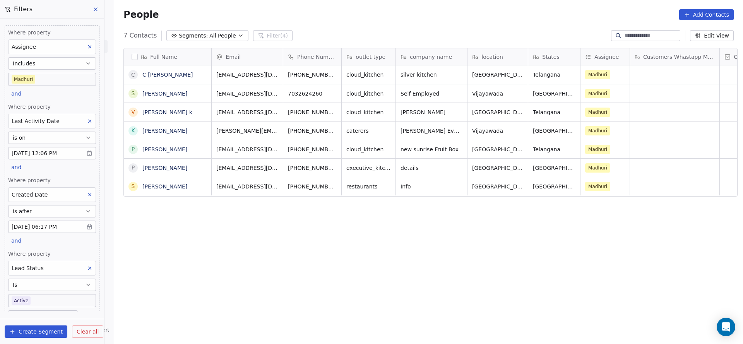
click at [42, 298] on body "On2Cook India Pvt. Ltd. Contacts People Marketing Workflows Campaigns Metrics &…" at bounding box center [371, 172] width 743 height 344
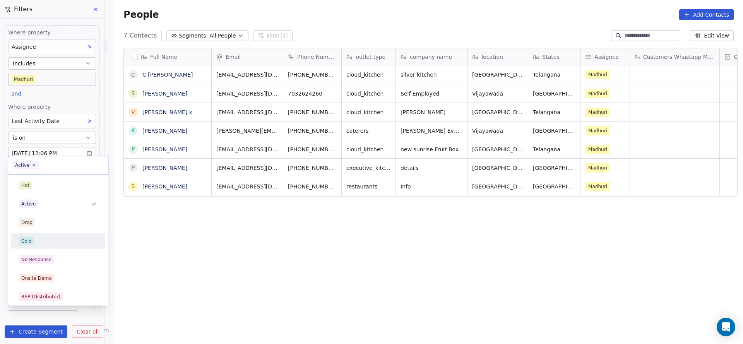
scroll to position [58, 0]
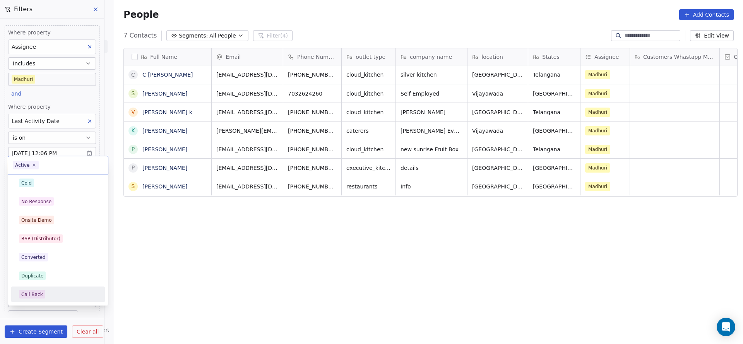
click at [44, 293] on div "Call Back" at bounding box center [58, 294] width 78 height 9
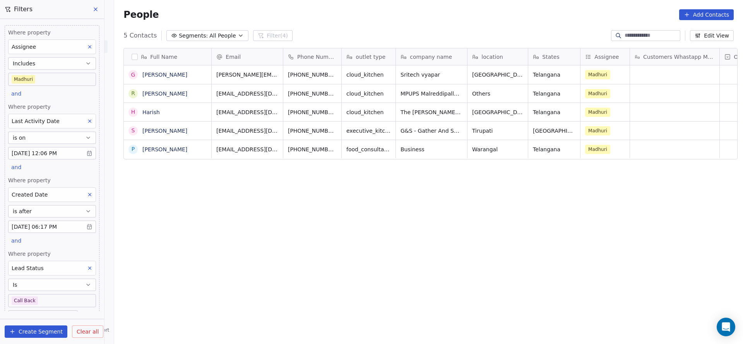
scroll to position [294, 624]
click at [44, 298] on body "On2Cook India Pvt. Ltd. Contacts People Marketing Workflows Campaigns Metrics &…" at bounding box center [371, 172] width 743 height 344
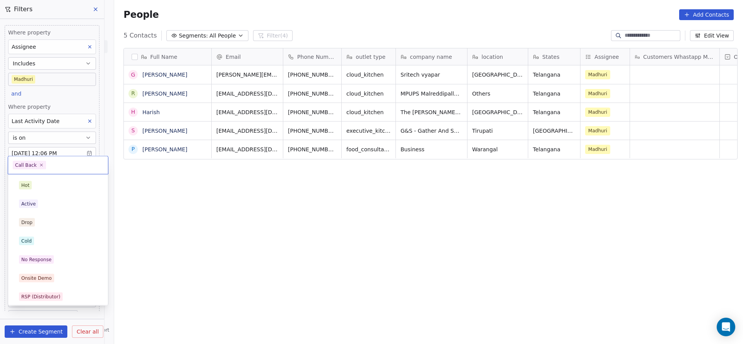
scroll to position [58, 0]
click at [67, 183] on div "Cold" at bounding box center [58, 183] width 78 height 9
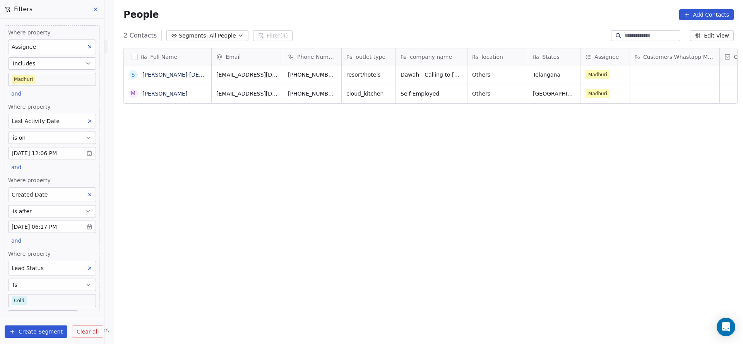
scroll to position [294, 624]
click at [47, 298] on body "On2Cook India Pvt. Ltd. Contacts People Marketing Workflows Campaigns Metrics &…" at bounding box center [371, 172] width 743 height 344
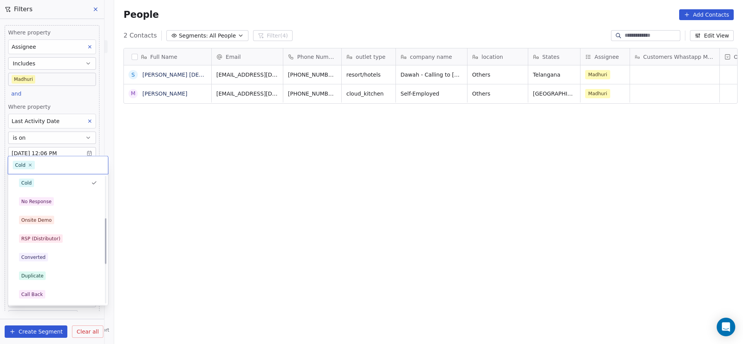
scroll to position [116, 0]
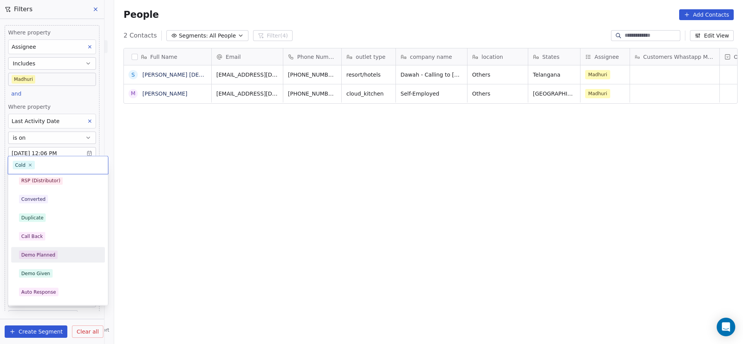
click at [48, 252] on div "Demo Planned" at bounding box center [38, 255] width 34 height 7
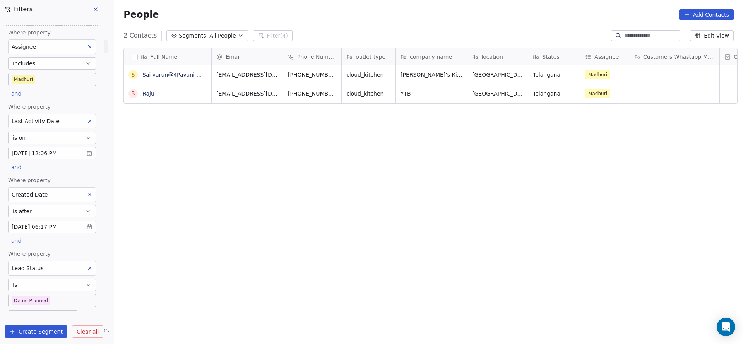
scroll to position [0, 0]
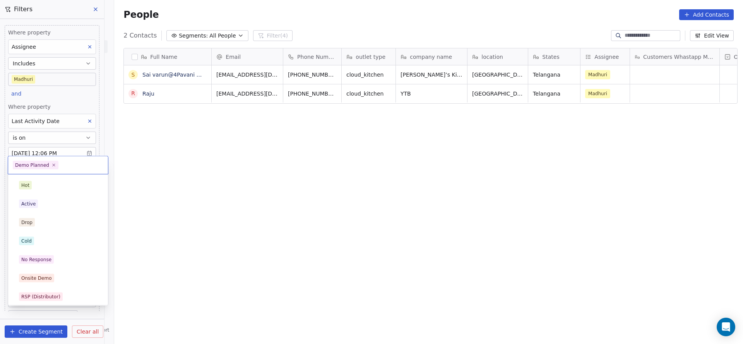
click at [52, 303] on body "On2Cook India Pvt. Ltd. Contacts People Marketing Workflows Campaigns Metrics &…" at bounding box center [371, 172] width 743 height 344
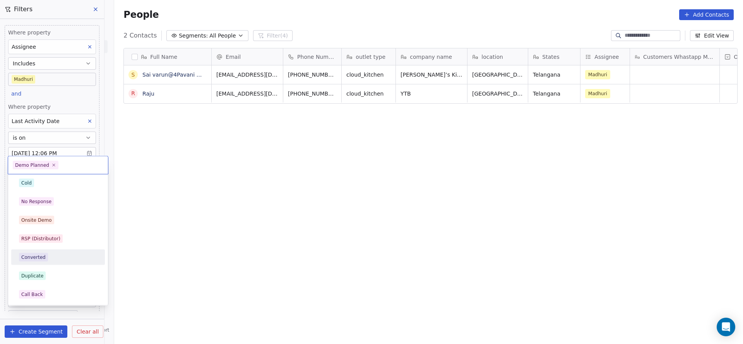
click at [225, 235] on html "On2Cook India Pvt. Ltd. Contacts People Marketing Workflows Campaigns Metrics &…" at bounding box center [371, 172] width 743 height 344
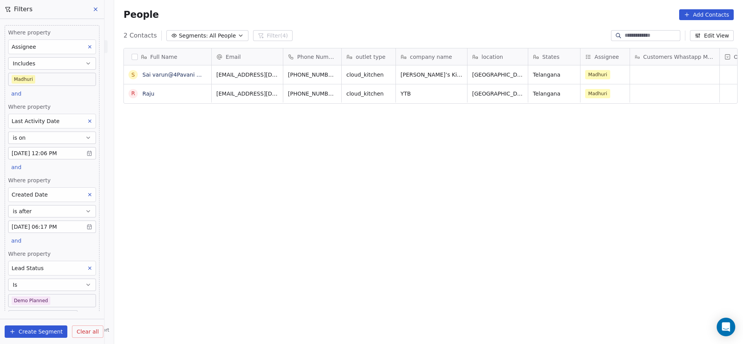
click at [55, 210] on button "is after" at bounding box center [52, 211] width 88 height 12
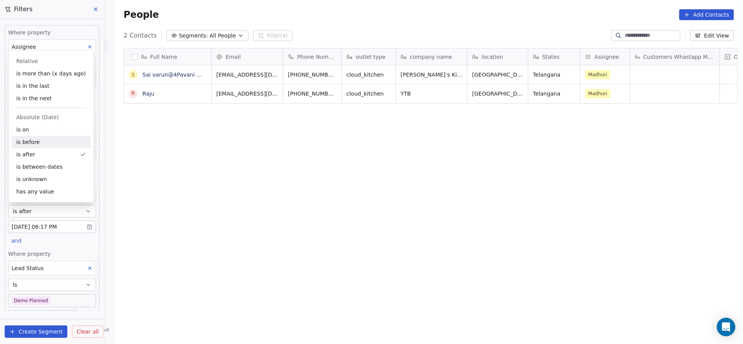
click at [53, 143] on div "is before" at bounding box center [51, 142] width 79 height 12
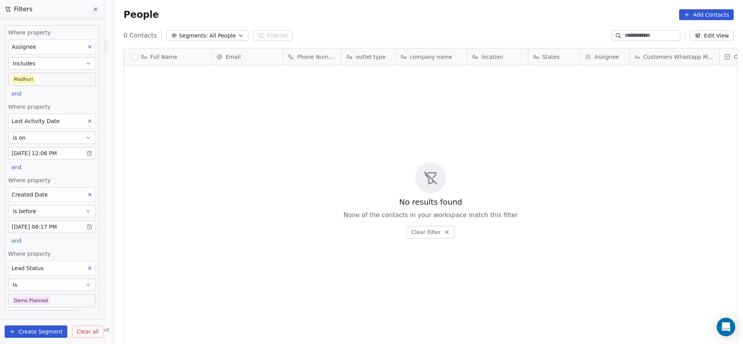
scroll to position [294, 624]
click at [57, 298] on body "On2Cook India Pvt. Ltd. Contacts People Marketing Workflows Campaigns Metrics &…" at bounding box center [371, 172] width 743 height 344
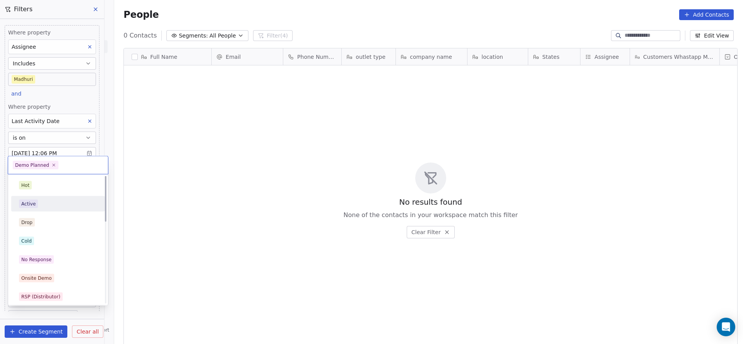
click at [61, 206] on div "Active" at bounding box center [58, 204] width 78 height 9
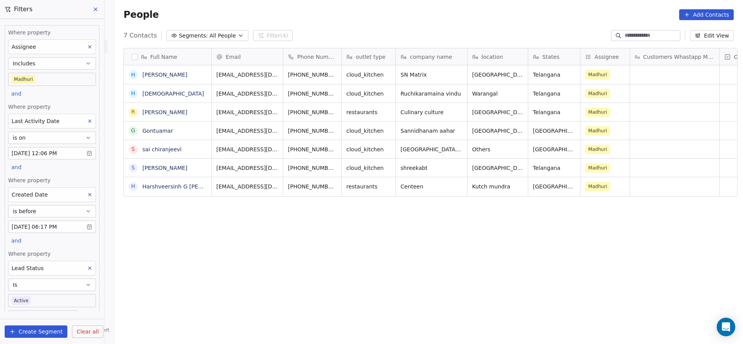
click at [57, 298] on body "On2Cook India Pvt. Ltd. Contacts People Marketing Workflows Campaigns Metrics &…" at bounding box center [371, 172] width 743 height 344
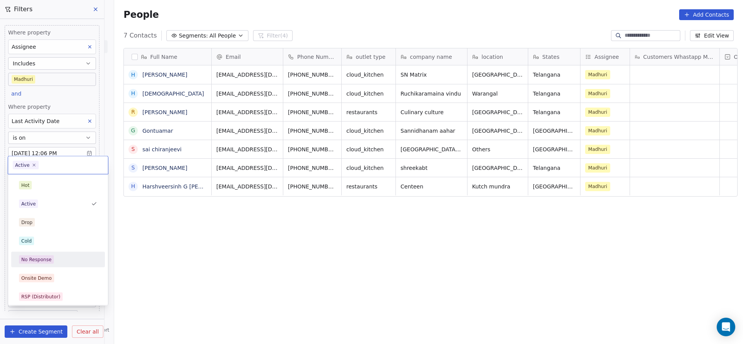
click at [52, 259] on span "No Response" at bounding box center [36, 259] width 35 height 9
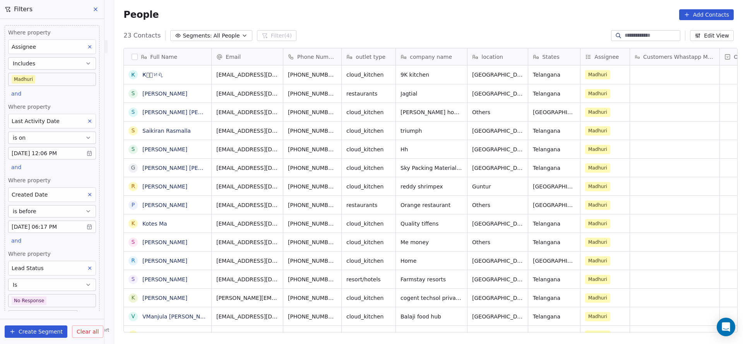
click at [50, 297] on body "On2Cook India Pvt. Ltd. Contacts People Marketing Workflows Campaigns Metrics &…" at bounding box center [371, 172] width 743 height 344
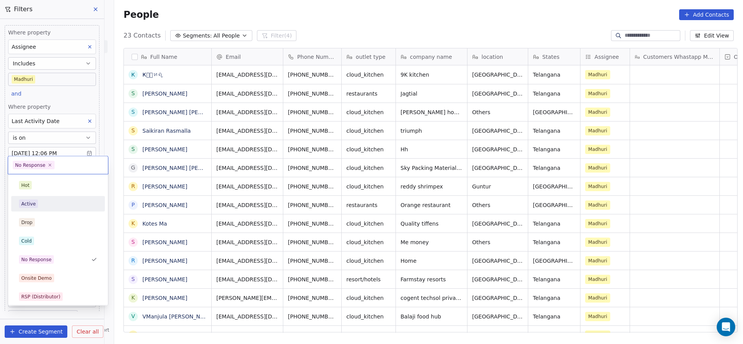
click at [50, 206] on div "Active" at bounding box center [58, 204] width 78 height 9
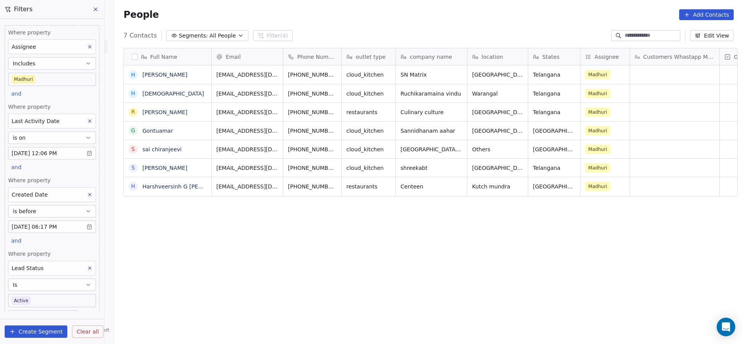
click at [51, 298] on body "On2Cook India Pvt. Ltd. Contacts People Marketing Workflows Campaigns Metrics &…" at bounding box center [371, 172] width 743 height 344
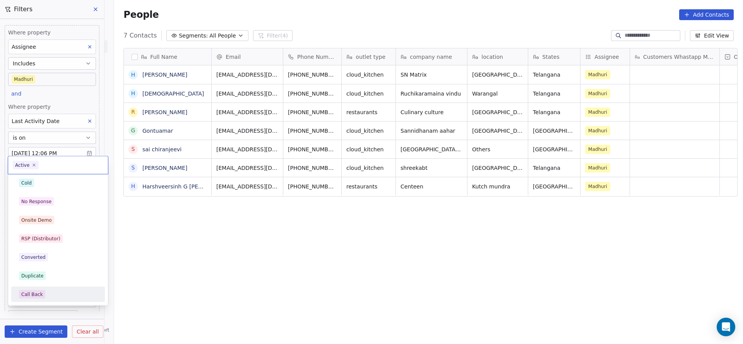
click at [42, 294] on span "Call Back" at bounding box center [32, 294] width 26 height 9
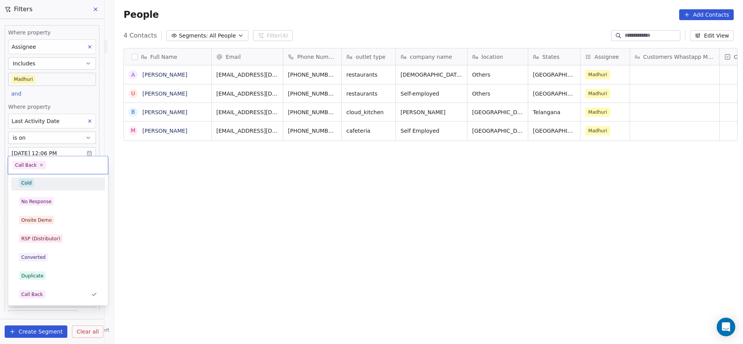
click at [39, 182] on div "Cold" at bounding box center [58, 183] width 78 height 9
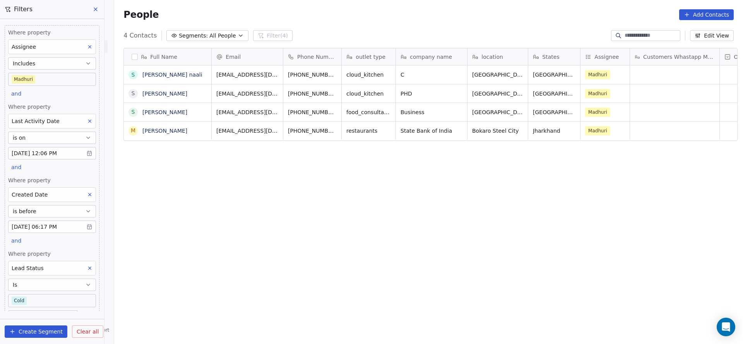
click at [75, 264] on div "Lead Status" at bounding box center [52, 268] width 88 height 15
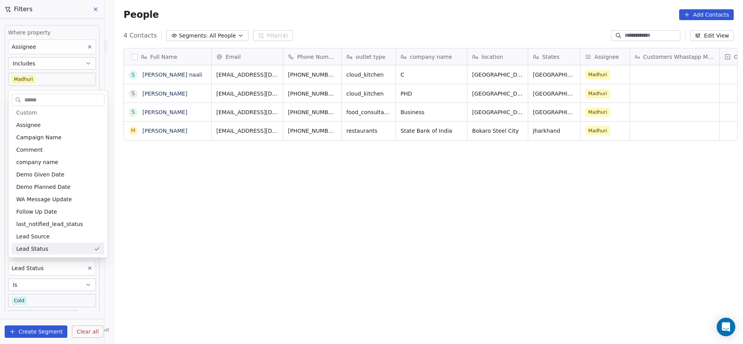
click at [80, 263] on html "On2Cook India Pvt. Ltd. Contacts People Marketing Workflows Campaigns Metrics &…" at bounding box center [371, 172] width 743 height 344
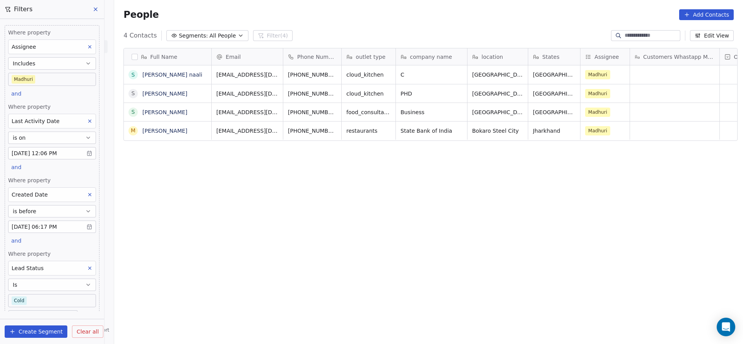
click at [86, 267] on button at bounding box center [90, 268] width 10 height 10
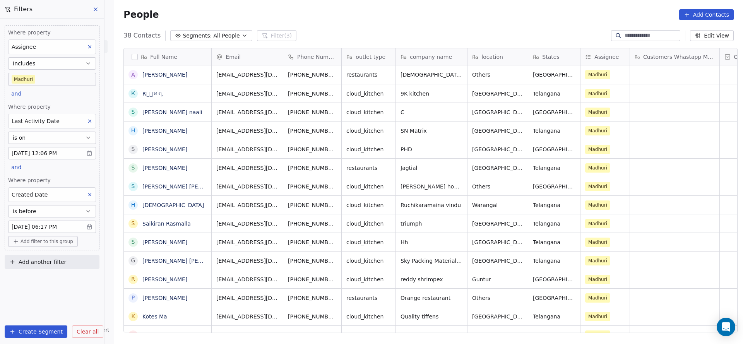
click at [91, 188] on div "Created Date" at bounding box center [52, 194] width 88 height 15
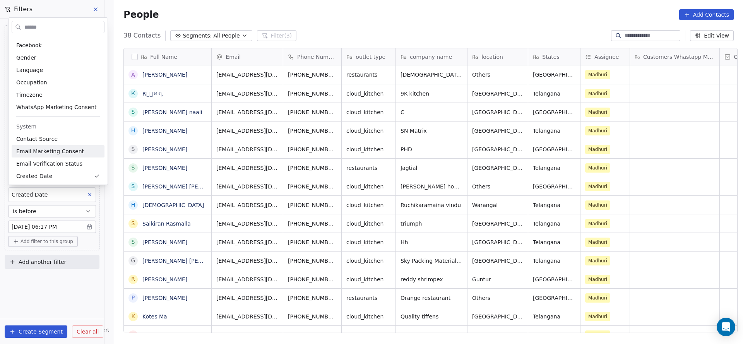
click at [66, 301] on html "On2Cook India Pvt. Ltd. Contacts People Marketing Workflows Campaigns Metrics &…" at bounding box center [371, 172] width 743 height 344
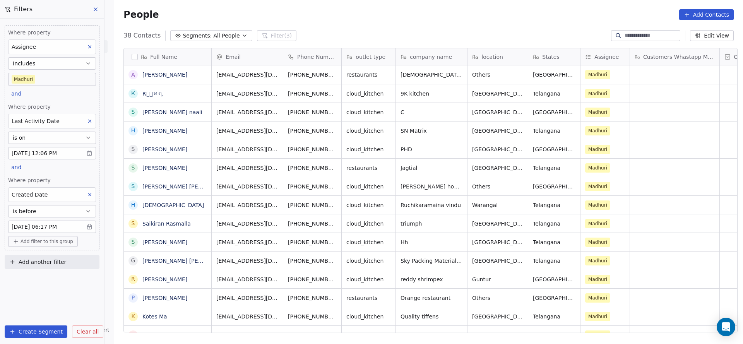
click at [88, 193] on icon at bounding box center [89, 194] width 5 height 5
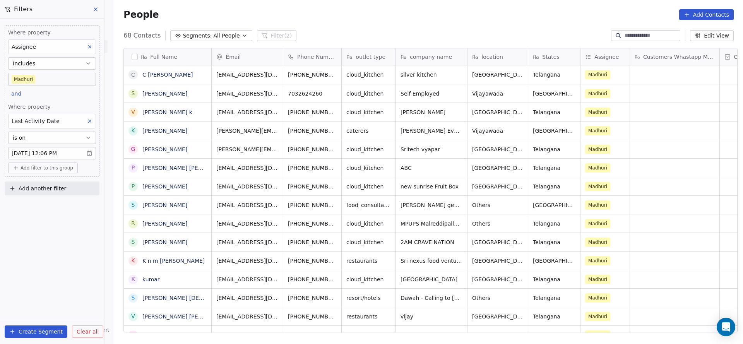
click at [87, 111] on div "Where property Last Activity Date is on Oct 08, 2025 12:06 PM" at bounding box center [52, 131] width 88 height 57
click at [87, 117] on button at bounding box center [90, 121] width 10 height 10
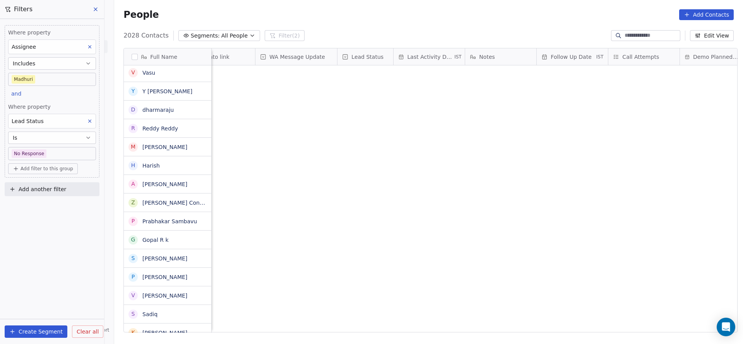
scroll to position [294, 624]
